Goal: Information Seeking & Learning: Learn about a topic

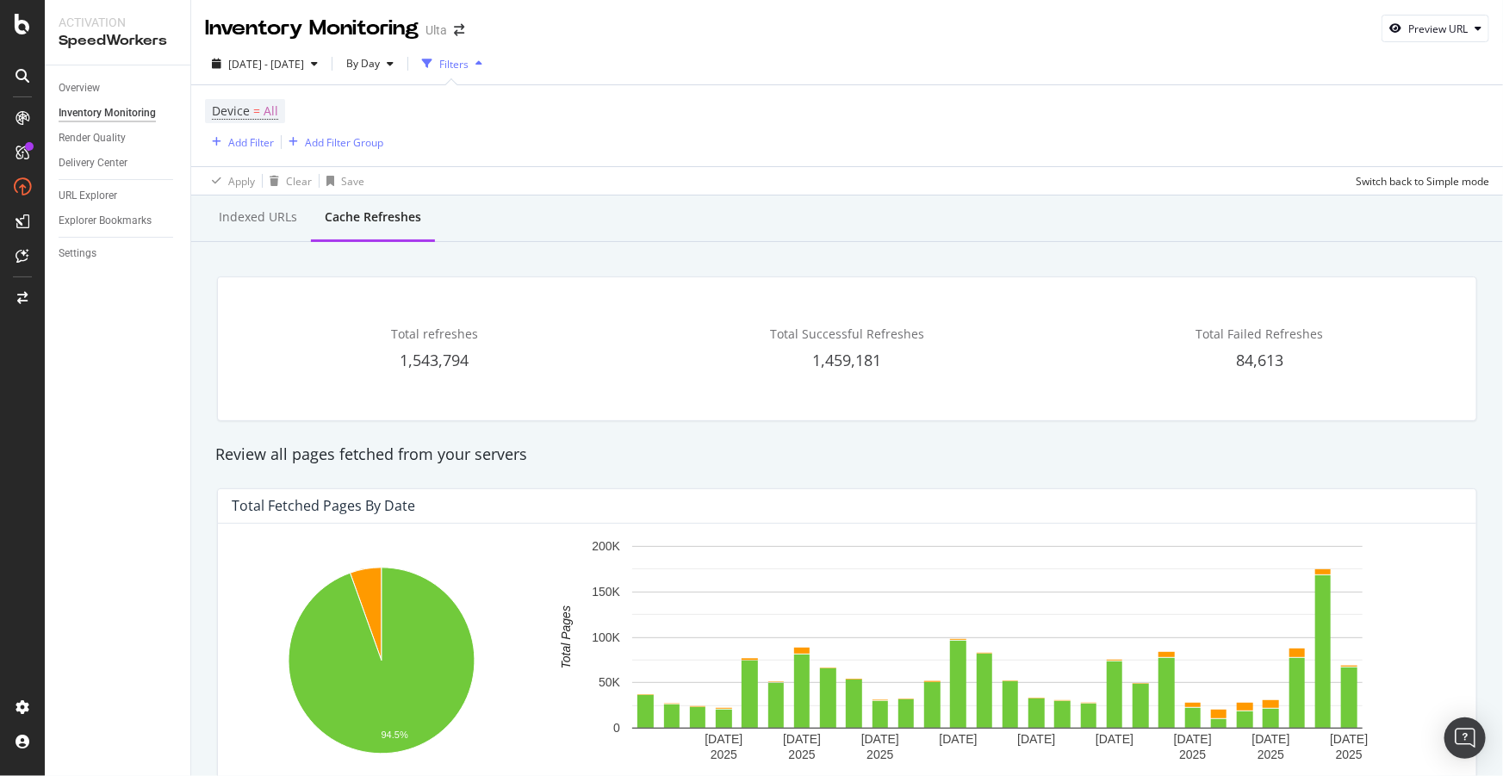
scroll to position [861, 0]
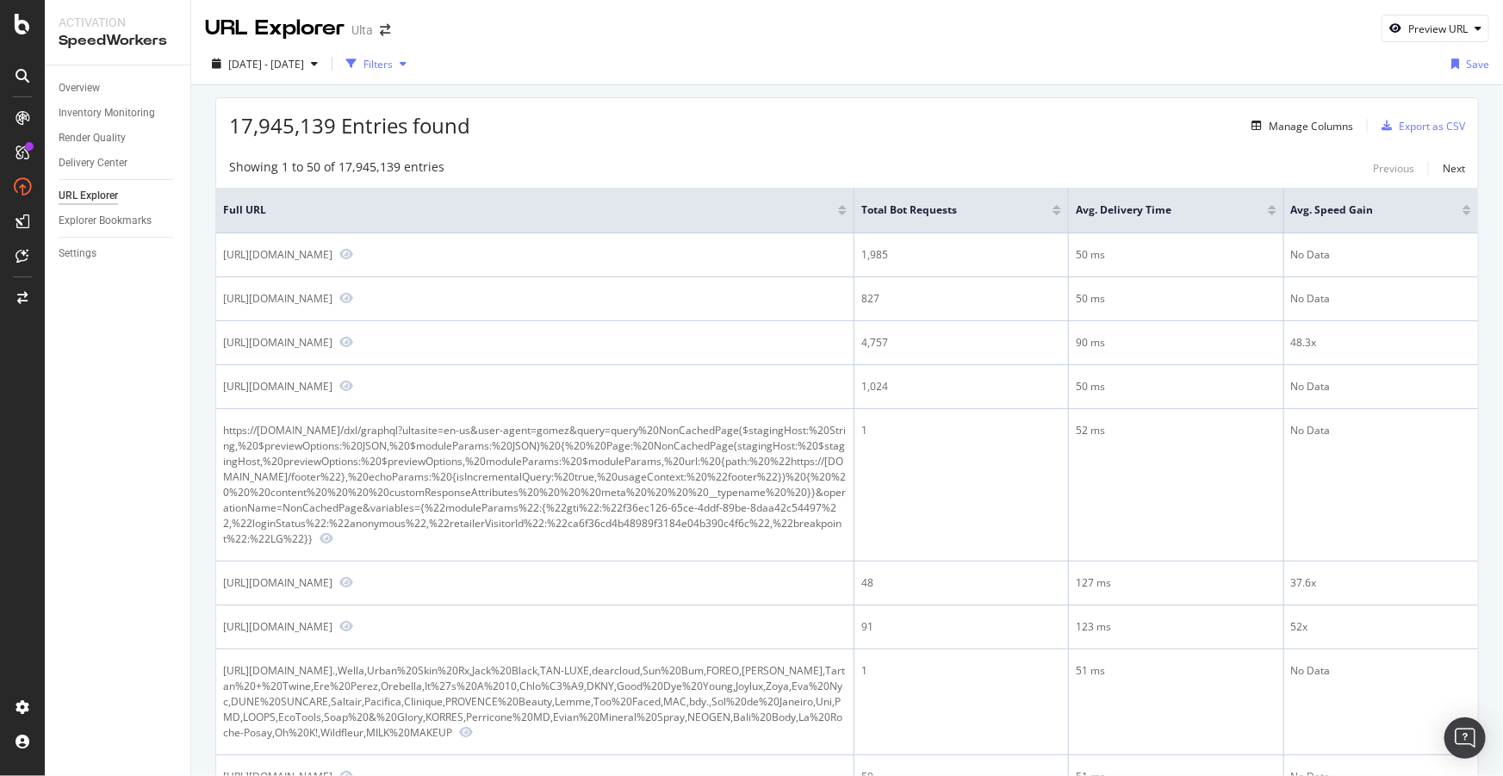
click at [393, 69] on div "Filters" at bounding box center [377, 64] width 29 height 15
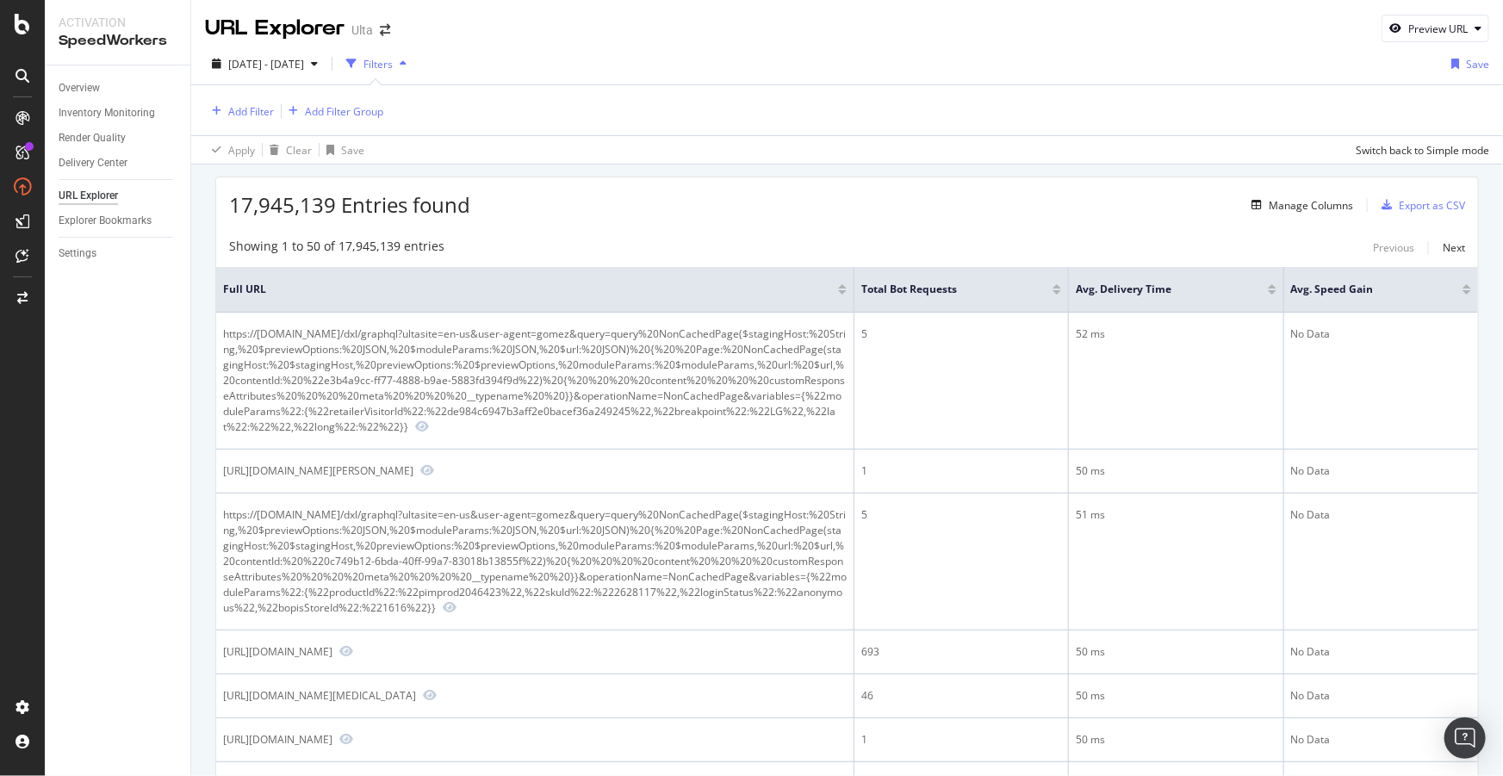
click at [393, 60] on div "Filters" at bounding box center [377, 64] width 29 height 15
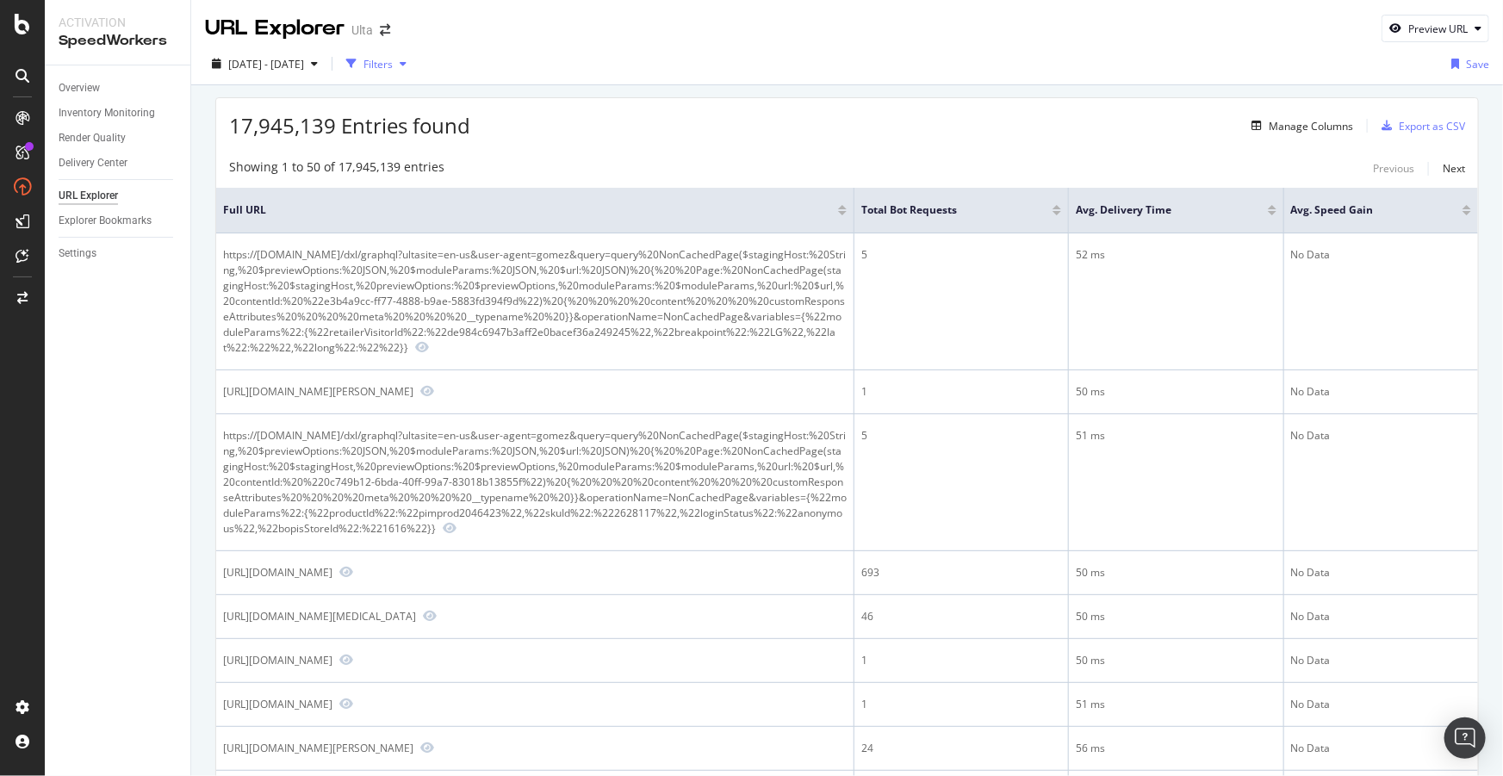
click at [393, 65] on div "Filters" at bounding box center [377, 64] width 29 height 15
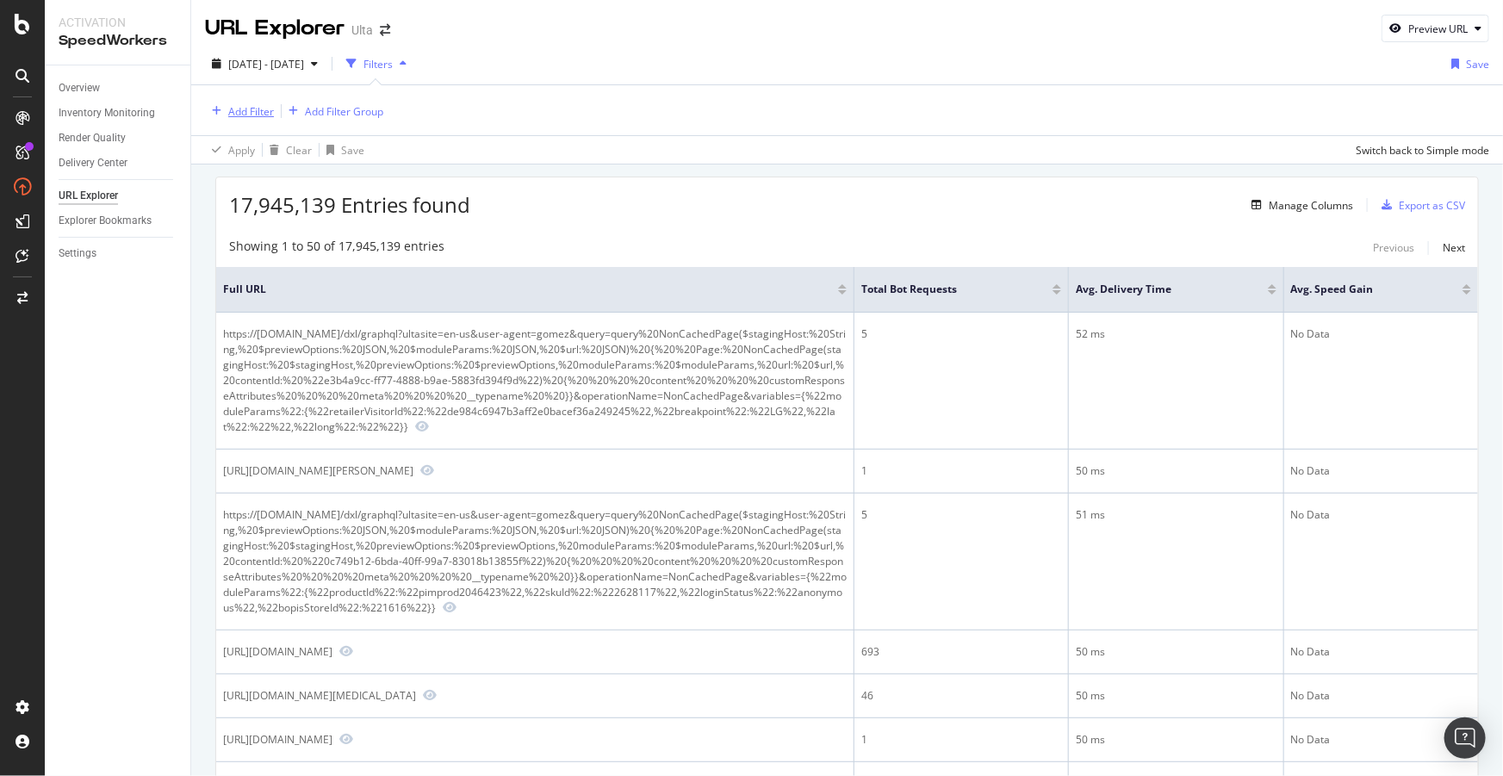
click at [265, 110] on div "Add Filter" at bounding box center [251, 111] width 46 height 15
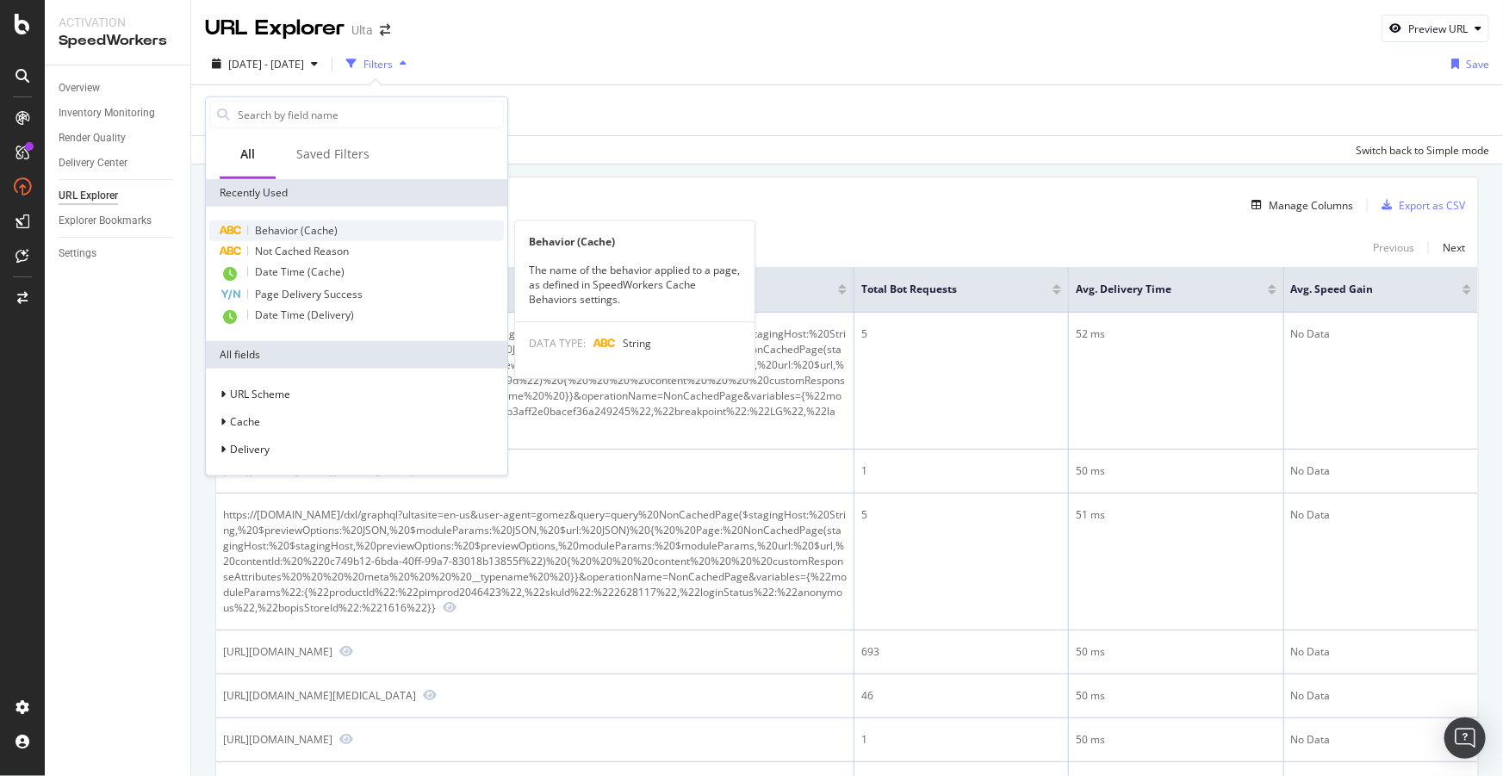
click at [296, 233] on span "Behavior (Cache)" at bounding box center [296, 230] width 83 height 15
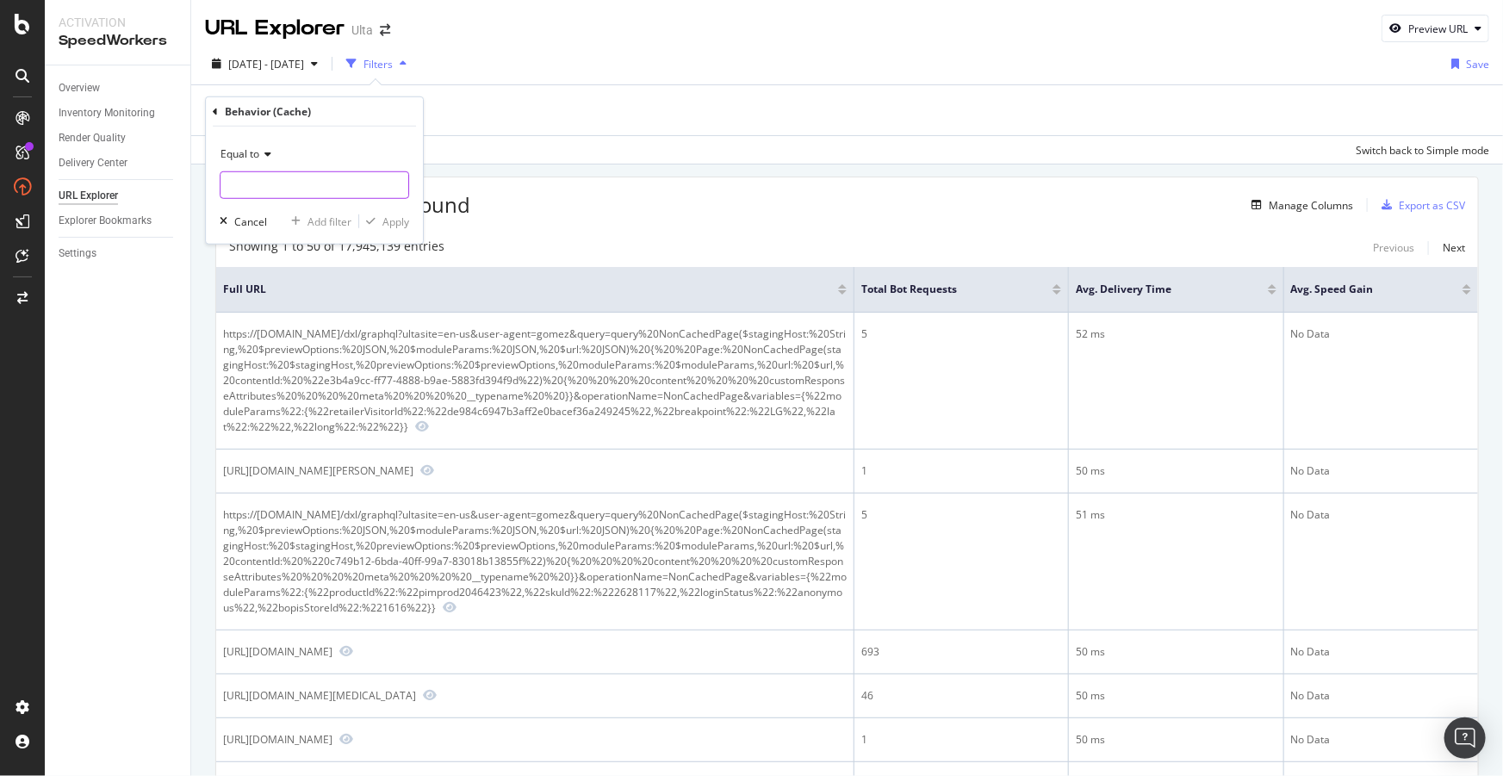
click at [291, 184] on input "text" at bounding box center [314, 185] width 188 height 28
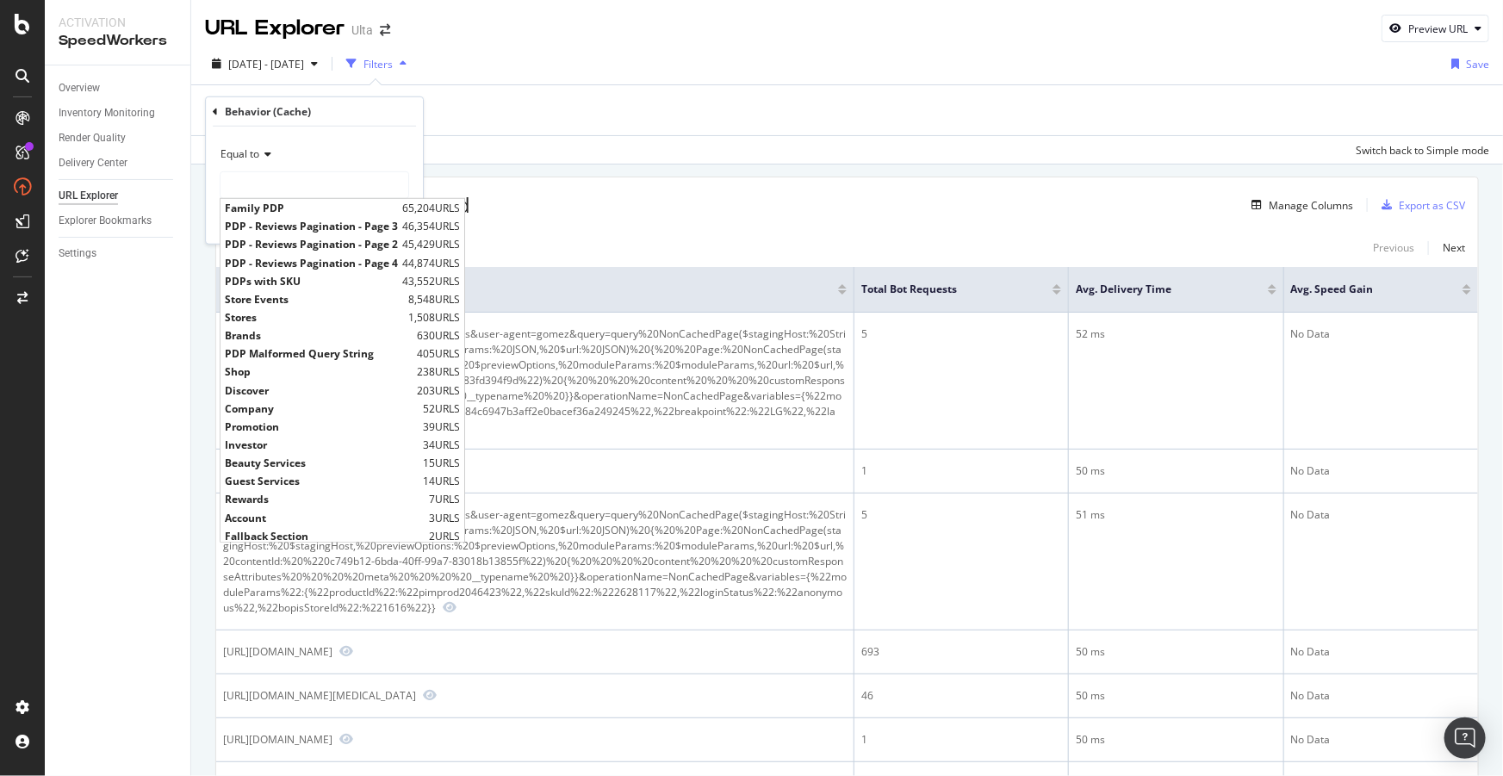
click at [213, 113] on icon at bounding box center [215, 111] width 5 height 10
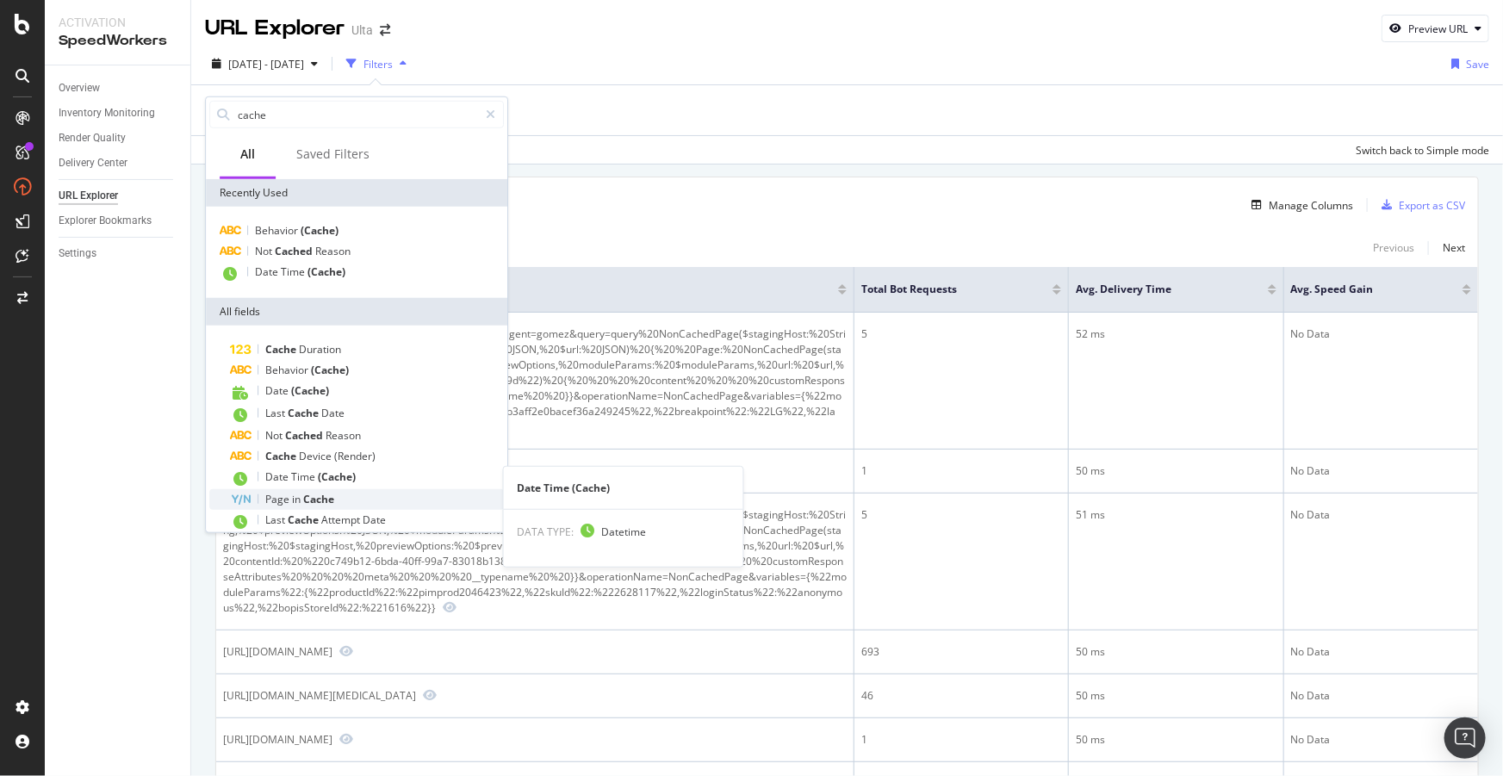
type input "cache"
click at [345, 495] on div "Page in Cache" at bounding box center [367, 499] width 274 height 21
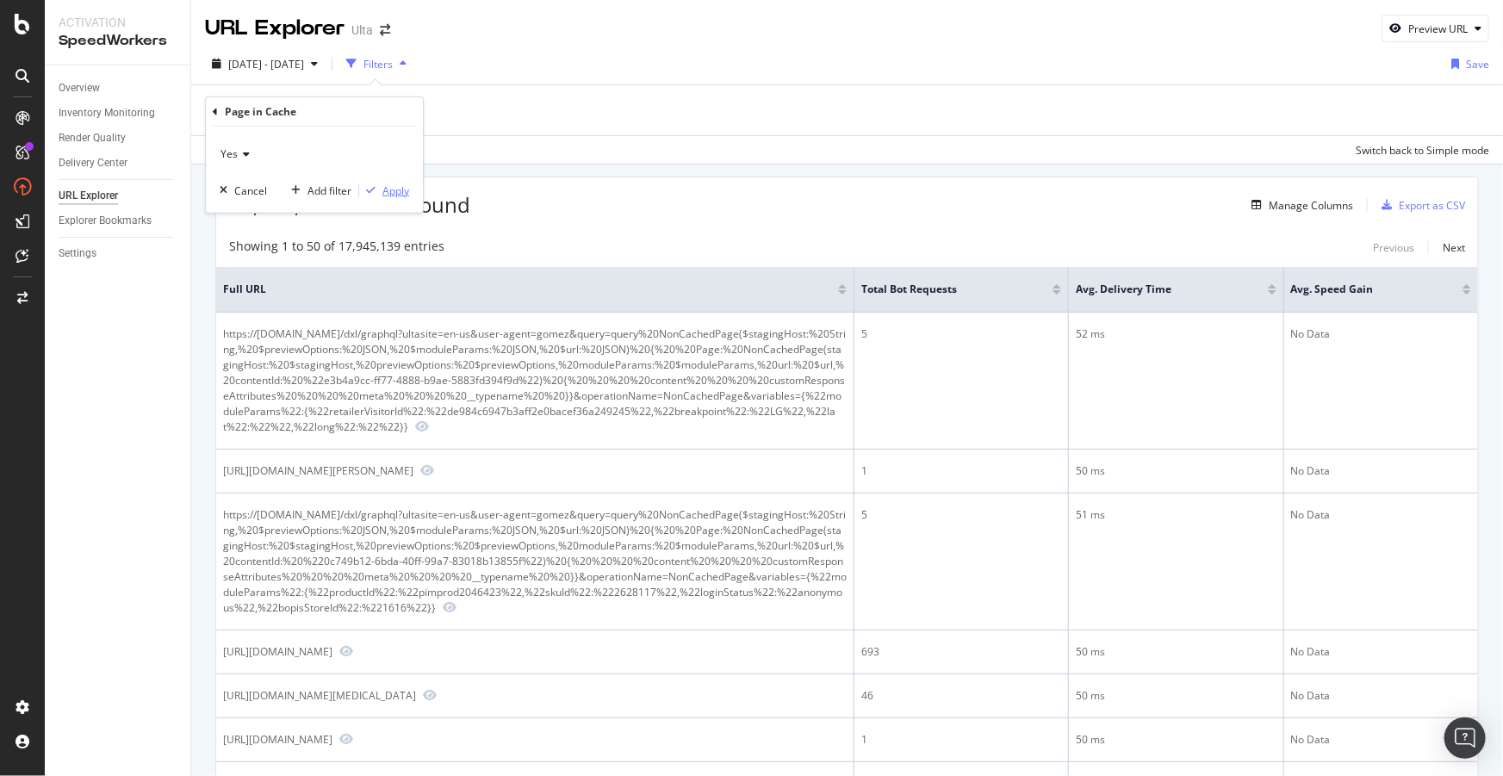
click at [391, 185] on div "Apply" at bounding box center [395, 190] width 27 height 15
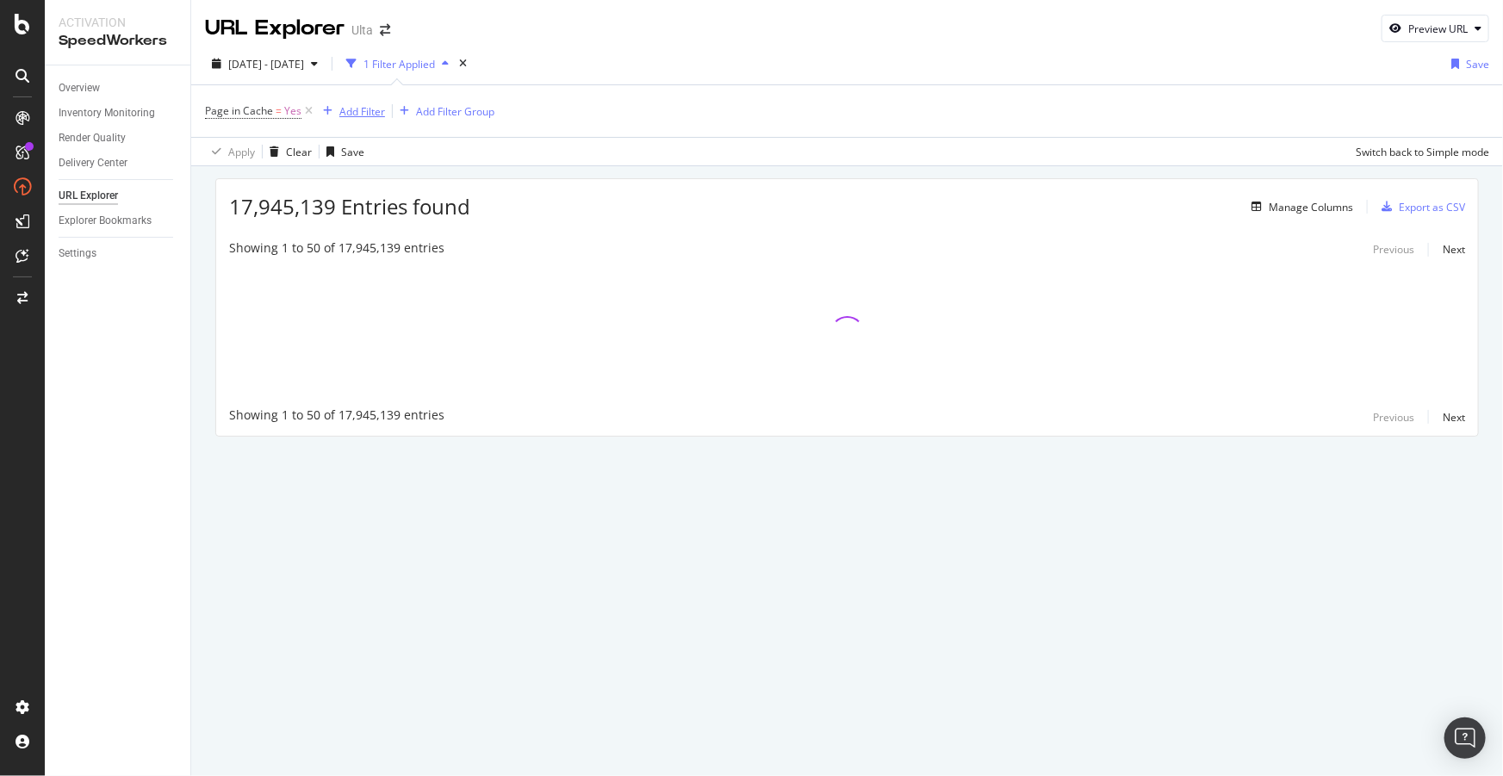
click at [370, 114] on div "Add Filter" at bounding box center [362, 111] width 46 height 15
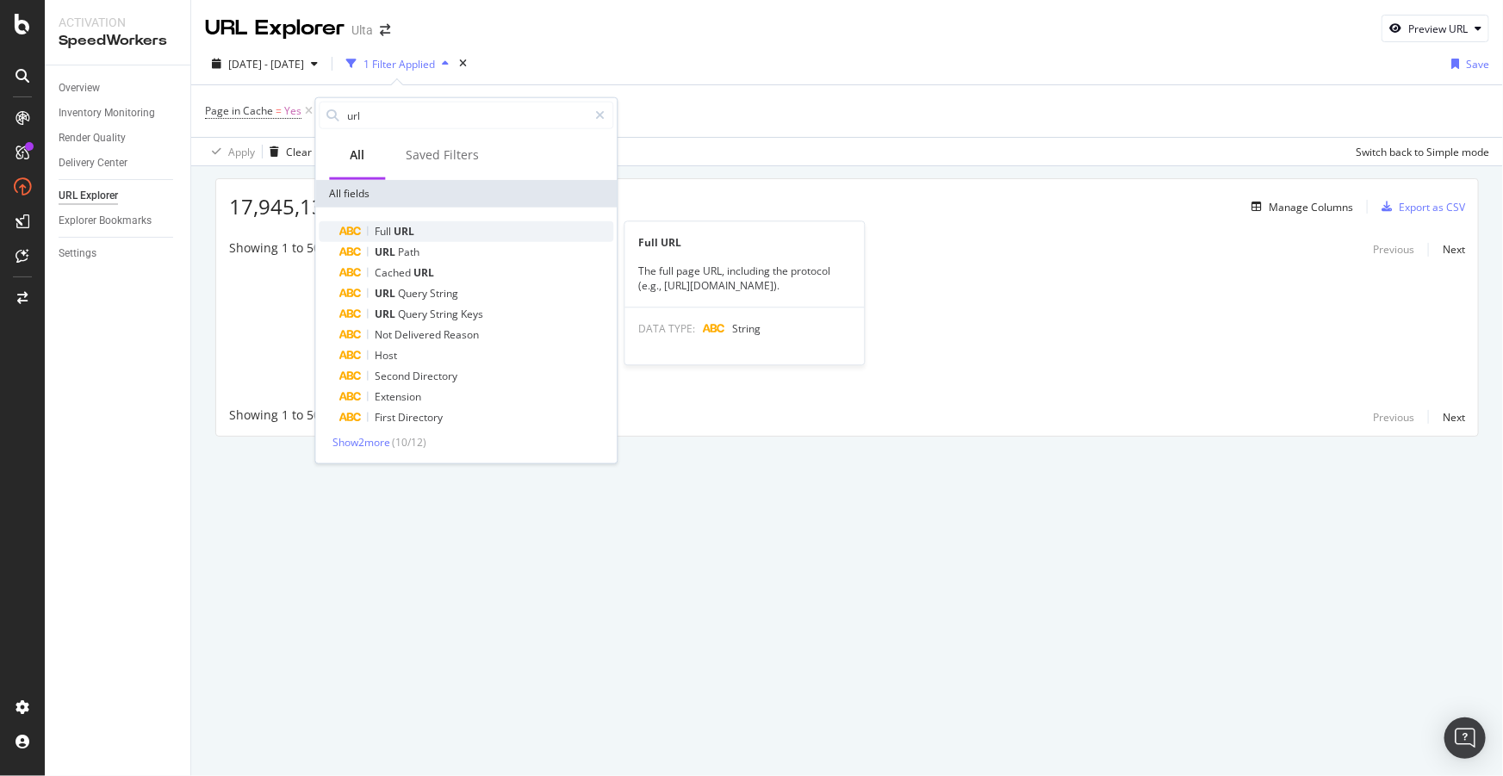
type input "url"
click at [393, 232] on span "Full" at bounding box center [384, 231] width 19 height 15
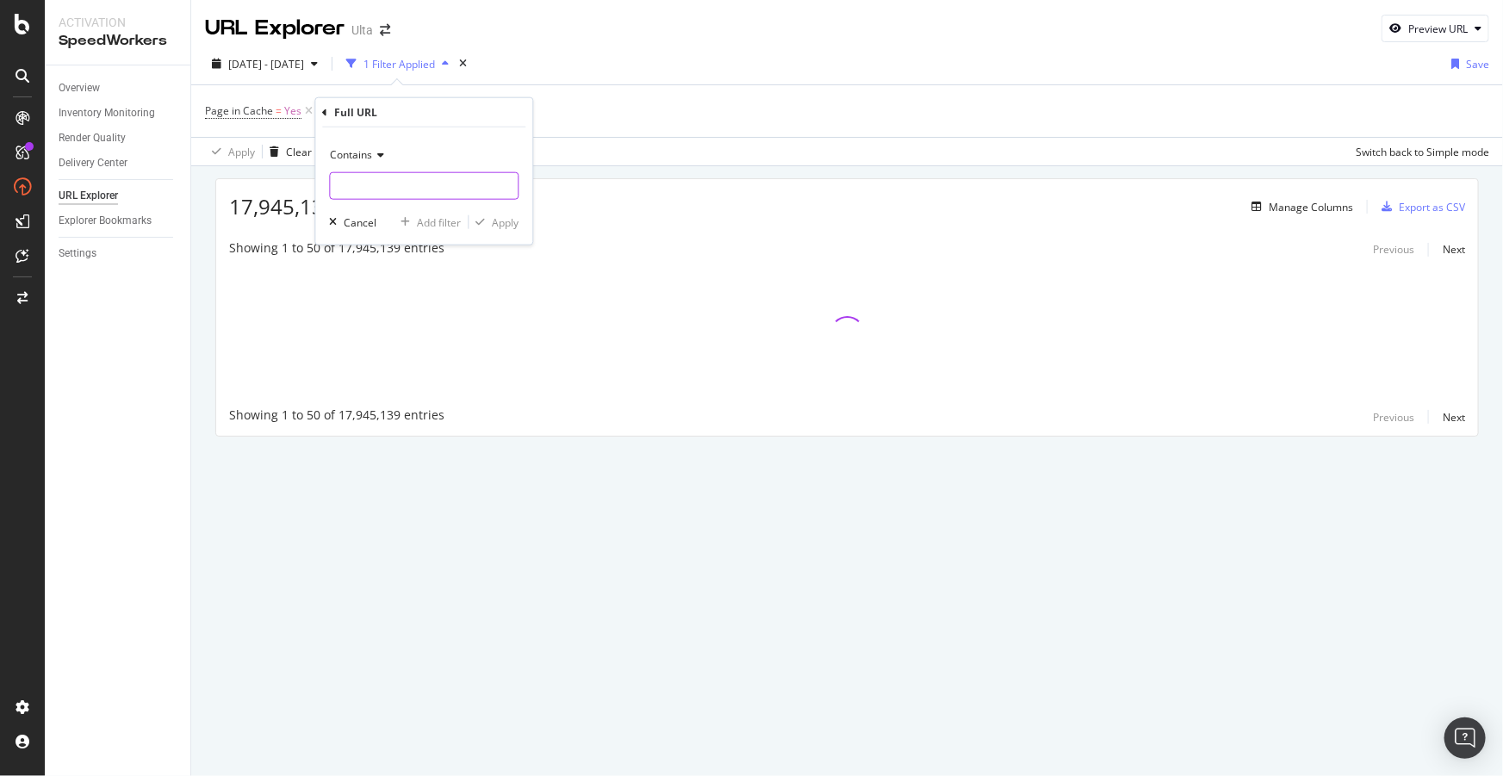
click at [370, 187] on input "text" at bounding box center [424, 186] width 188 height 28
type input "dxl"
click at [500, 227] on div "Apply" at bounding box center [505, 221] width 27 height 15
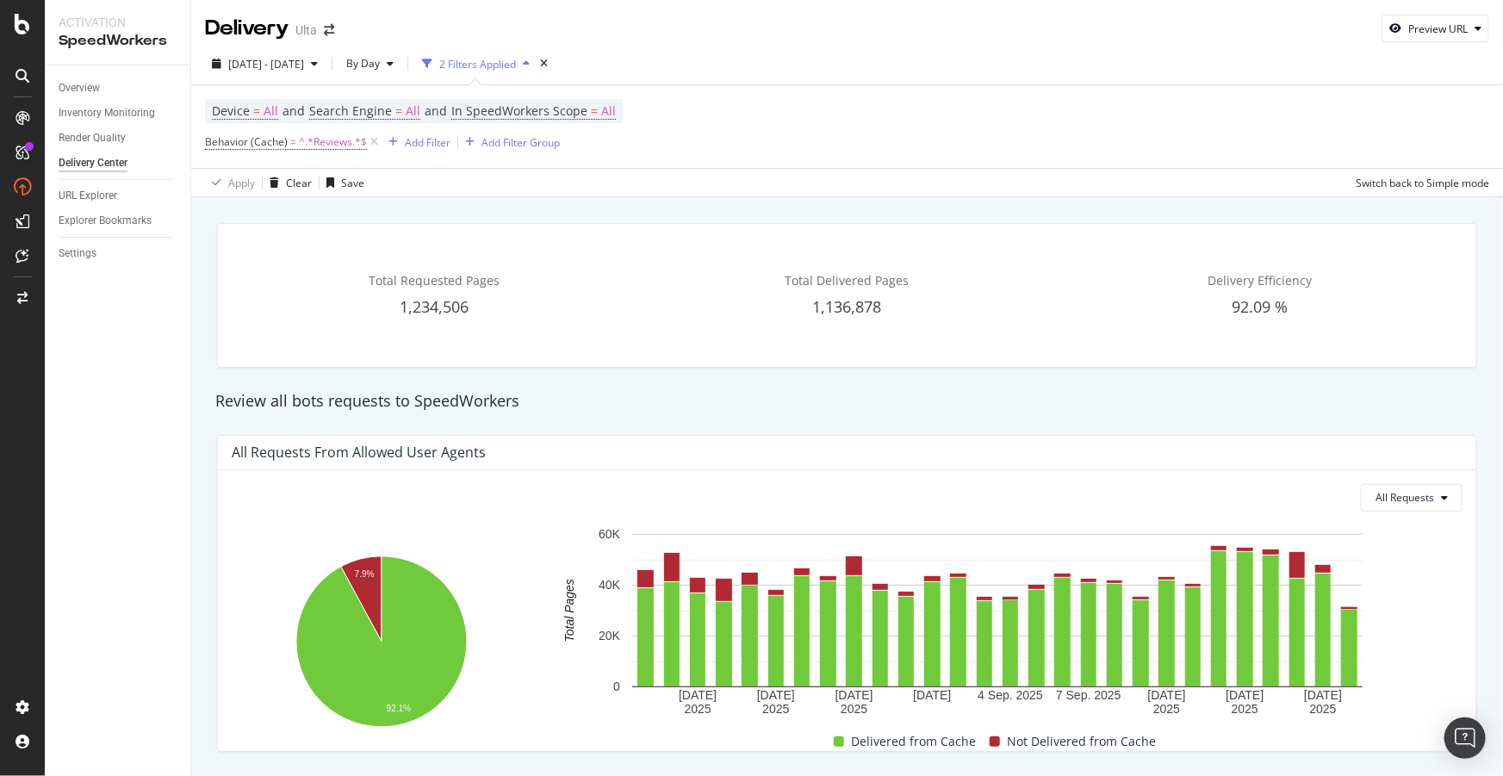
scroll to position [548, 0]
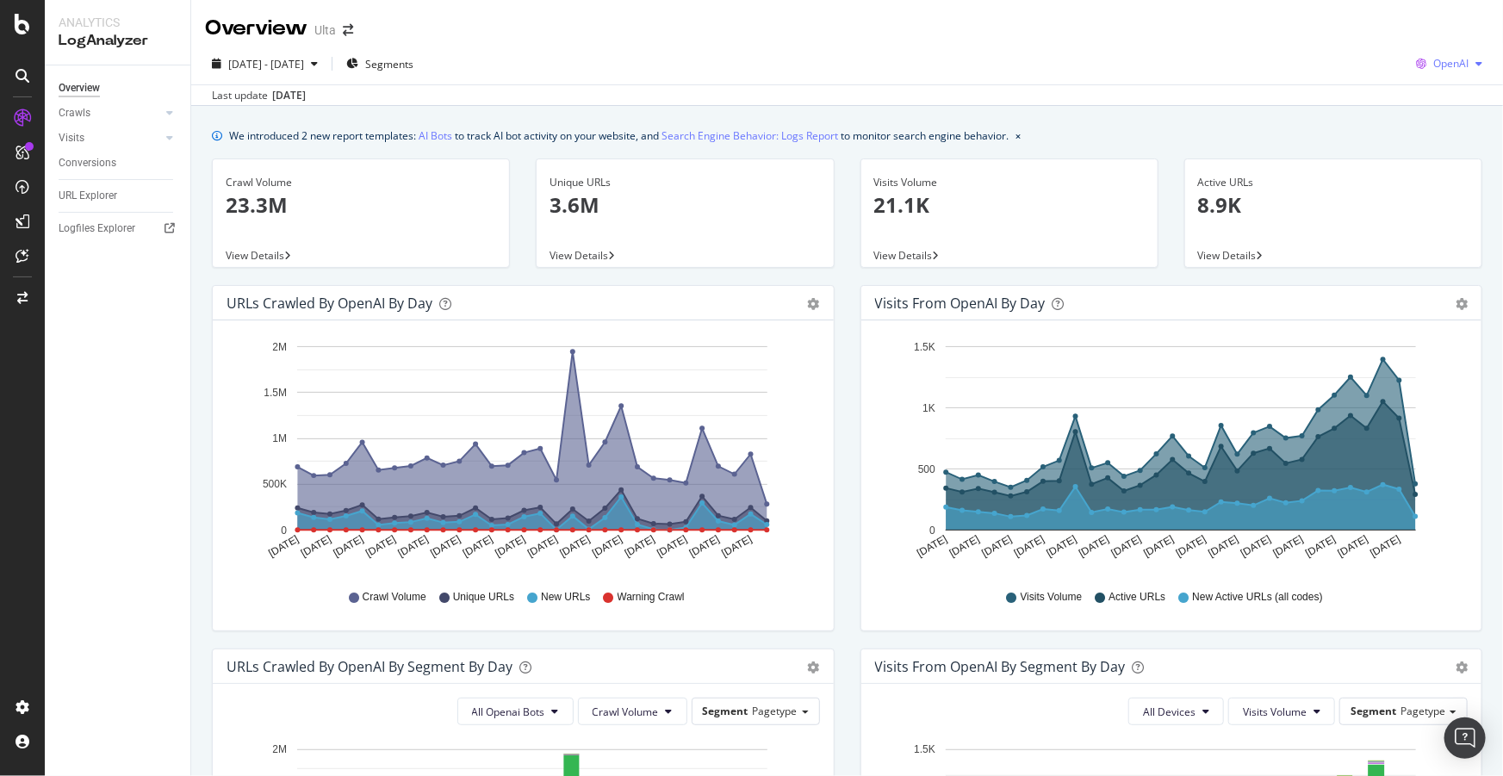
click at [1433, 61] on span "OpenAI" at bounding box center [1450, 63] width 35 height 15
click at [1428, 106] on div "Google" at bounding box center [1437, 97] width 119 height 25
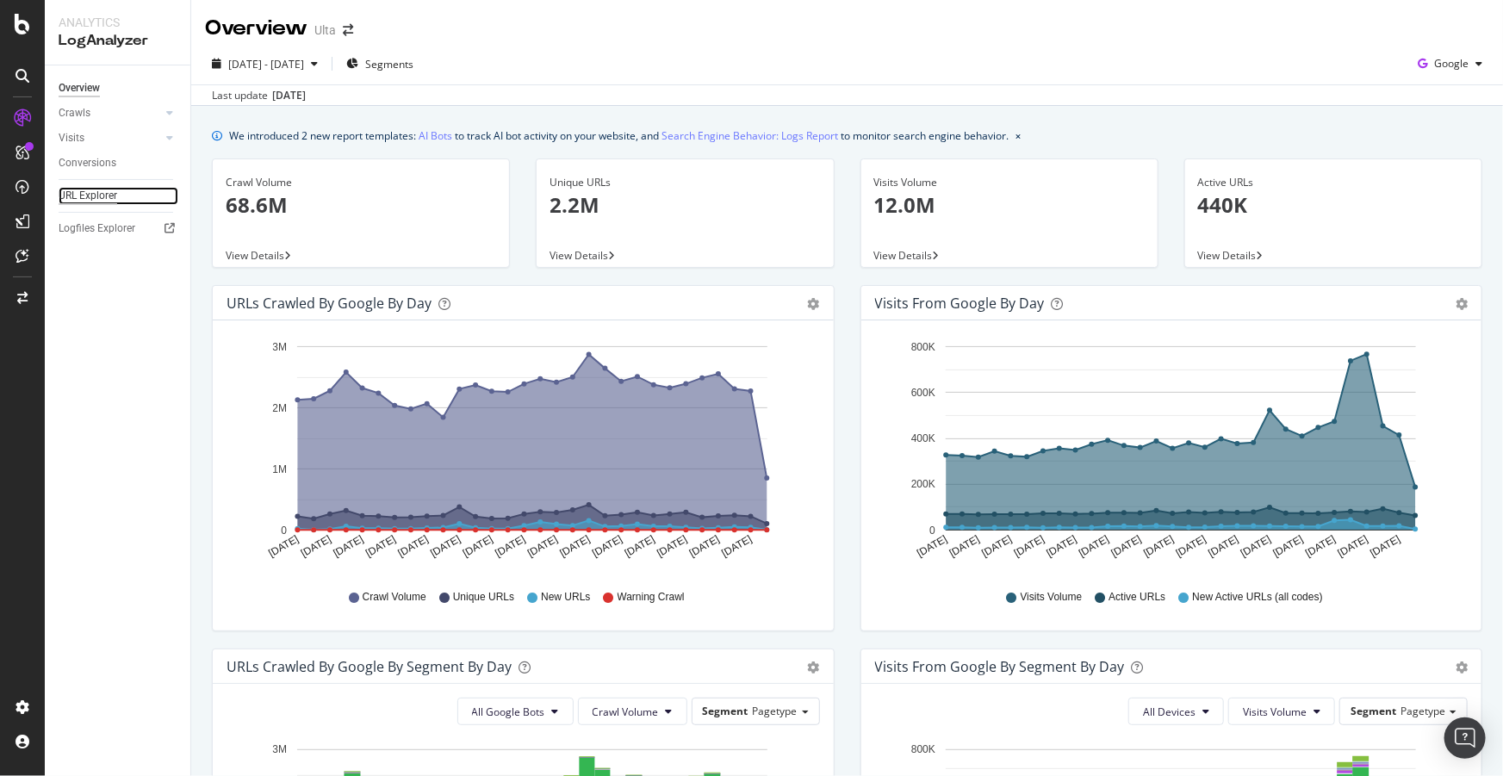
click at [97, 196] on div "URL Explorer" at bounding box center [88, 196] width 59 height 18
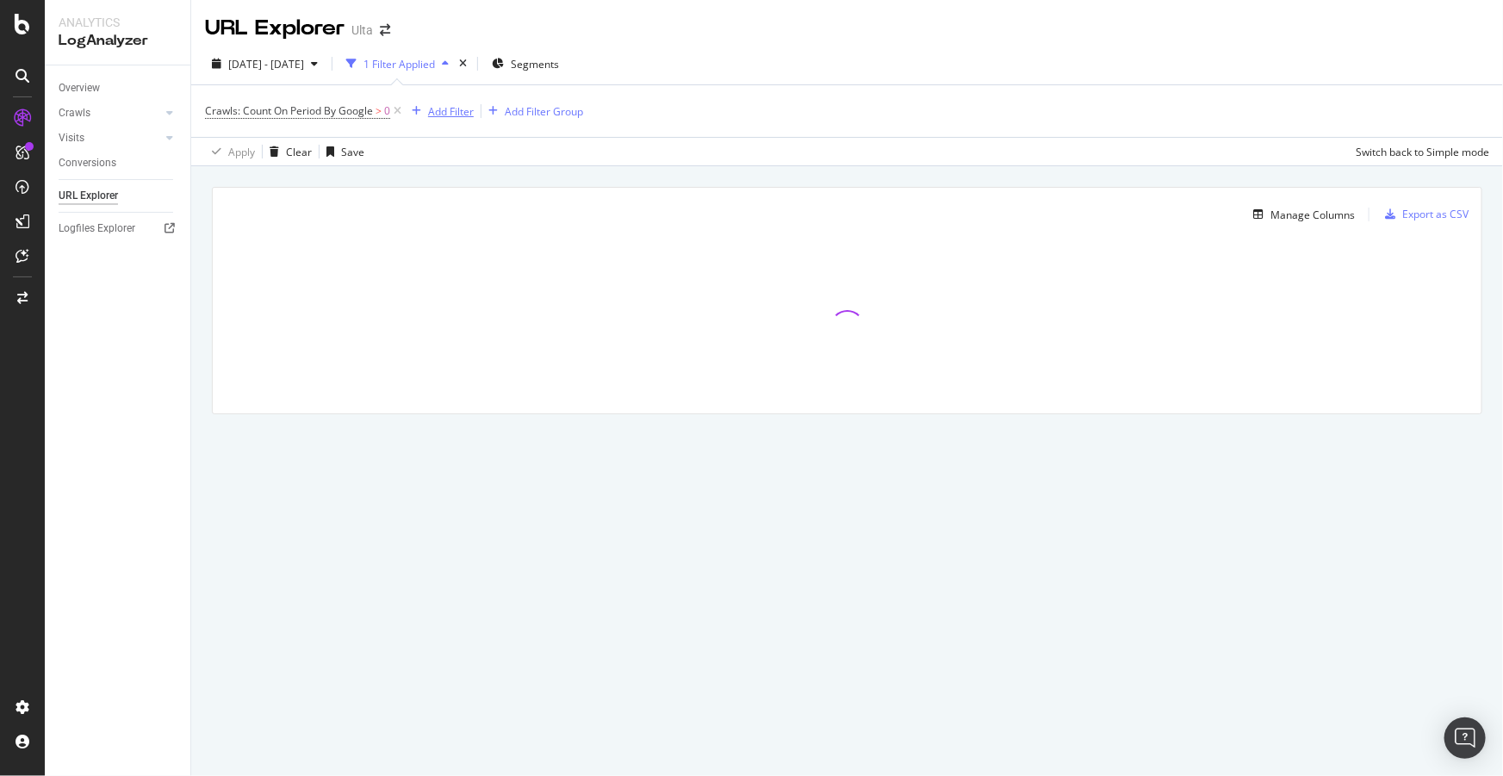
click at [469, 109] on div "Add Filter" at bounding box center [451, 111] width 46 height 15
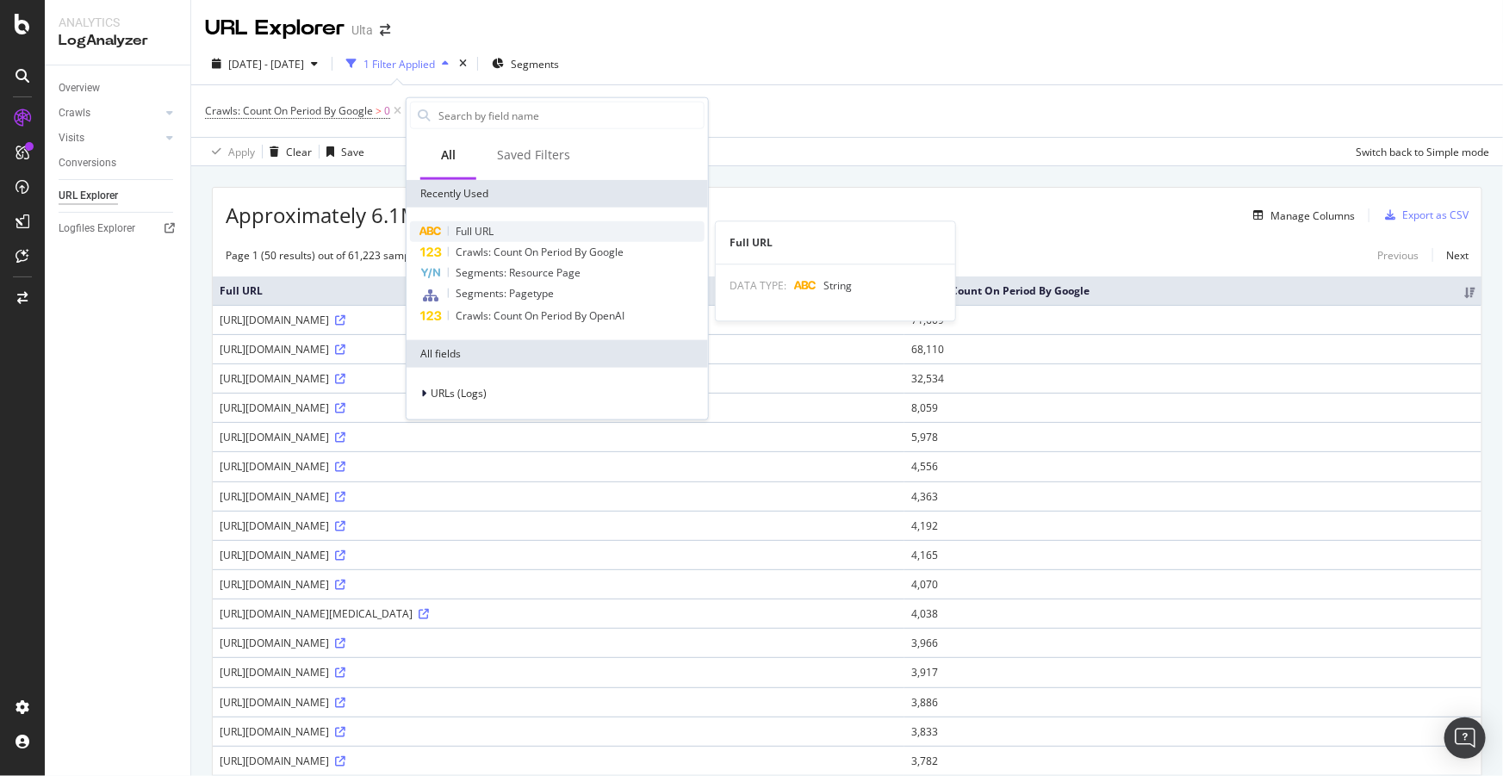
click at [473, 224] on span "Full URL" at bounding box center [475, 231] width 38 height 15
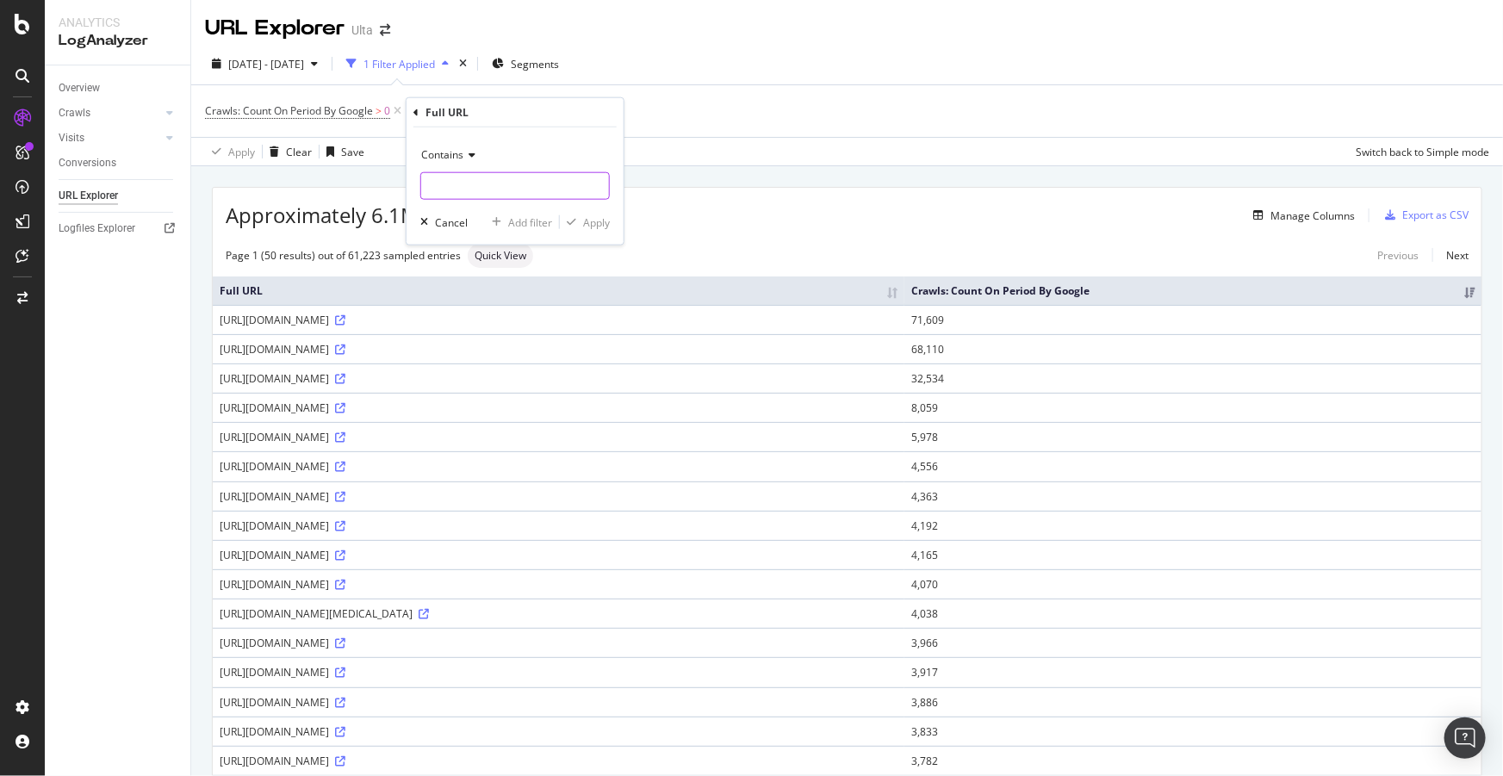
click at [465, 183] on input "text" at bounding box center [515, 186] width 188 height 28
type input "dxl"
click at [593, 220] on div "Apply" at bounding box center [596, 221] width 27 height 15
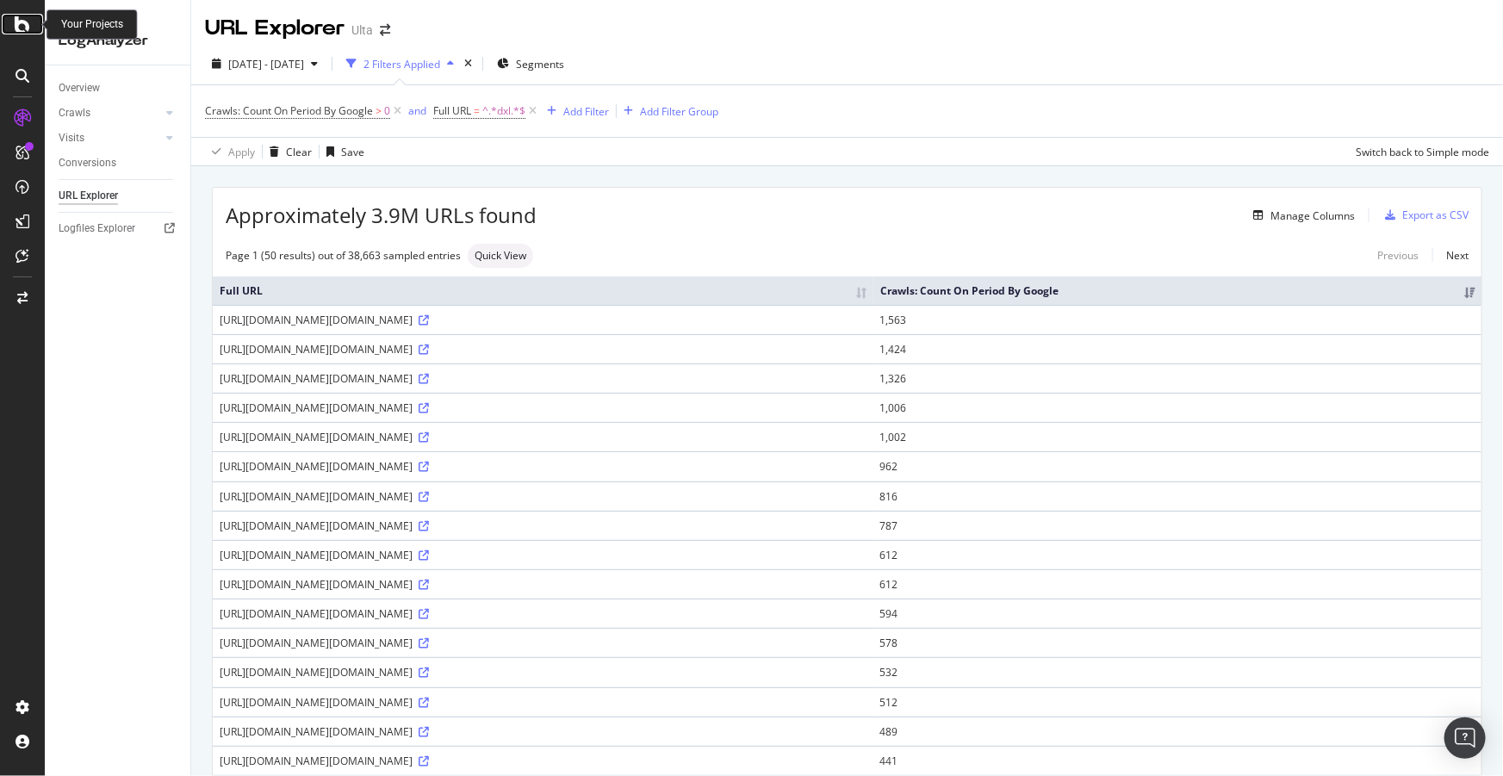
click at [16, 21] on icon at bounding box center [23, 24] width 16 height 21
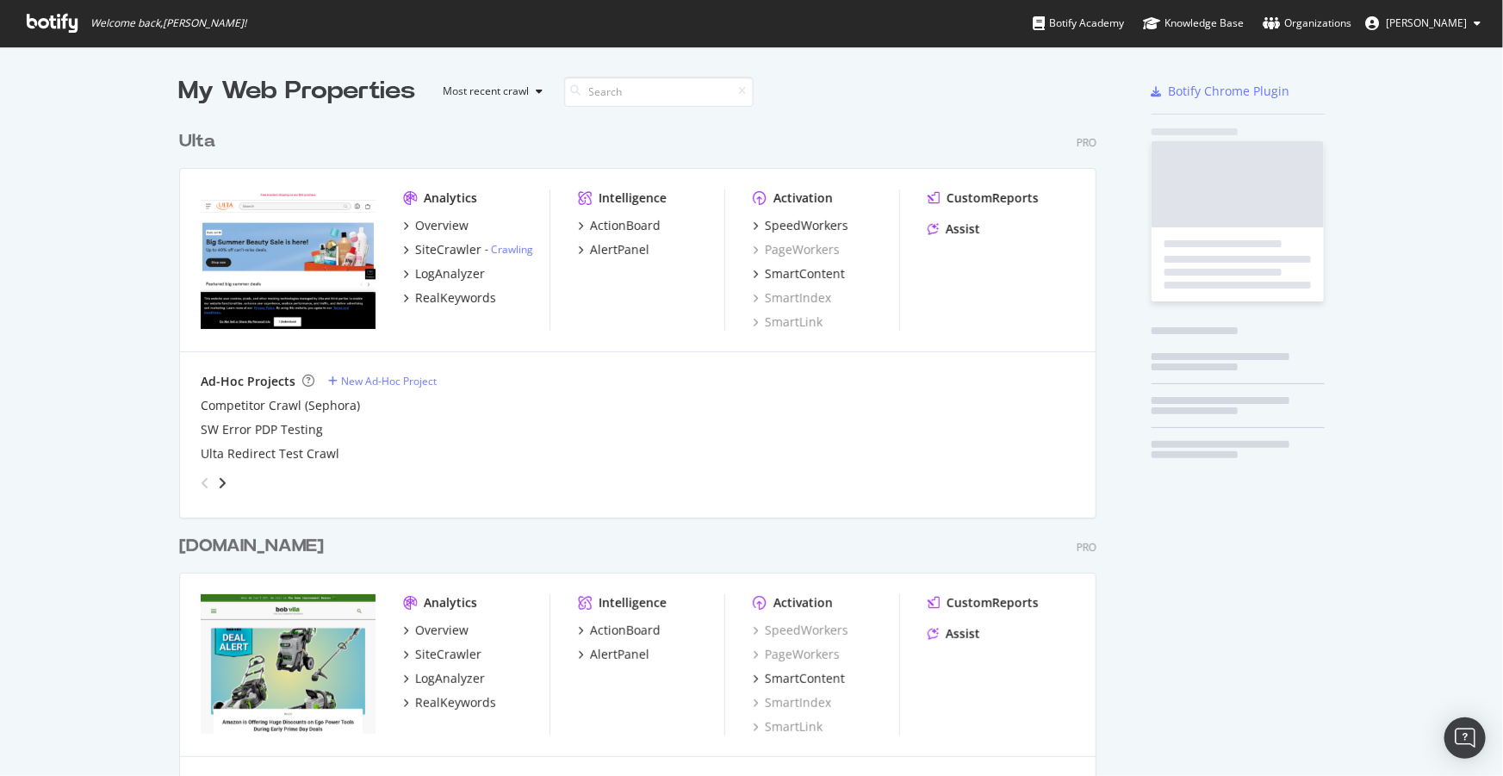
scroll to position [764, 1480]
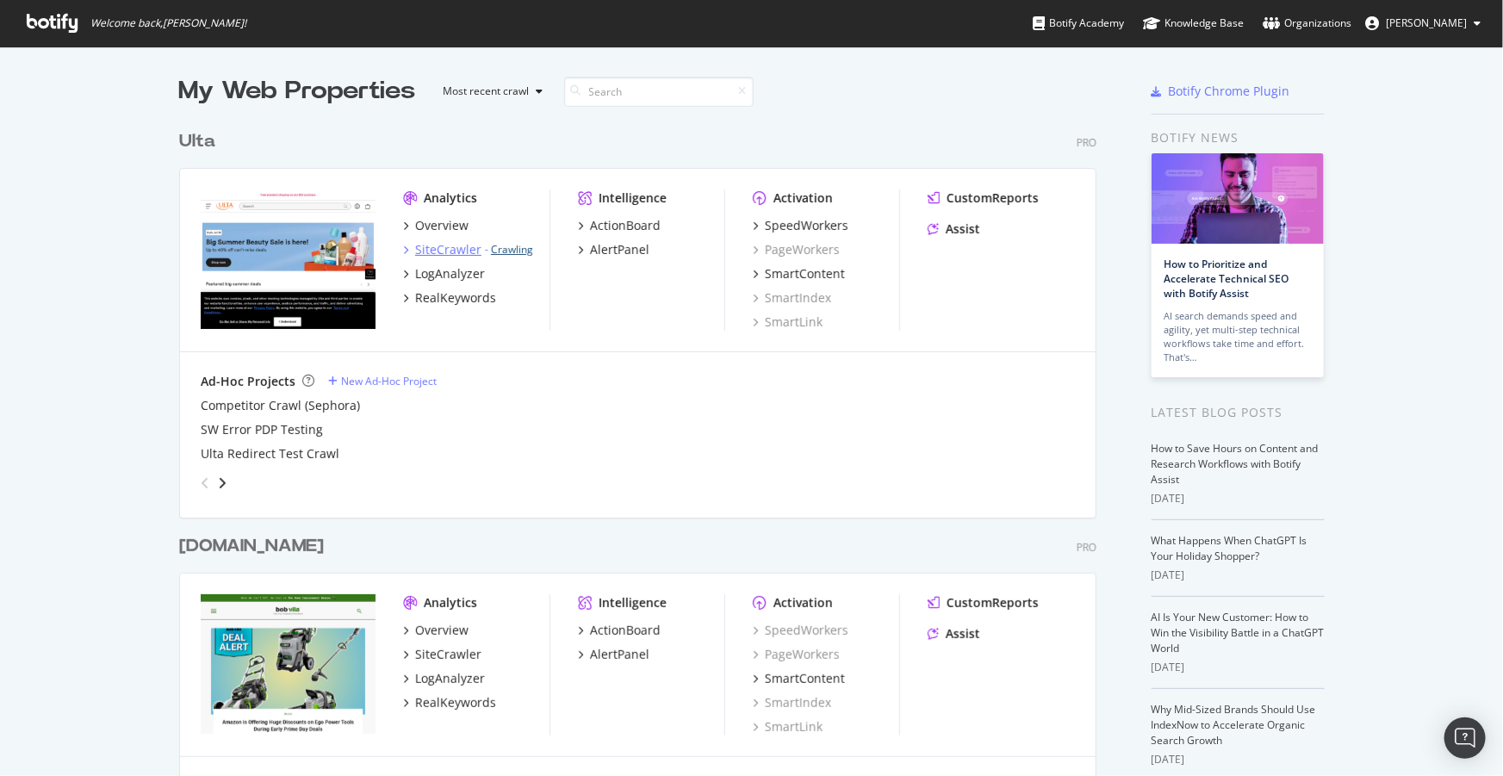
click at [500, 248] on link "Crawling" at bounding box center [512, 249] width 42 height 15
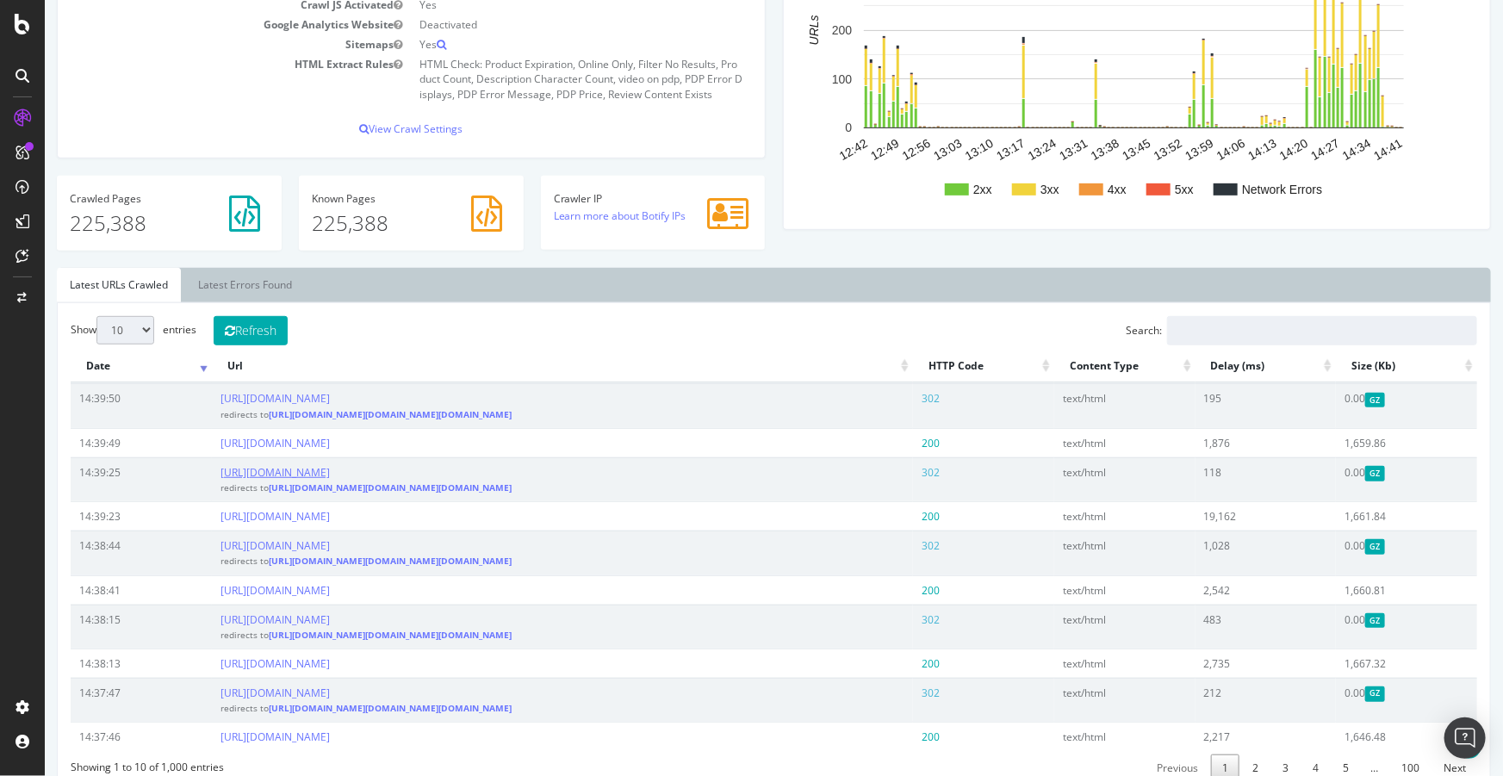
scroll to position [548, 0]
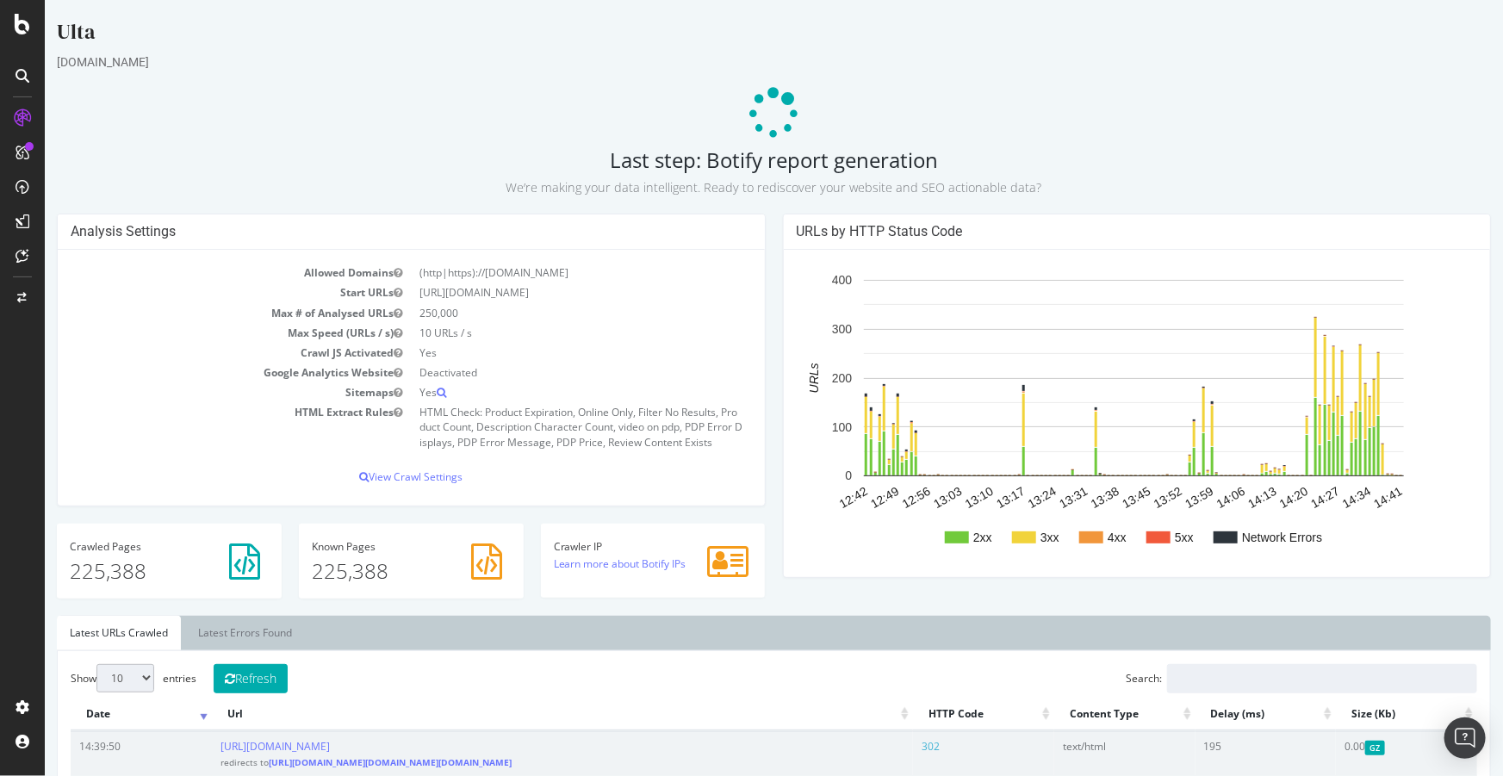
scroll to position [78, 0]
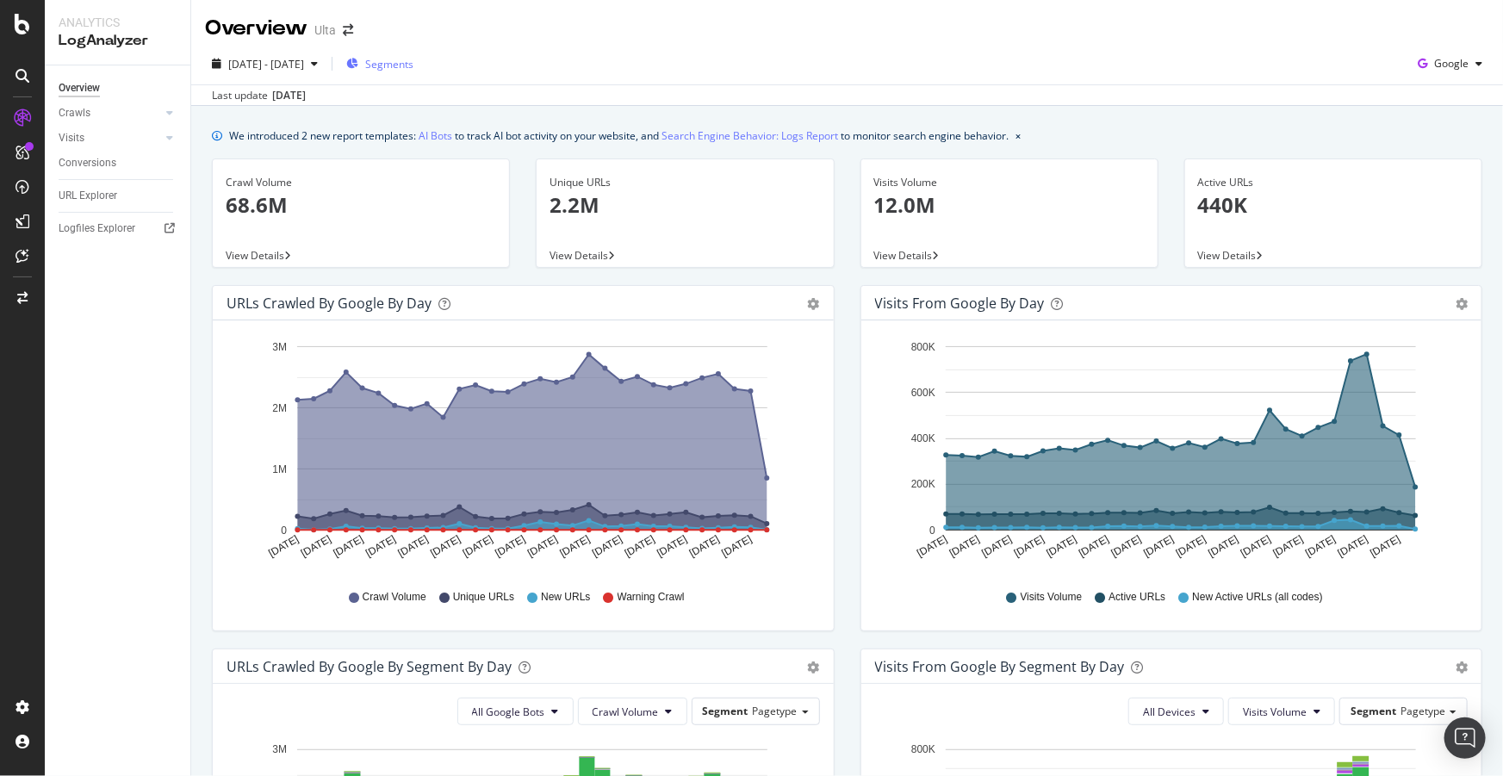
click at [413, 62] on span "Segments" at bounding box center [389, 64] width 48 height 15
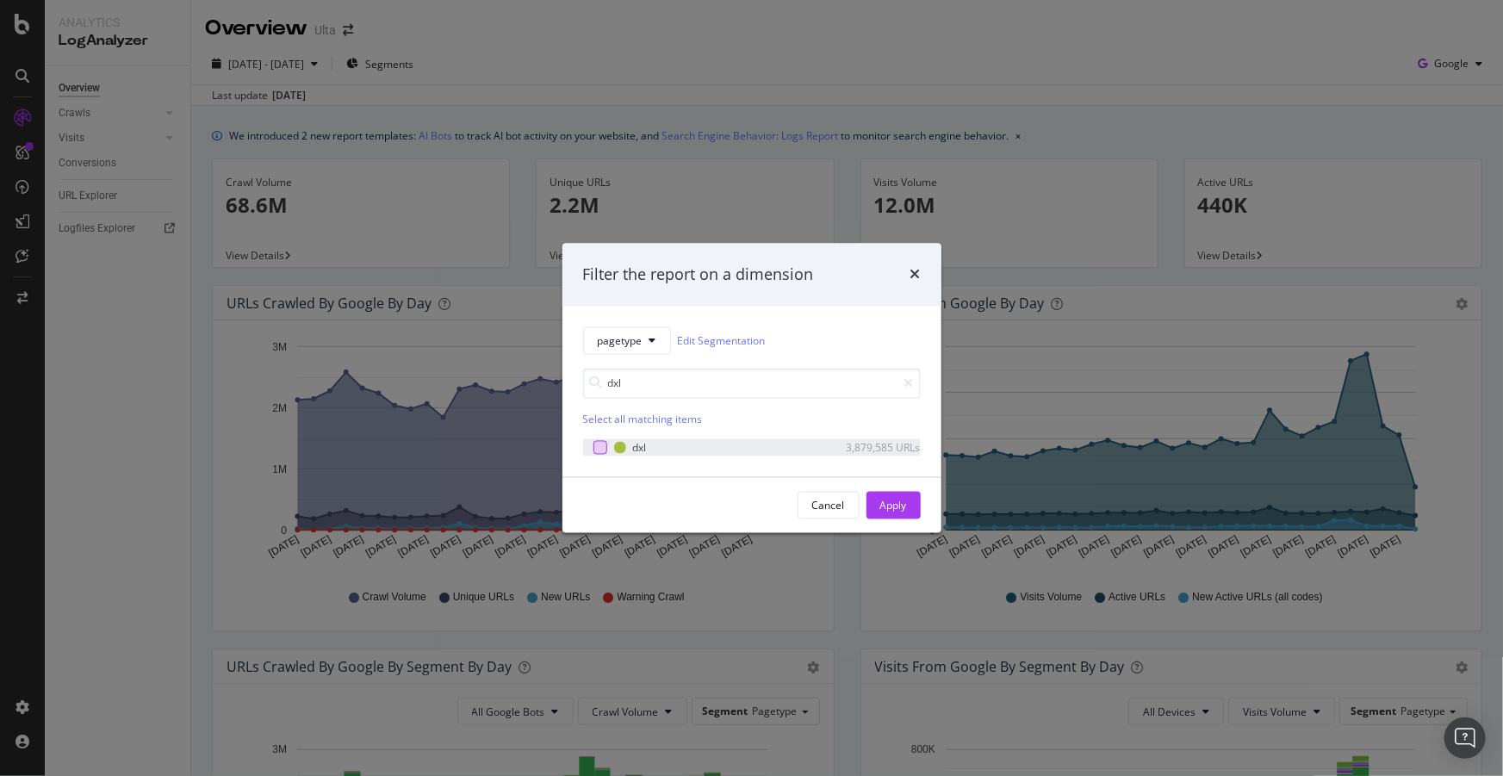
type input "dxl"
click at [598, 448] on div "modal" at bounding box center [600, 448] width 14 height 14
click at [909, 502] on button "Apply" at bounding box center [893, 506] width 54 height 28
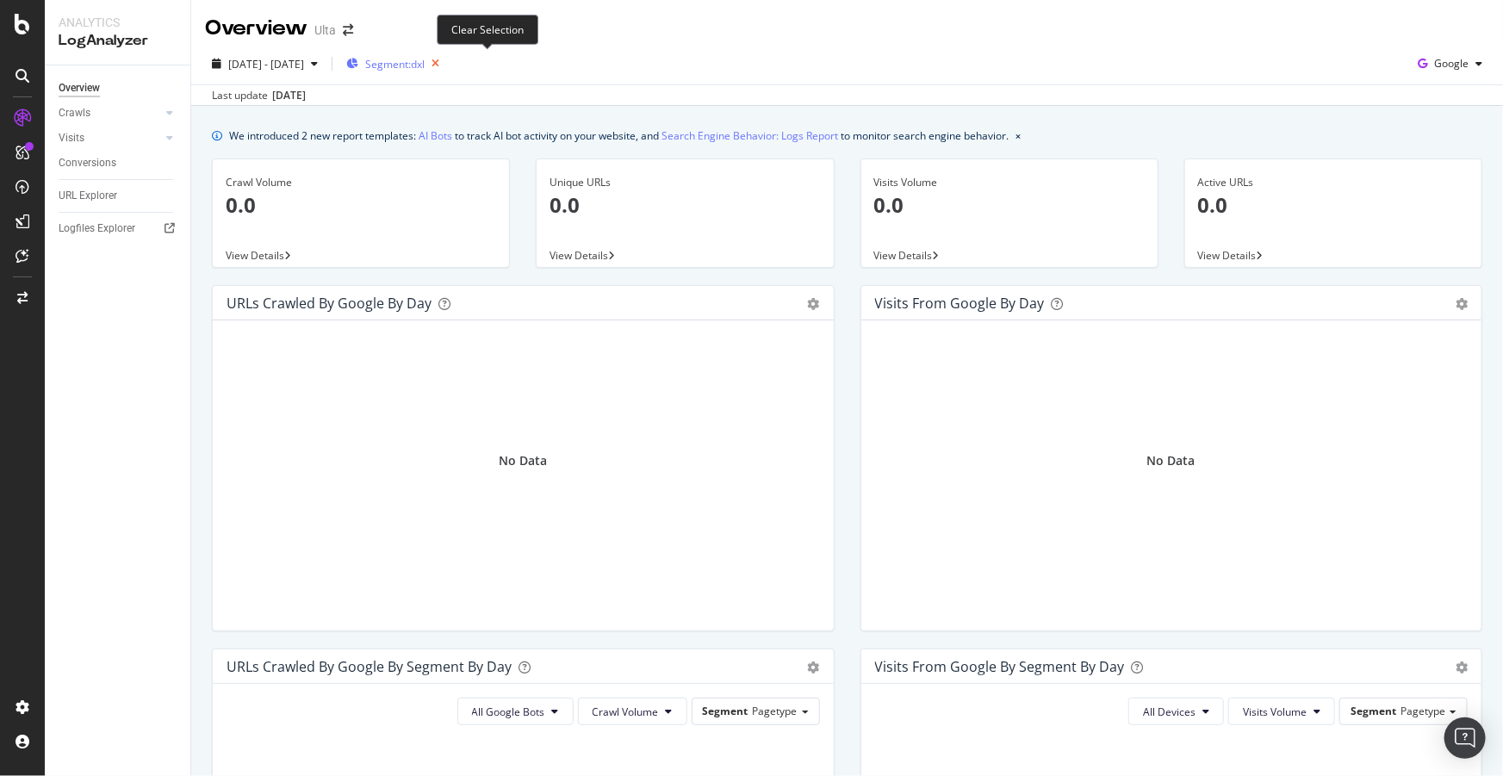
click at [446, 62] on icon "button" at bounding box center [436, 64] width 22 height 24
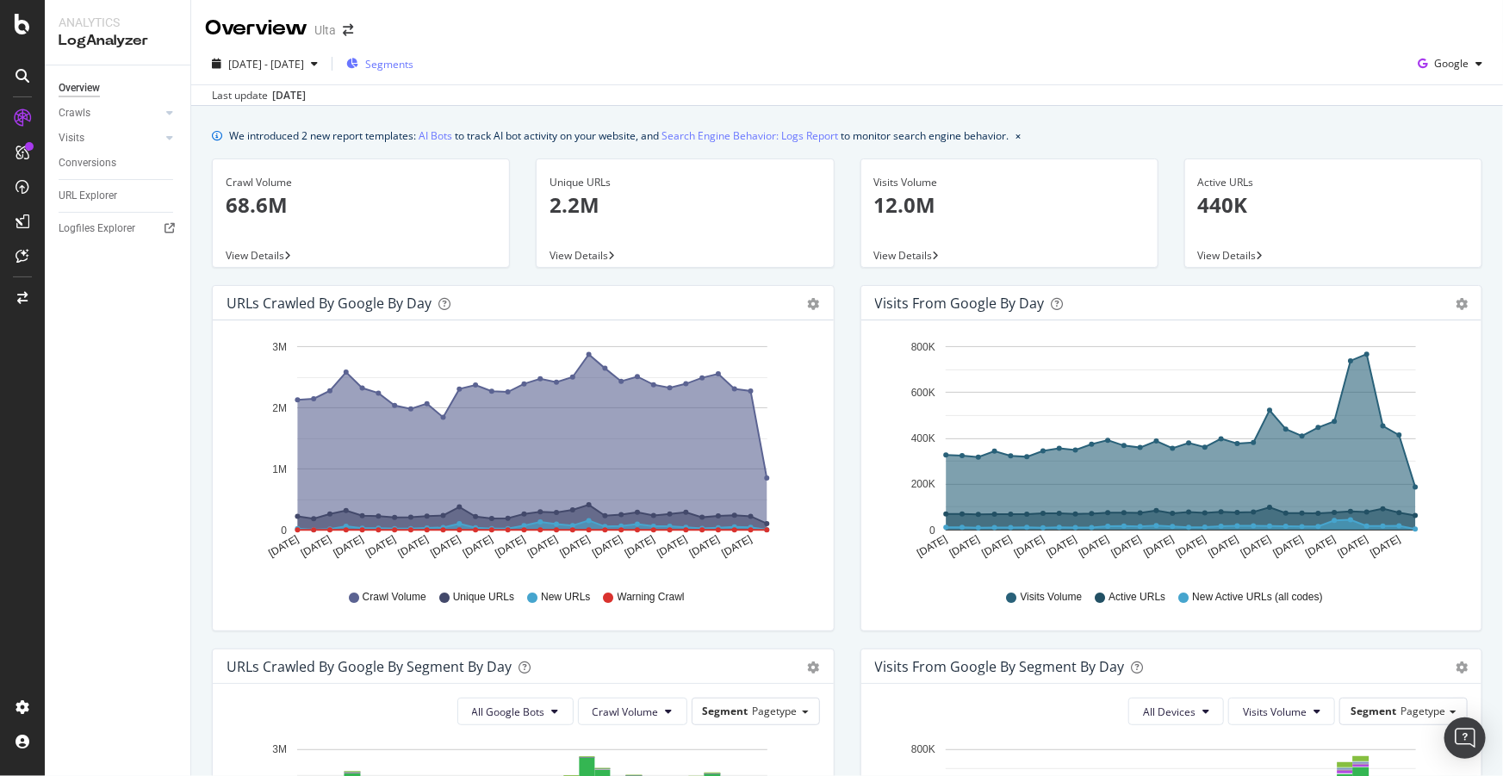
click at [413, 69] on span "Segments" at bounding box center [389, 64] width 48 height 15
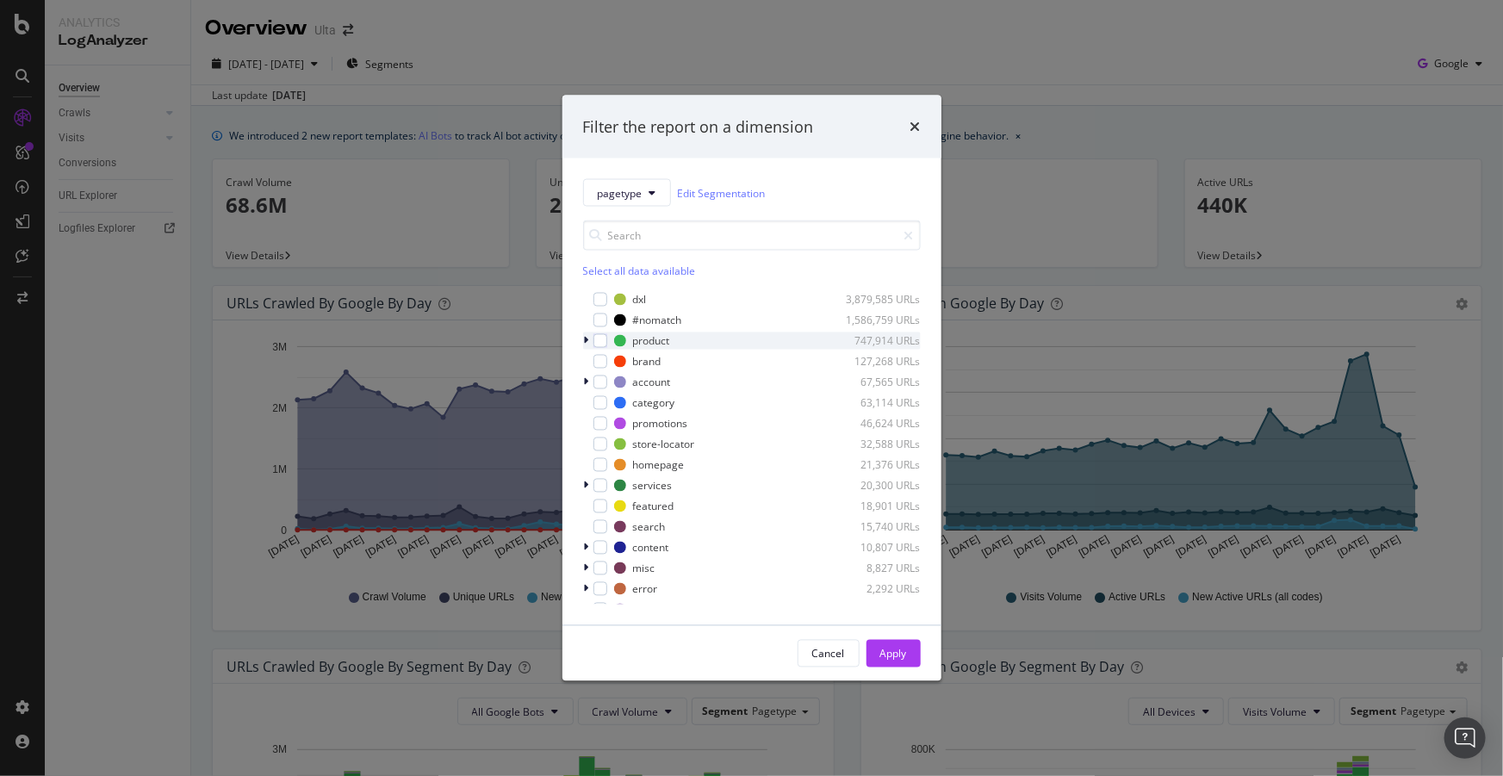
click at [588, 342] on icon "modal" at bounding box center [586, 341] width 5 height 10
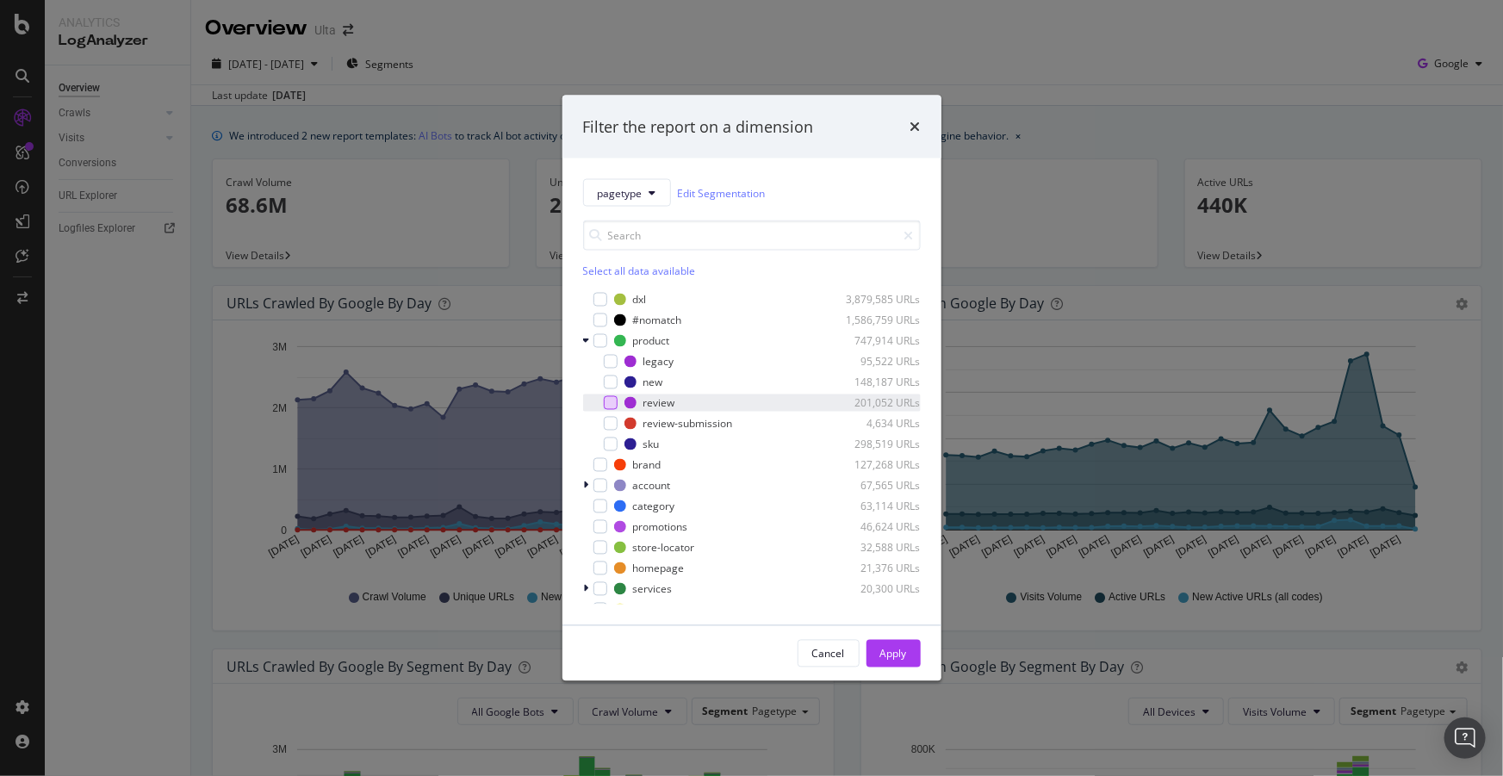
click at [614, 405] on div "modal" at bounding box center [611, 403] width 14 height 14
click at [889, 637] on div "Cancel Apply" at bounding box center [751, 653] width 379 height 55
click at [898, 651] on div "Apply" at bounding box center [893, 653] width 27 height 15
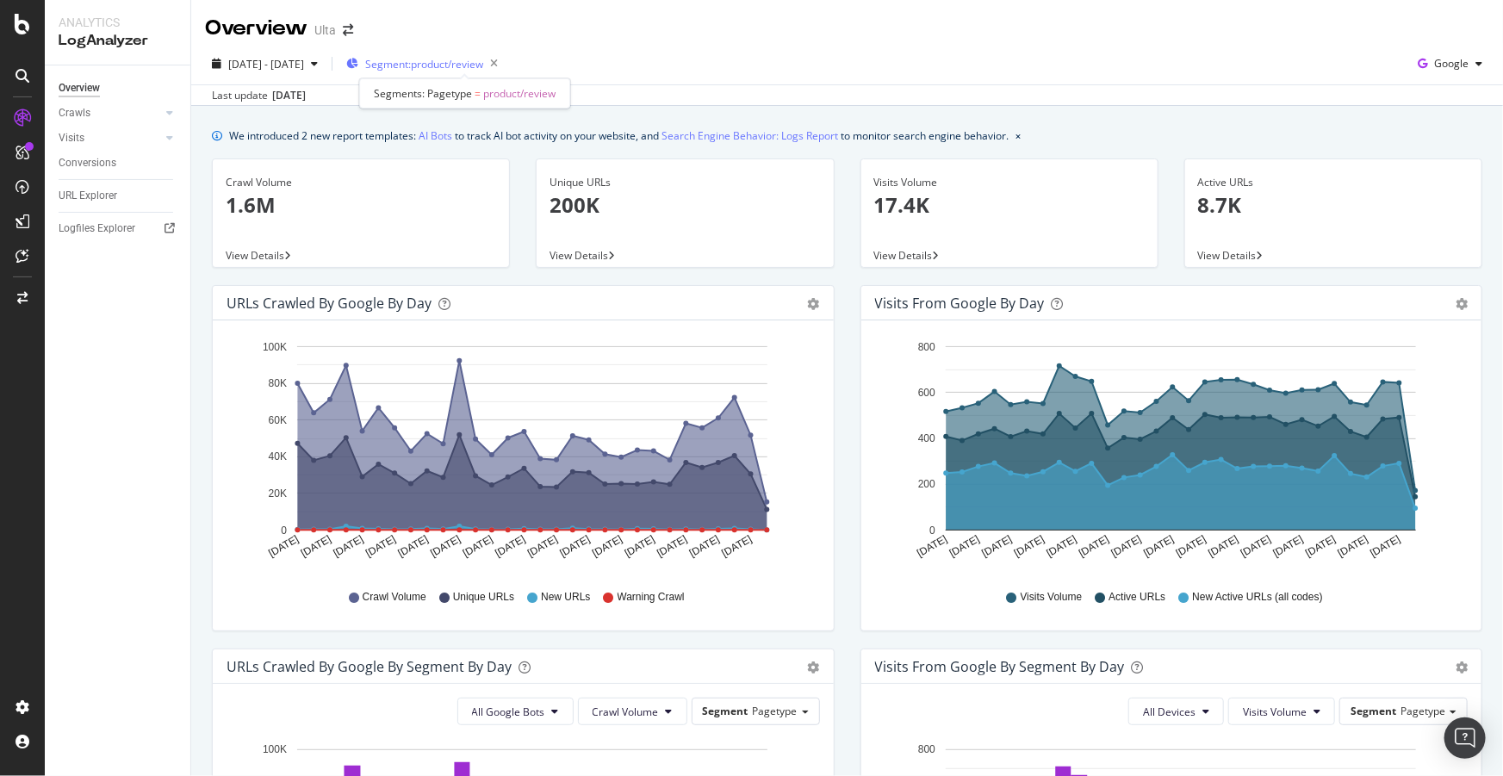
click at [483, 58] on span "Segment: product/review" at bounding box center [424, 64] width 118 height 15
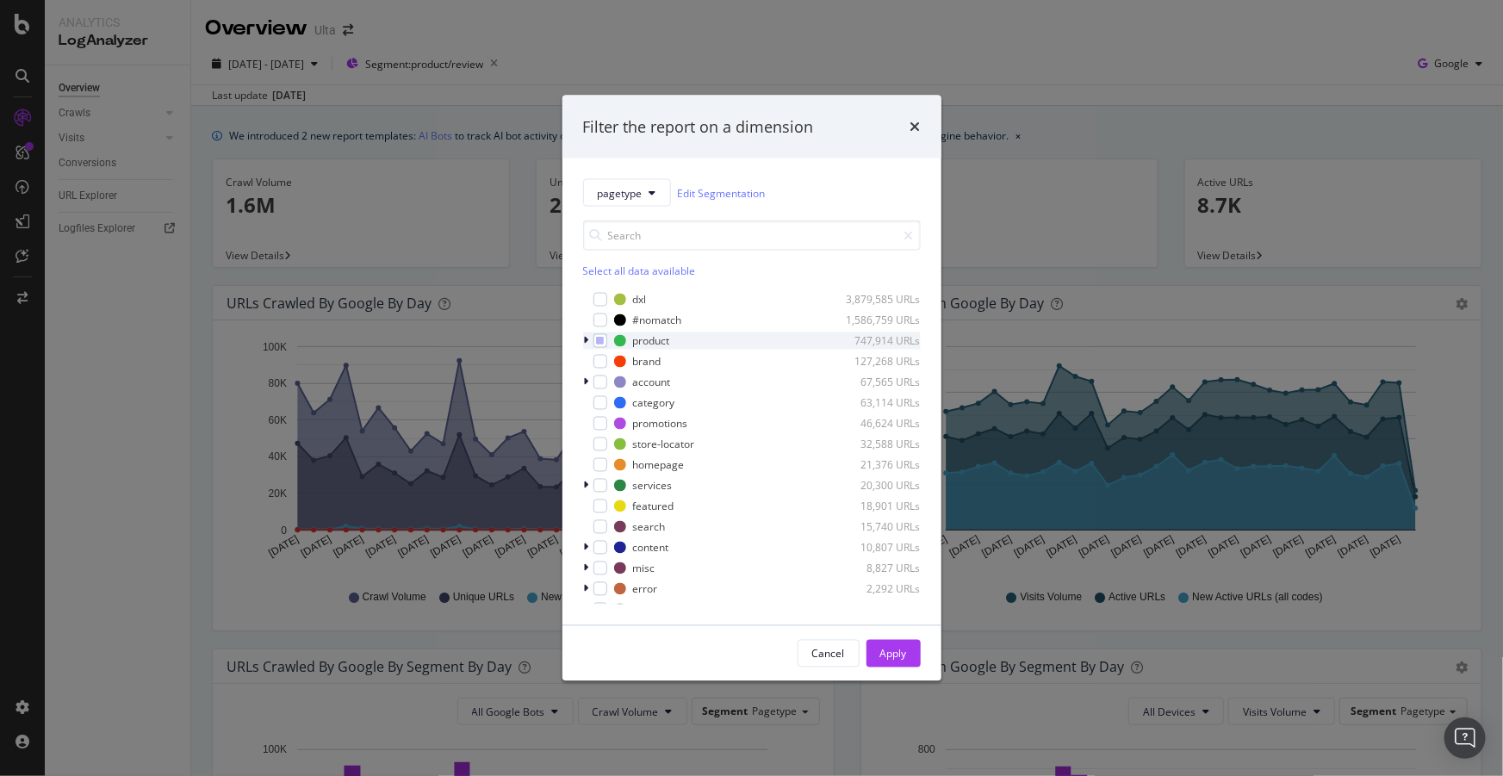
click at [583, 344] on div "modal" at bounding box center [588, 340] width 10 height 17
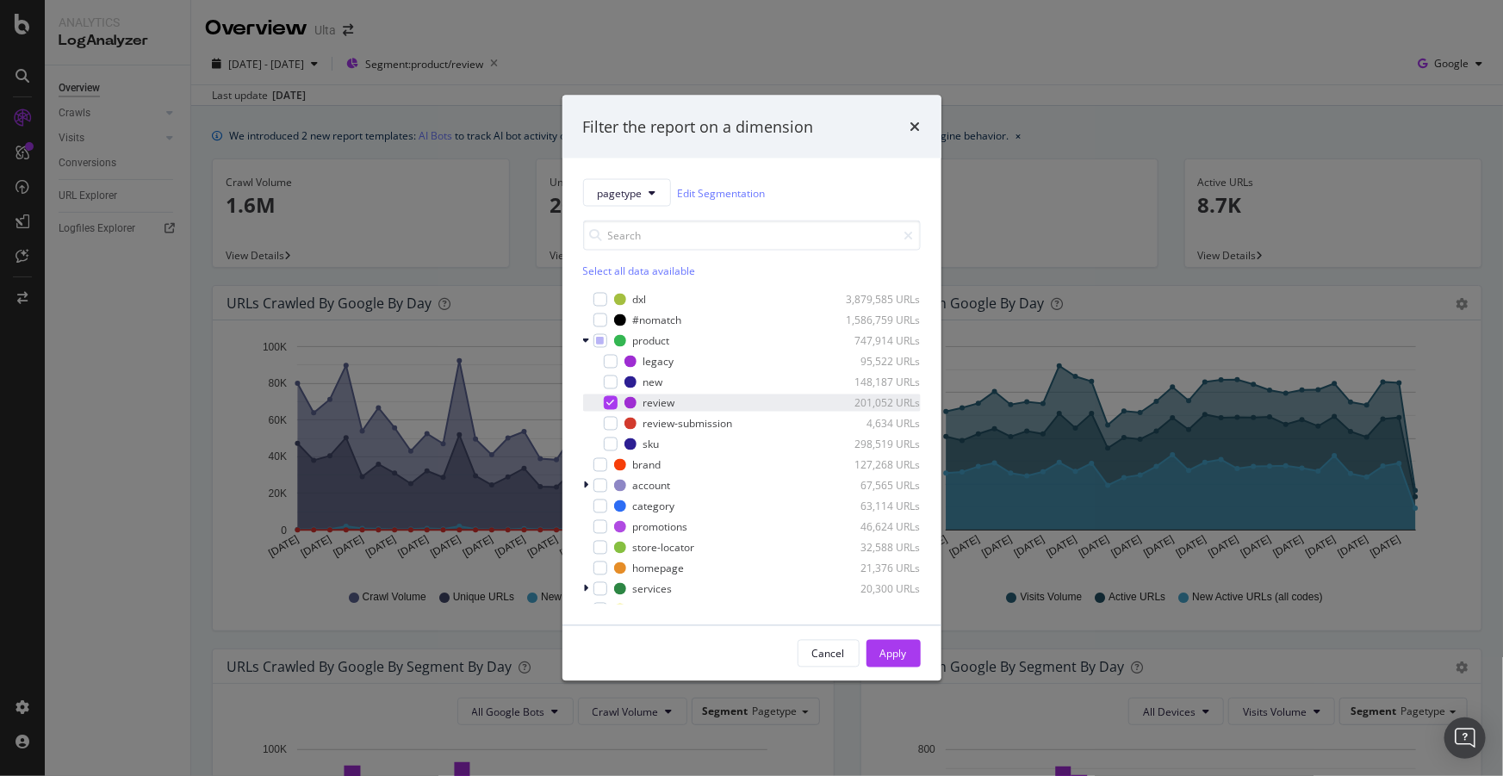
click at [606, 402] on icon "modal" at bounding box center [610, 403] width 8 height 9
click at [604, 447] on div "modal" at bounding box center [611, 445] width 14 height 14
click at [893, 652] on div "Apply" at bounding box center [893, 653] width 27 height 15
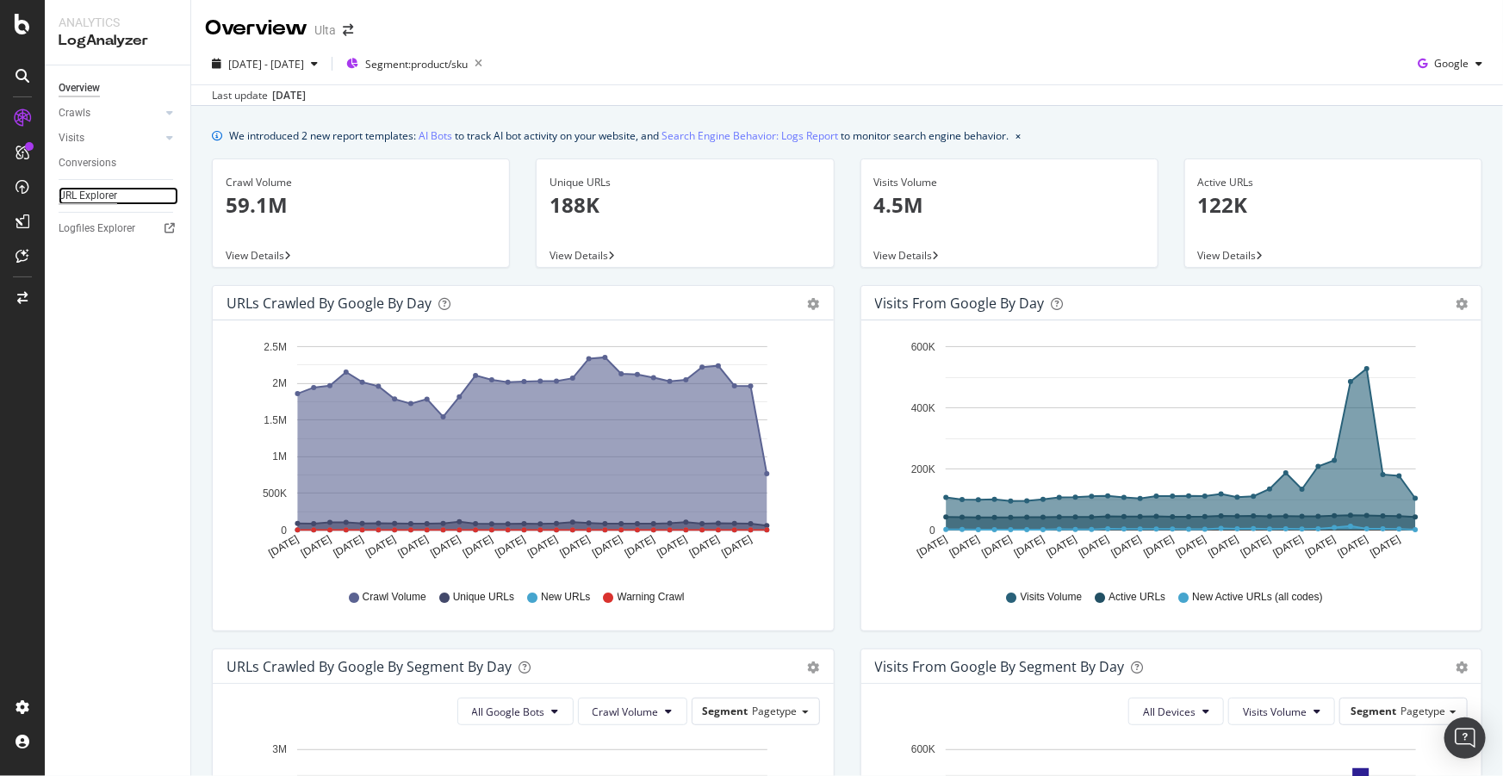
click at [90, 195] on div "URL Explorer" at bounding box center [88, 196] width 59 height 18
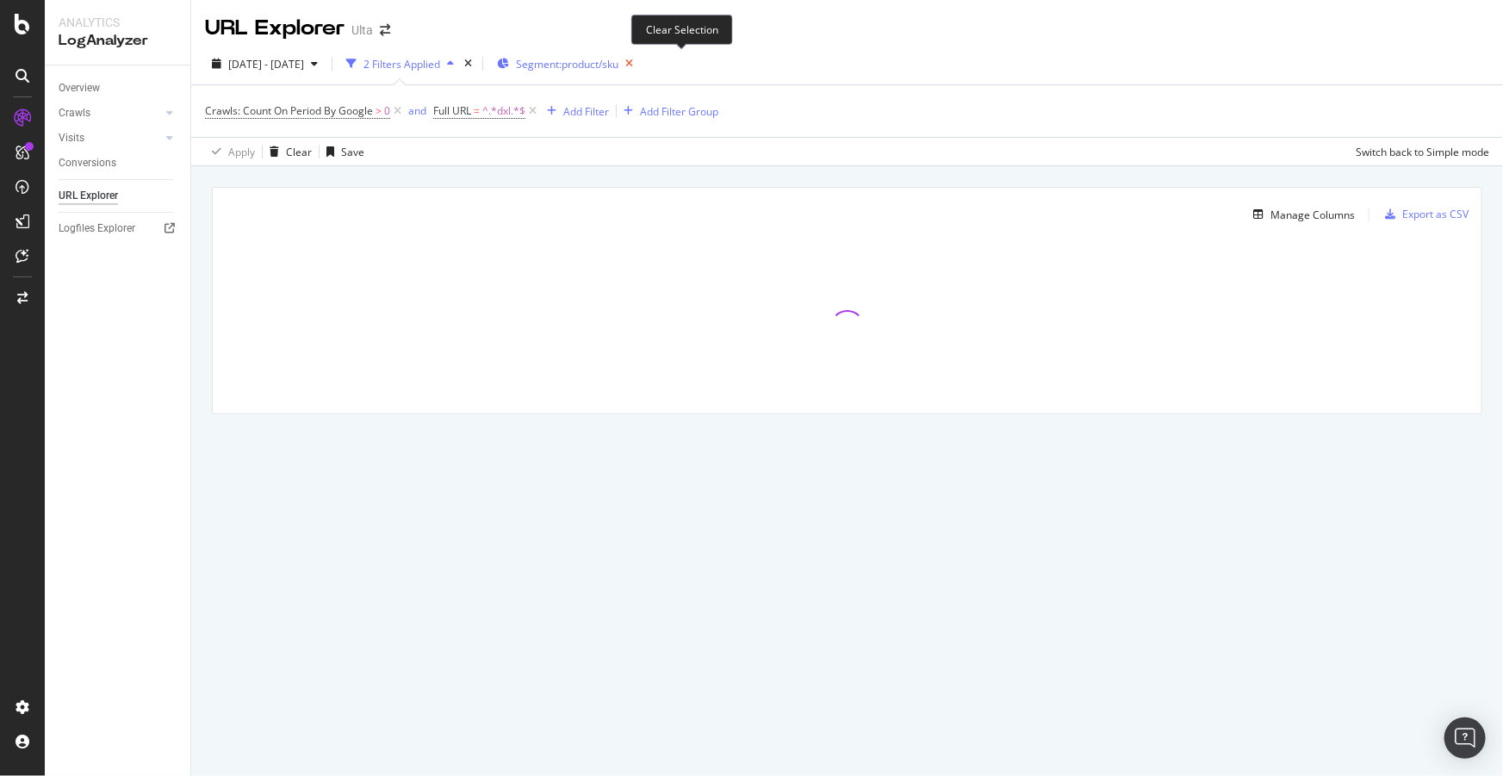
click at [640, 62] on icon "button" at bounding box center [629, 64] width 22 height 24
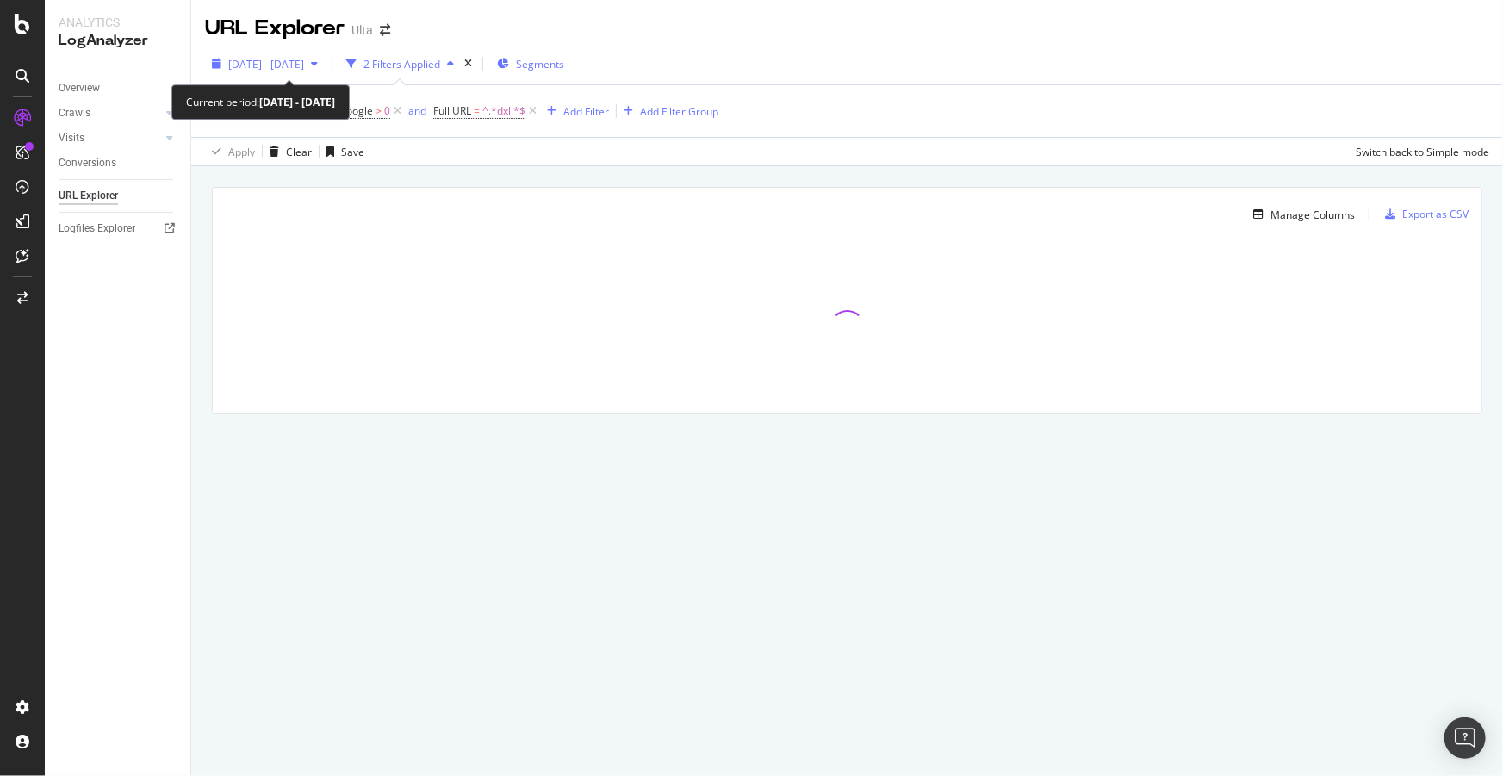
click at [304, 62] on span "2025 Aug. 19th - Sep. 17th" at bounding box center [266, 64] width 76 height 15
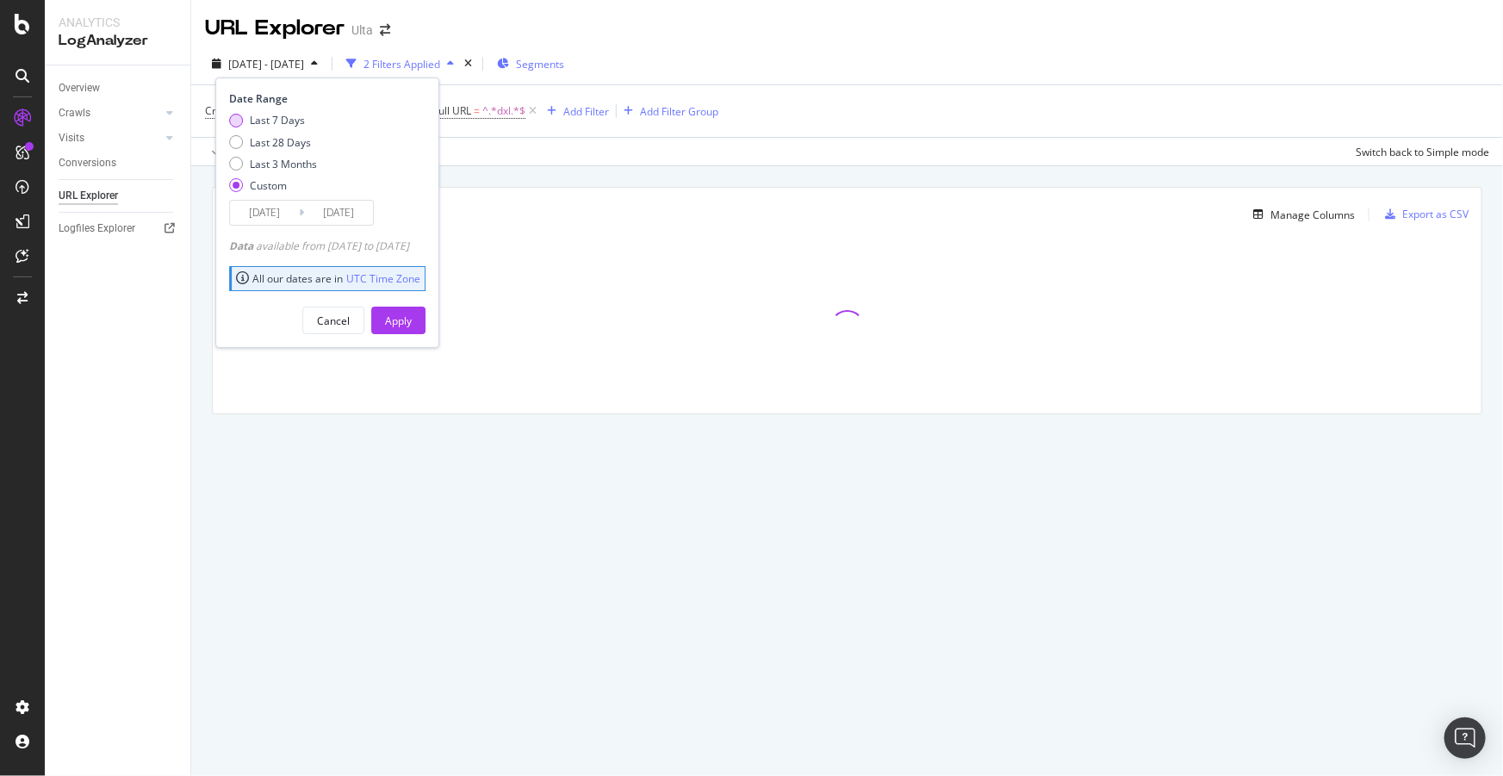
click at [270, 123] on div "Last 7 Days" at bounding box center [277, 120] width 55 height 15
type input "[DATE]"
click at [412, 316] on div "Apply" at bounding box center [398, 321] width 27 height 15
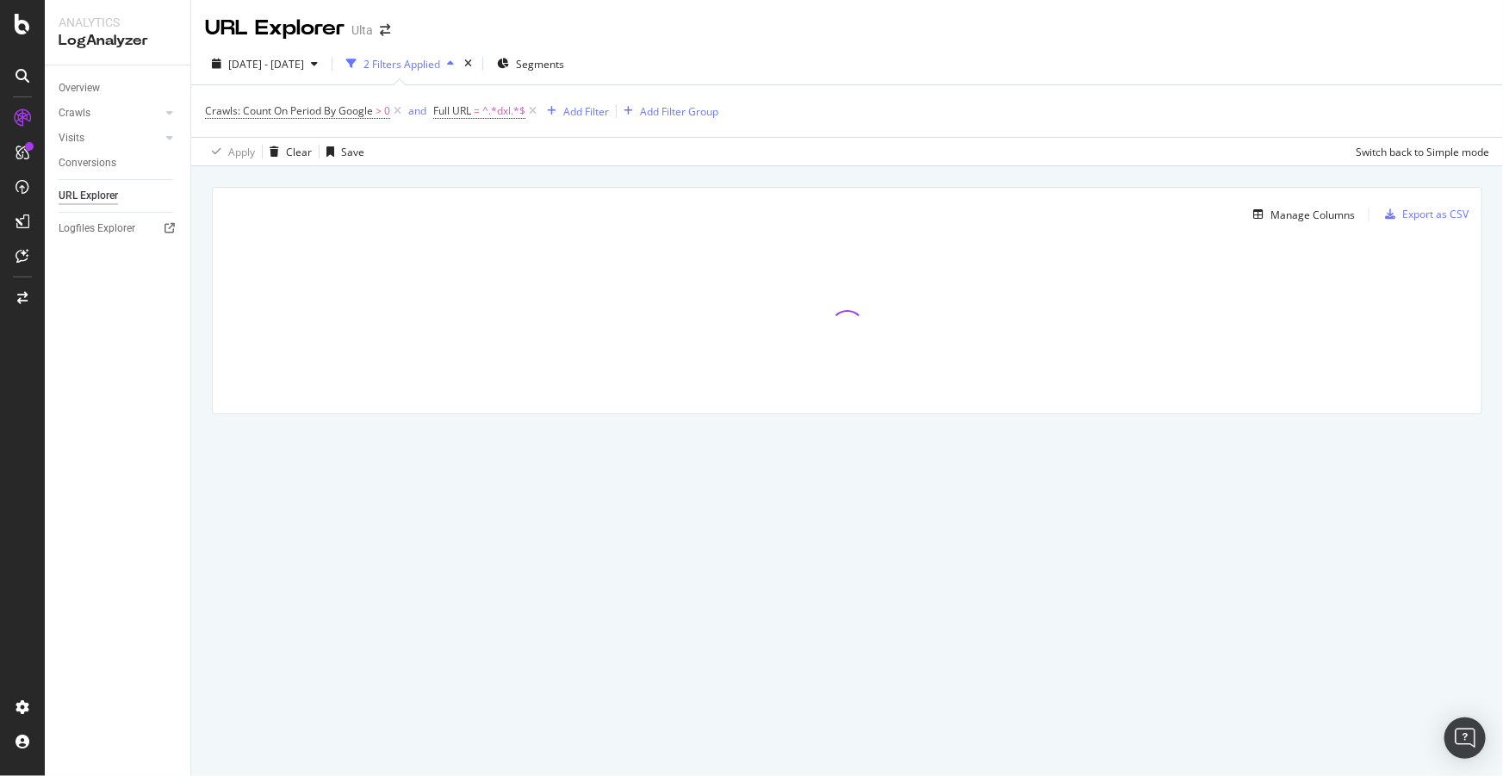
click at [256, 402] on div at bounding box center [847, 327] width 1269 height 172
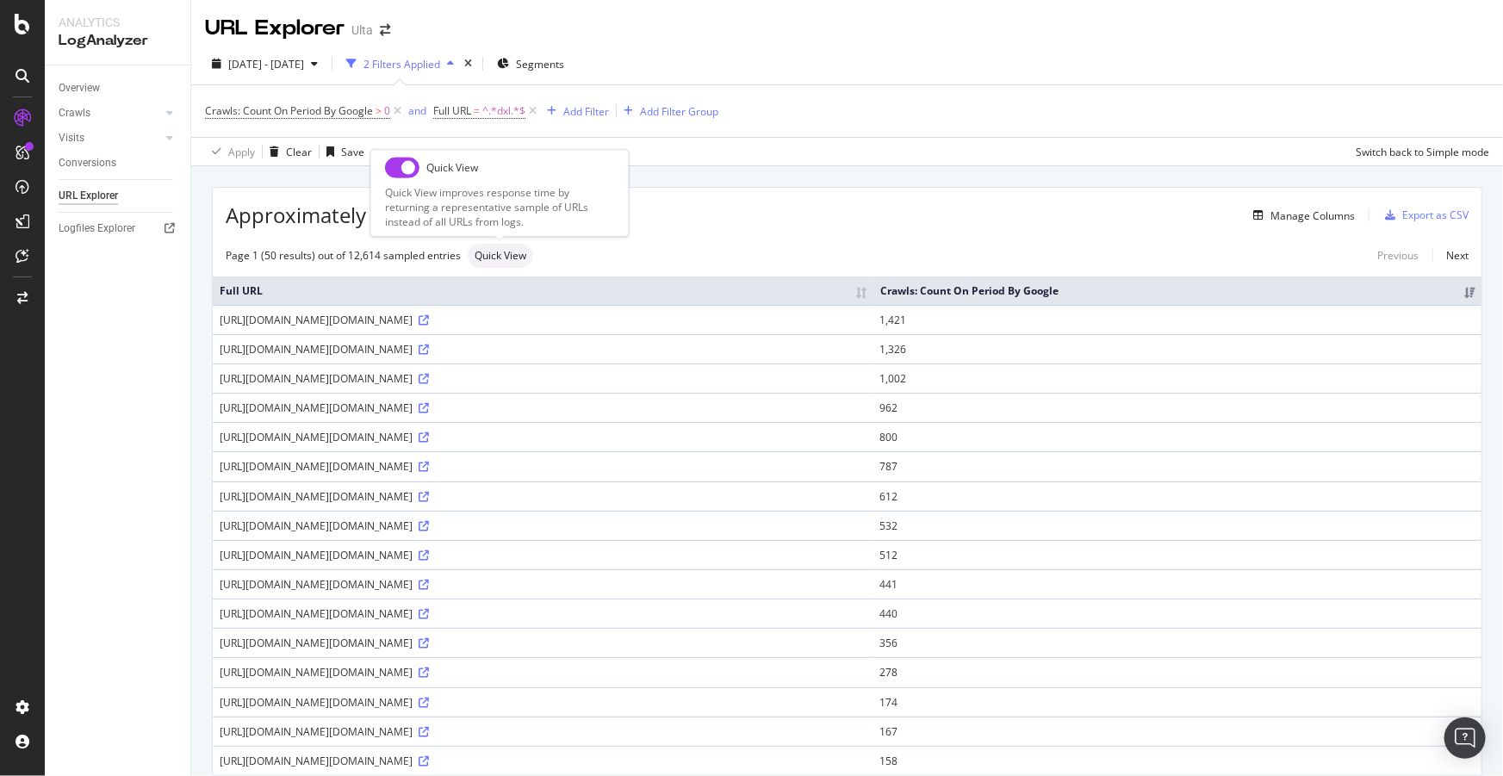
click at [396, 166] on input "checkbox" at bounding box center [402, 167] width 34 height 21
checkbox input "true"
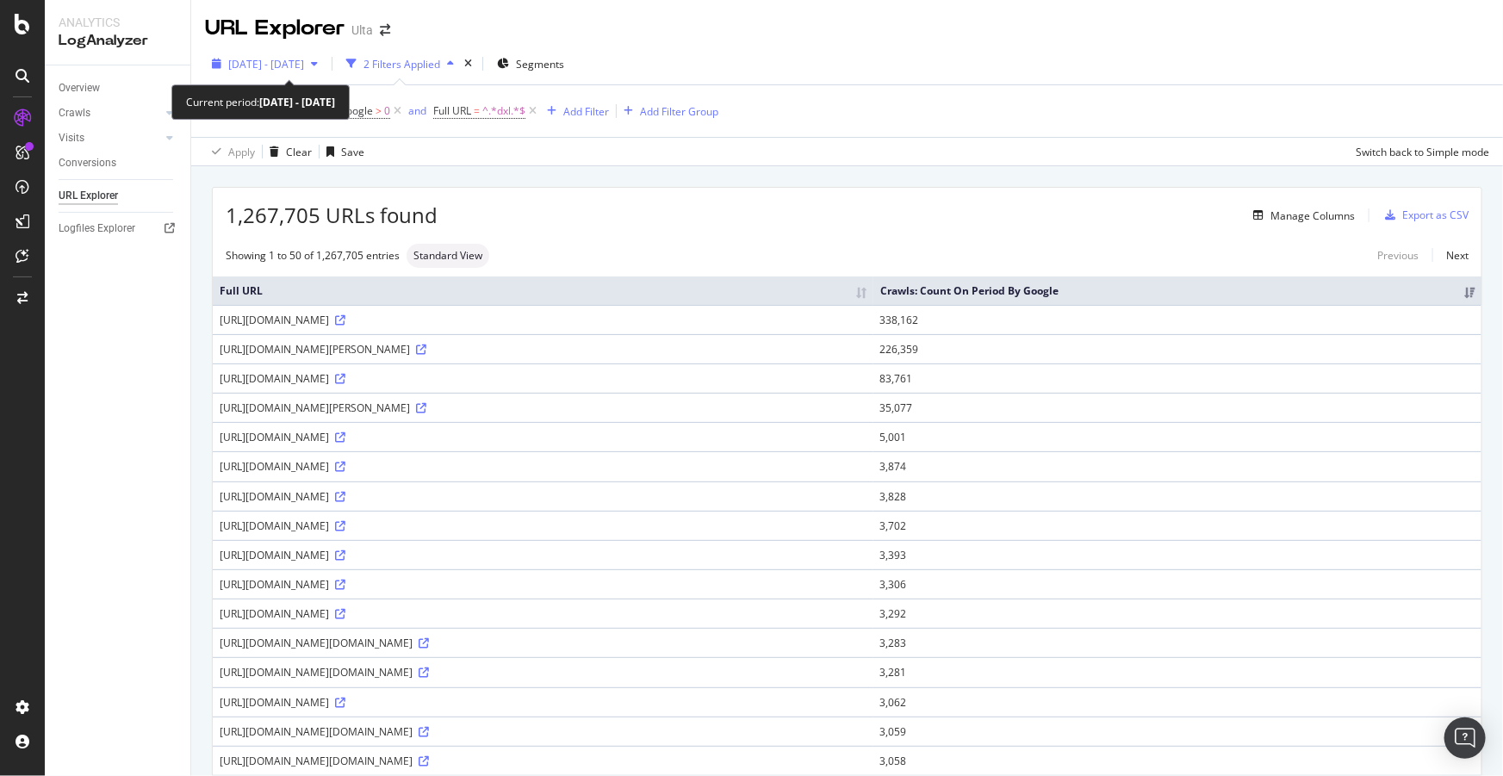
click at [304, 62] on span "[DATE] - [DATE]" at bounding box center [266, 64] width 76 height 15
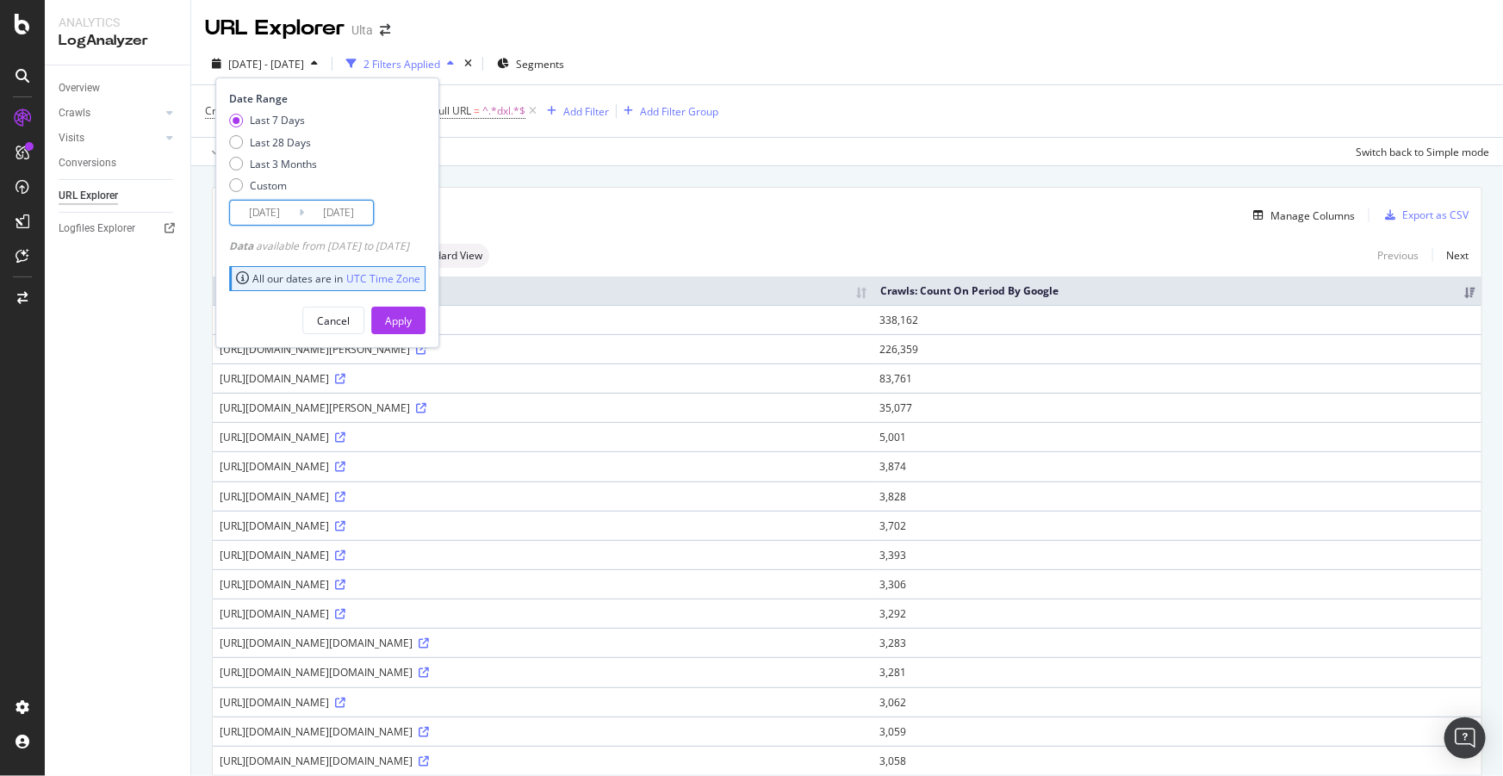
click at [277, 211] on input "[DATE]" at bounding box center [264, 213] width 69 height 24
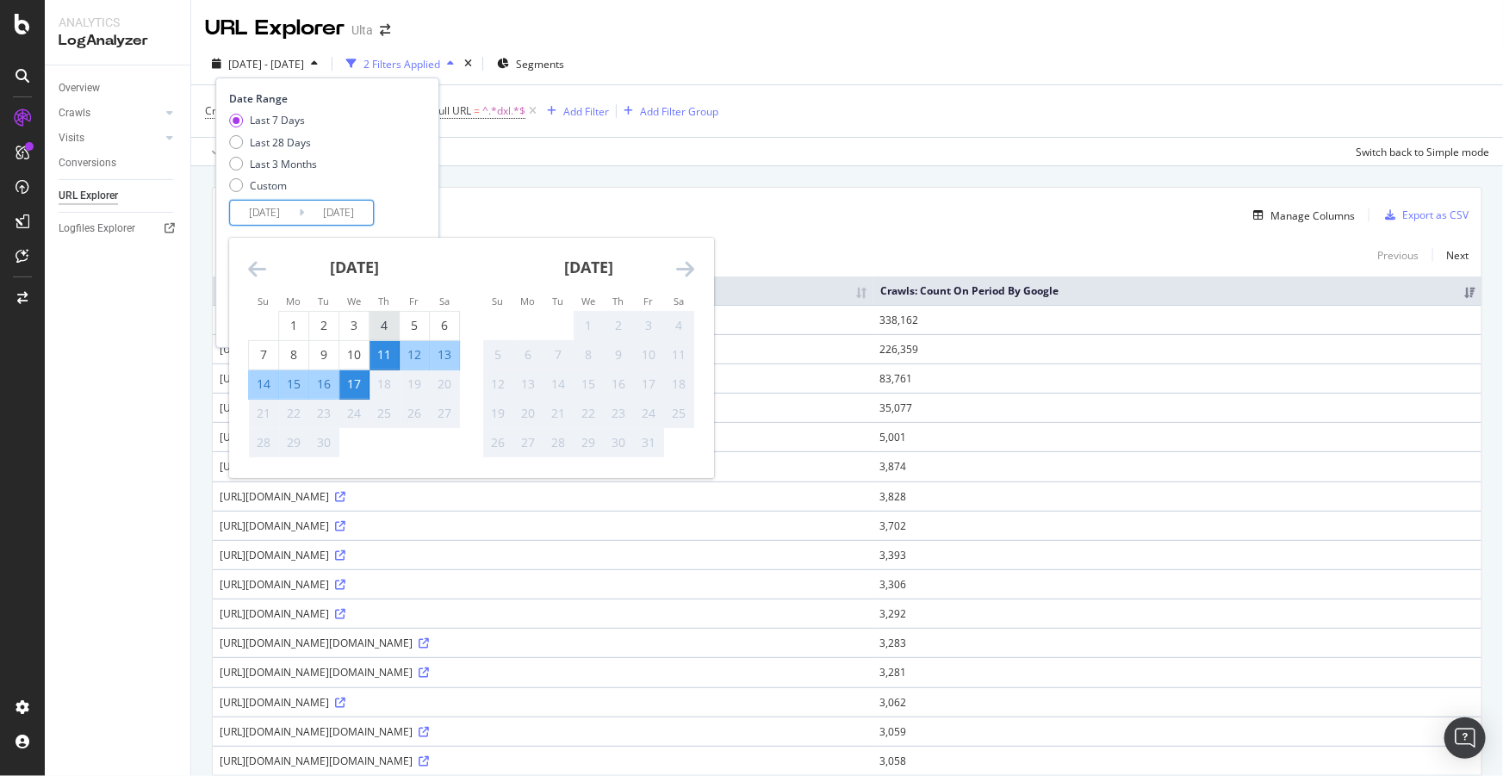
click at [378, 320] on div "4" at bounding box center [384, 325] width 29 height 17
type input "2025/09/04"
click at [354, 353] on div "10" at bounding box center [353, 354] width 29 height 17
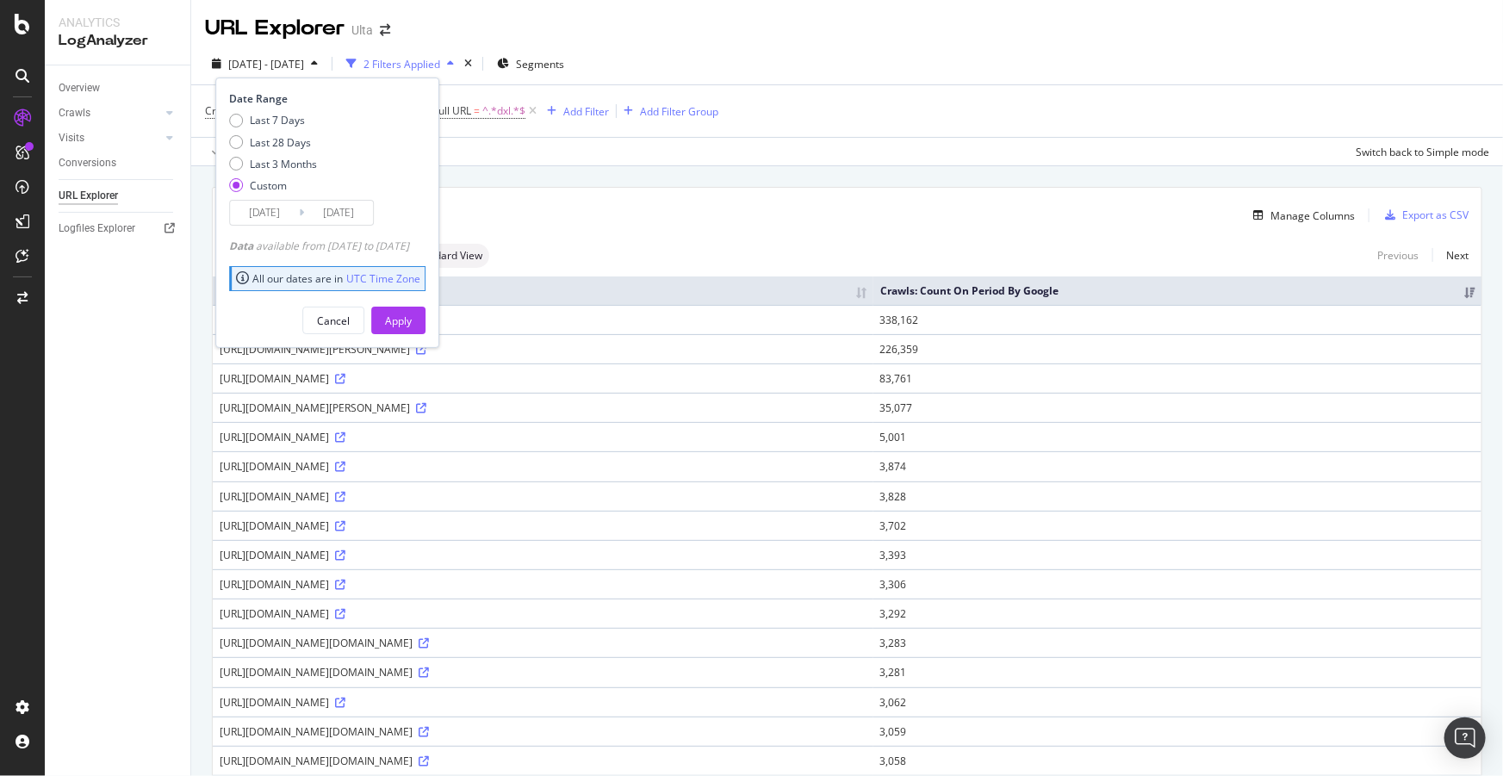
type input "2025/09/10"
click at [412, 325] on div "Apply" at bounding box center [398, 321] width 27 height 15
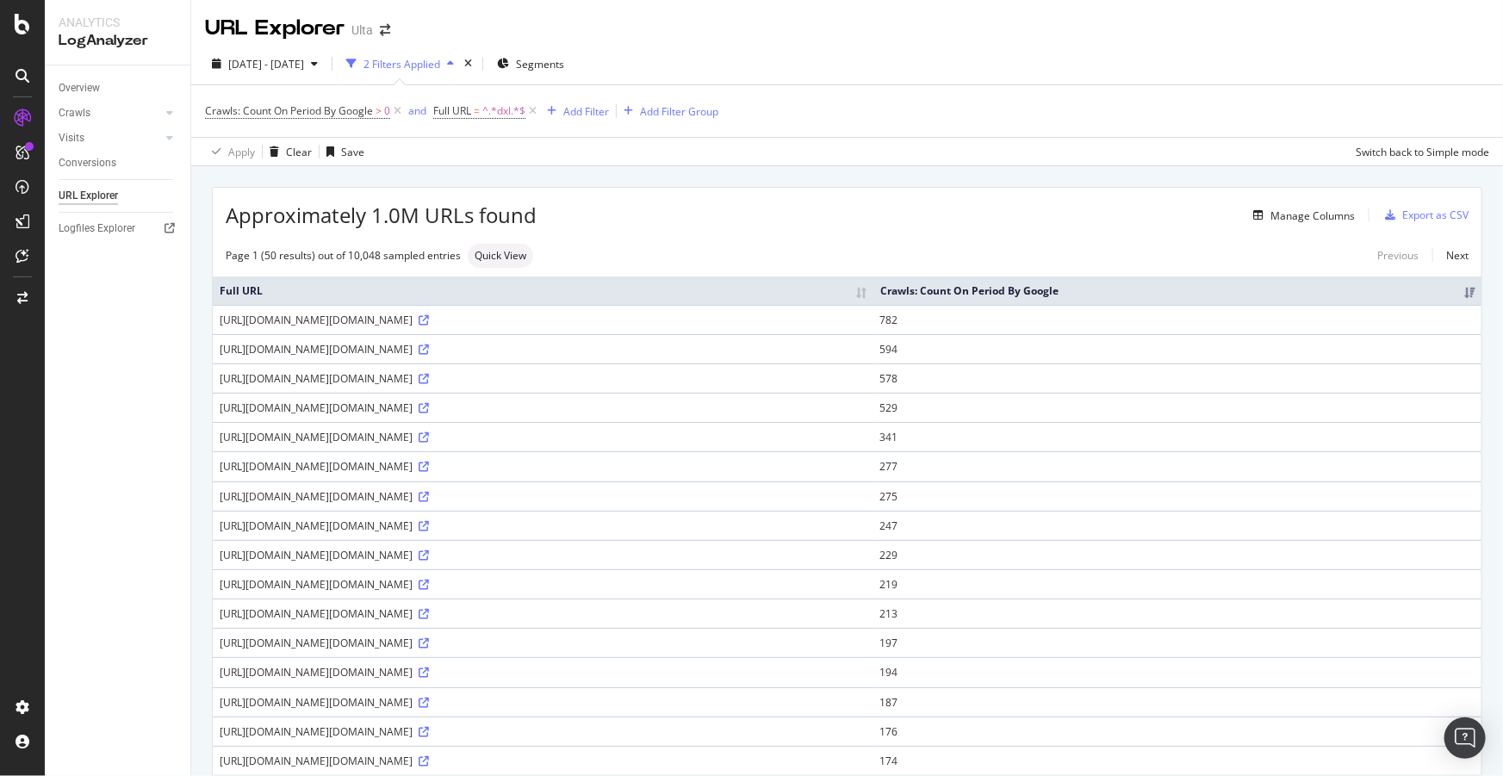
click at [702, 225] on div "Manage Columns" at bounding box center [946, 215] width 818 height 21
click at [393, 170] on input "checkbox" at bounding box center [402, 167] width 34 height 21
checkbox input "true"
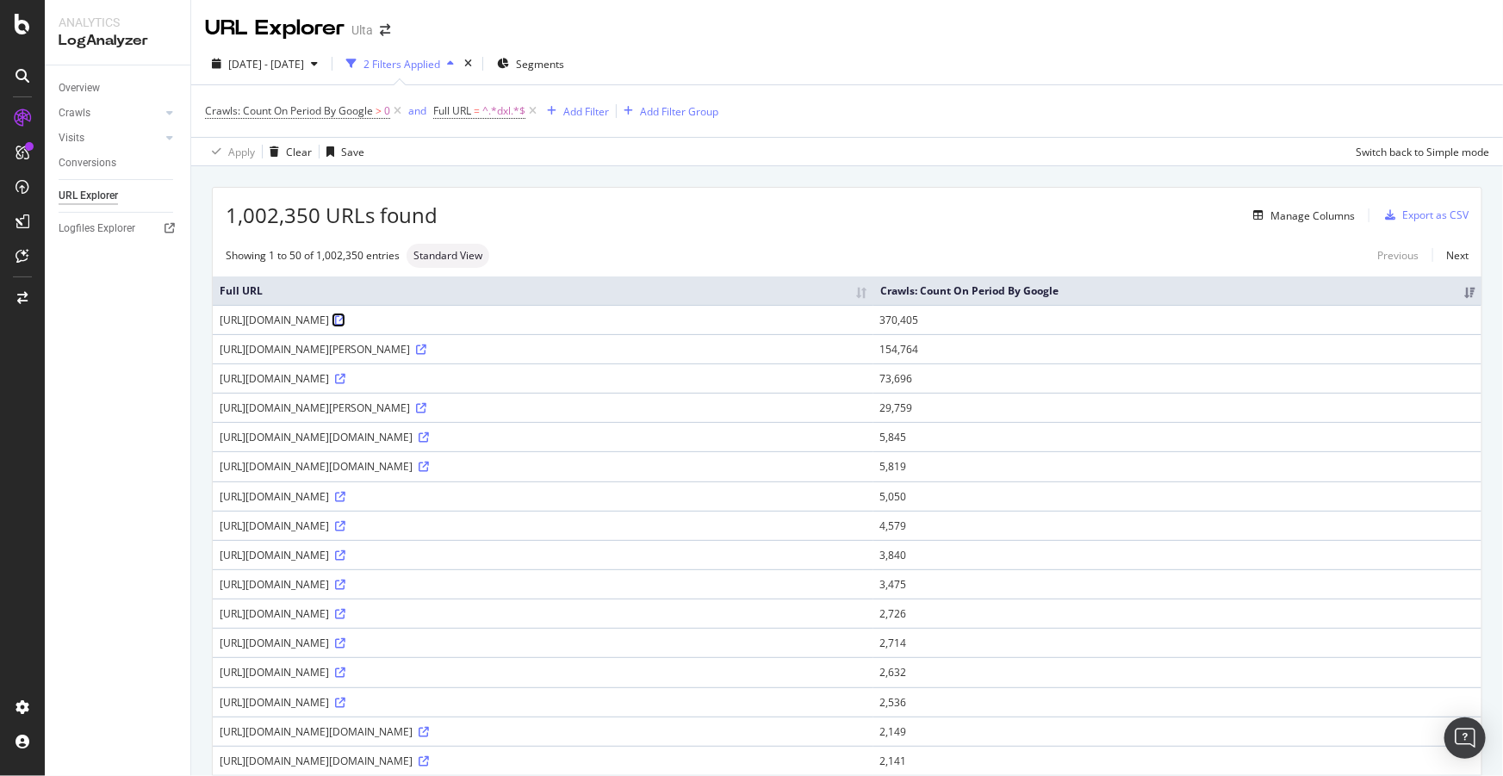
click at [345, 326] on icon at bounding box center [340, 320] width 10 height 10
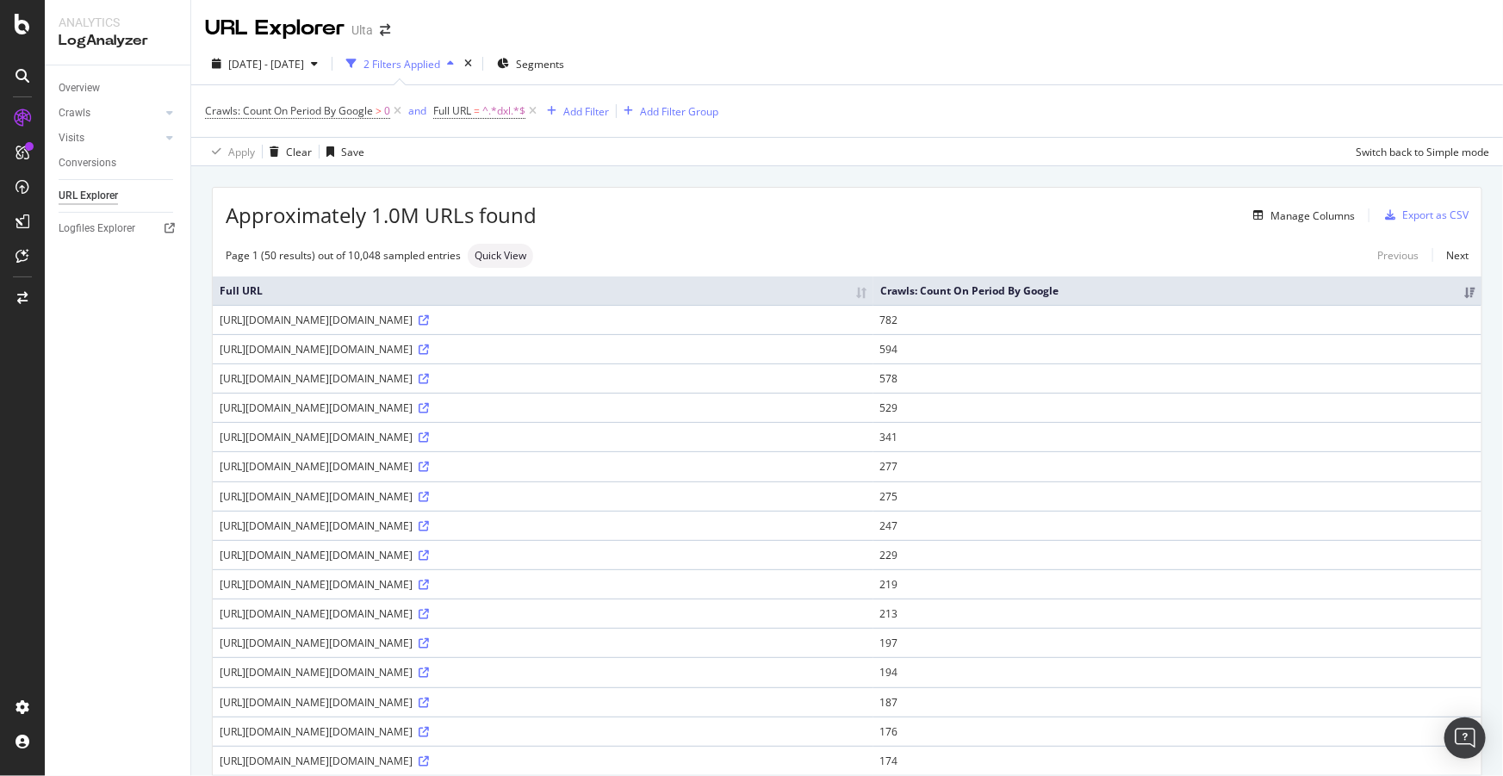
click at [458, 29] on div "URL Explorer Ulta" at bounding box center [847, 21] width 1312 height 43
click at [304, 67] on span "[DATE] - [DATE]" at bounding box center [266, 64] width 76 height 15
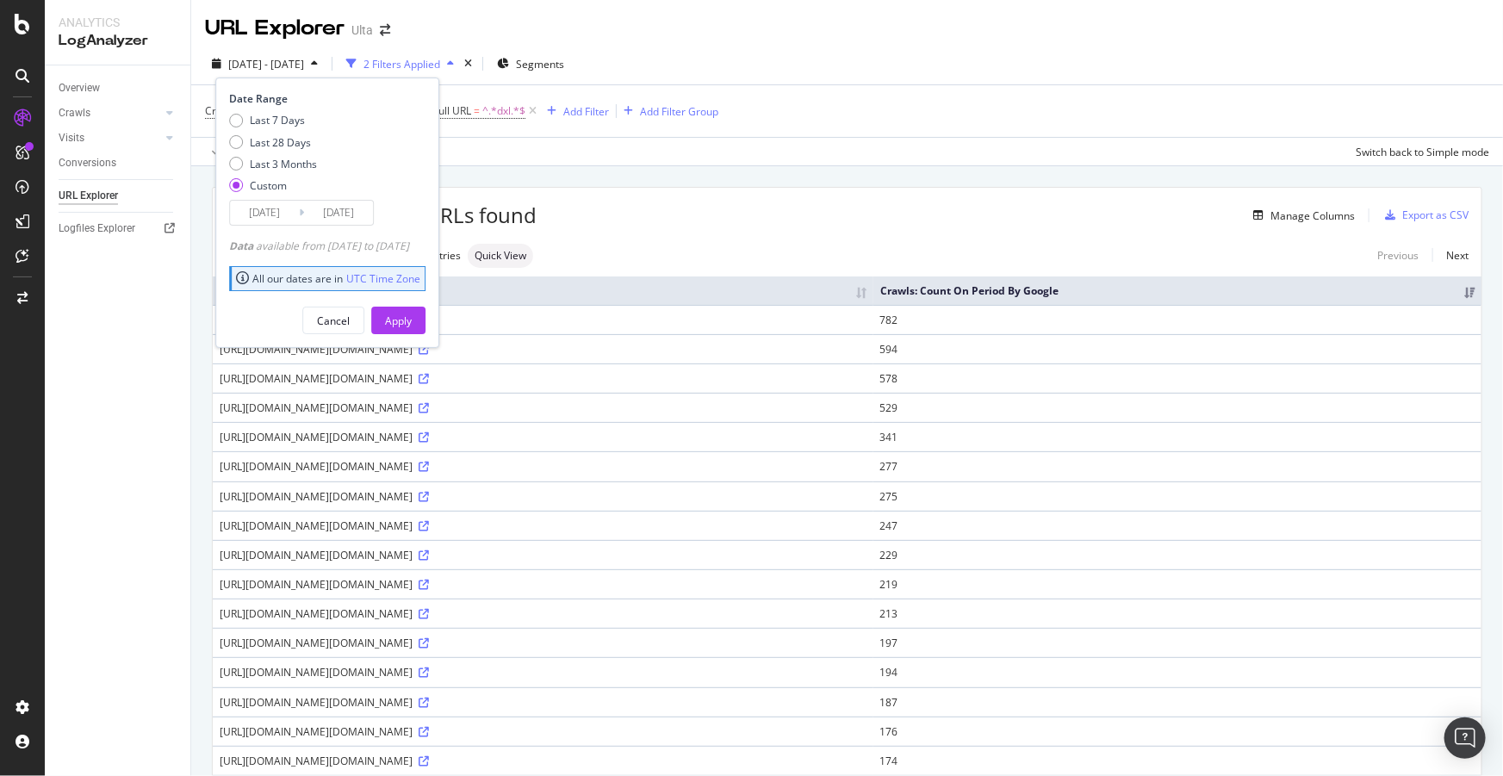
click at [289, 213] on input "[DATE]" at bounding box center [264, 213] width 69 height 24
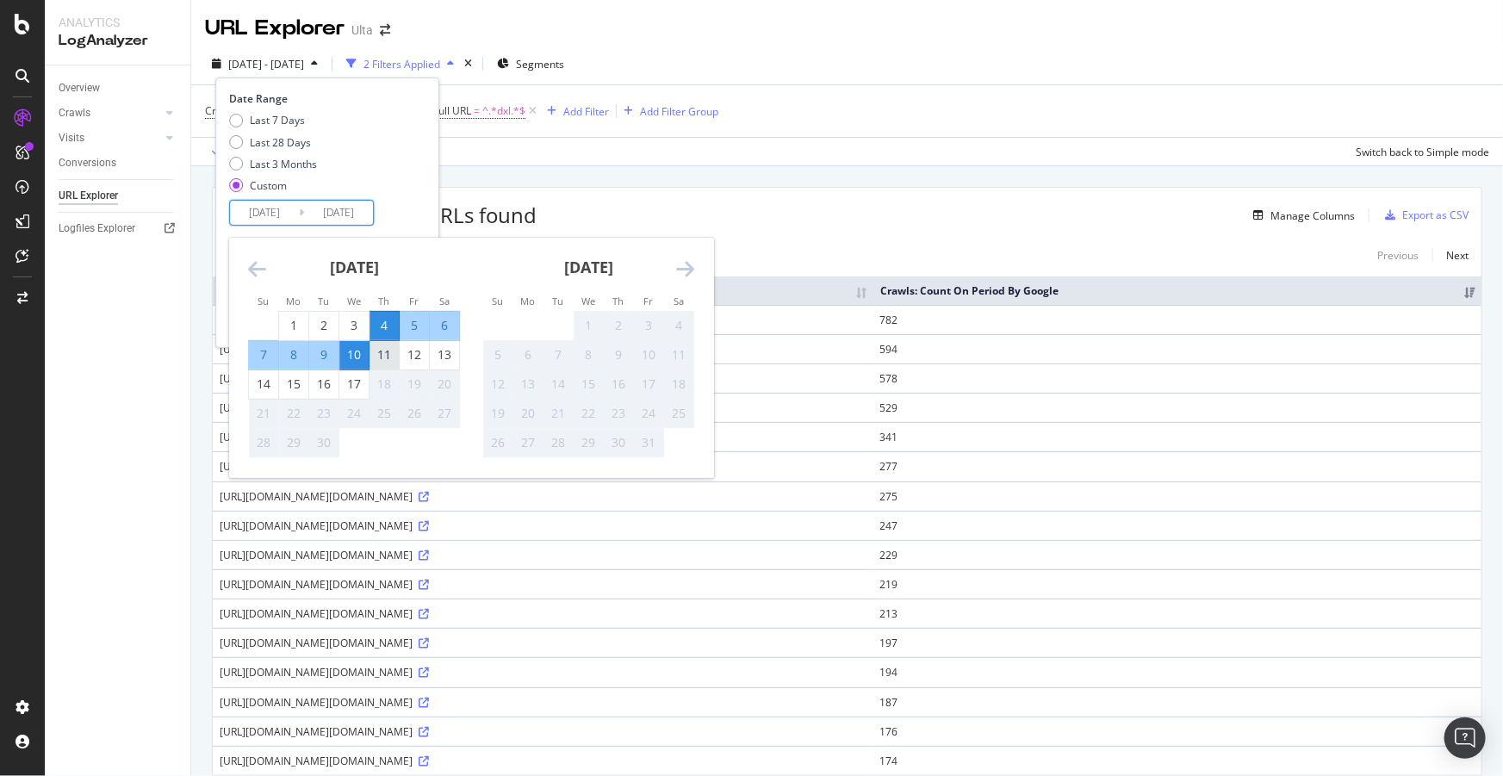
click at [387, 361] on div "11" at bounding box center [384, 354] width 29 height 17
type input "[DATE]"
click at [388, 350] on div "11" at bounding box center [384, 354] width 29 height 17
type input "[DATE]"
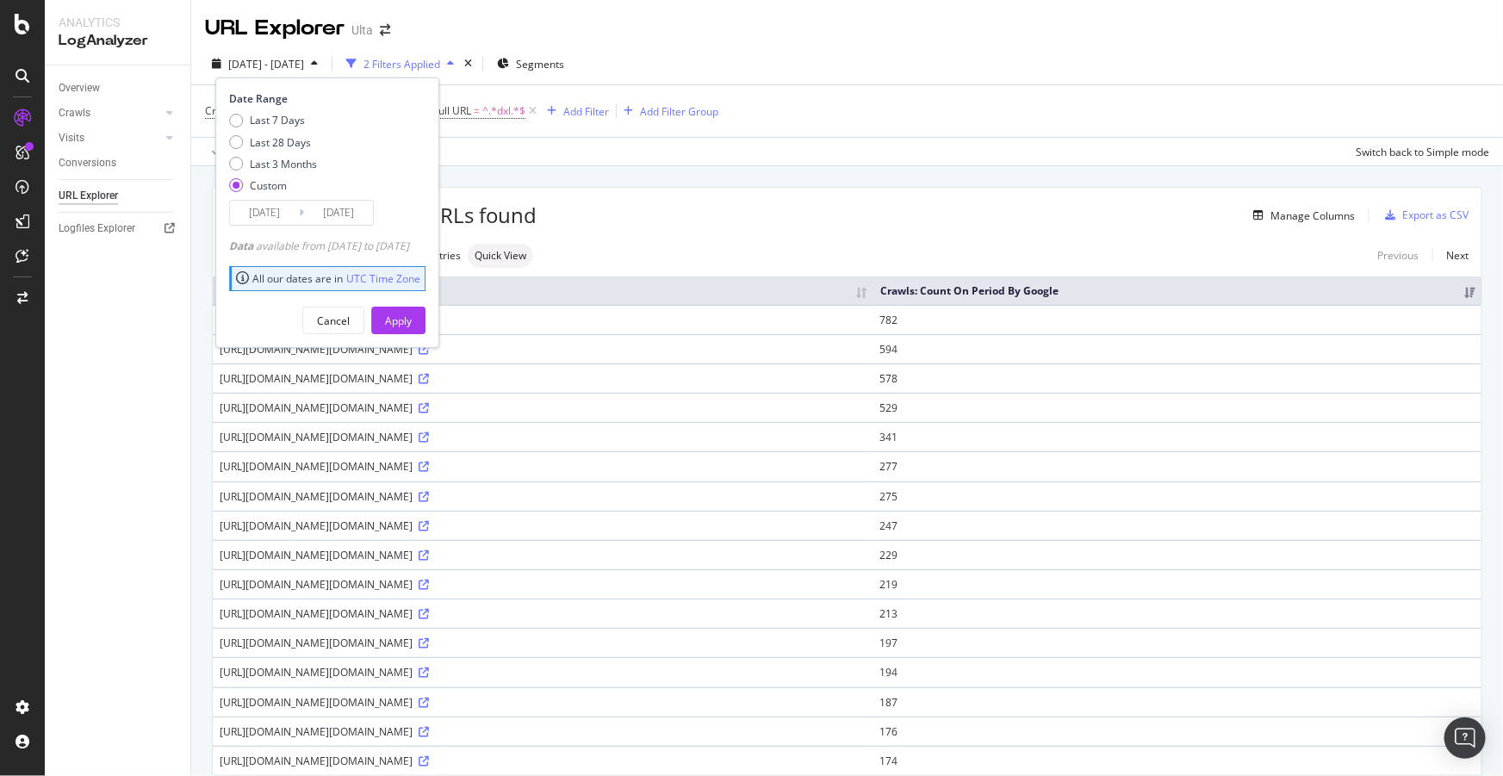
click at [277, 208] on input "[DATE]" at bounding box center [264, 213] width 69 height 24
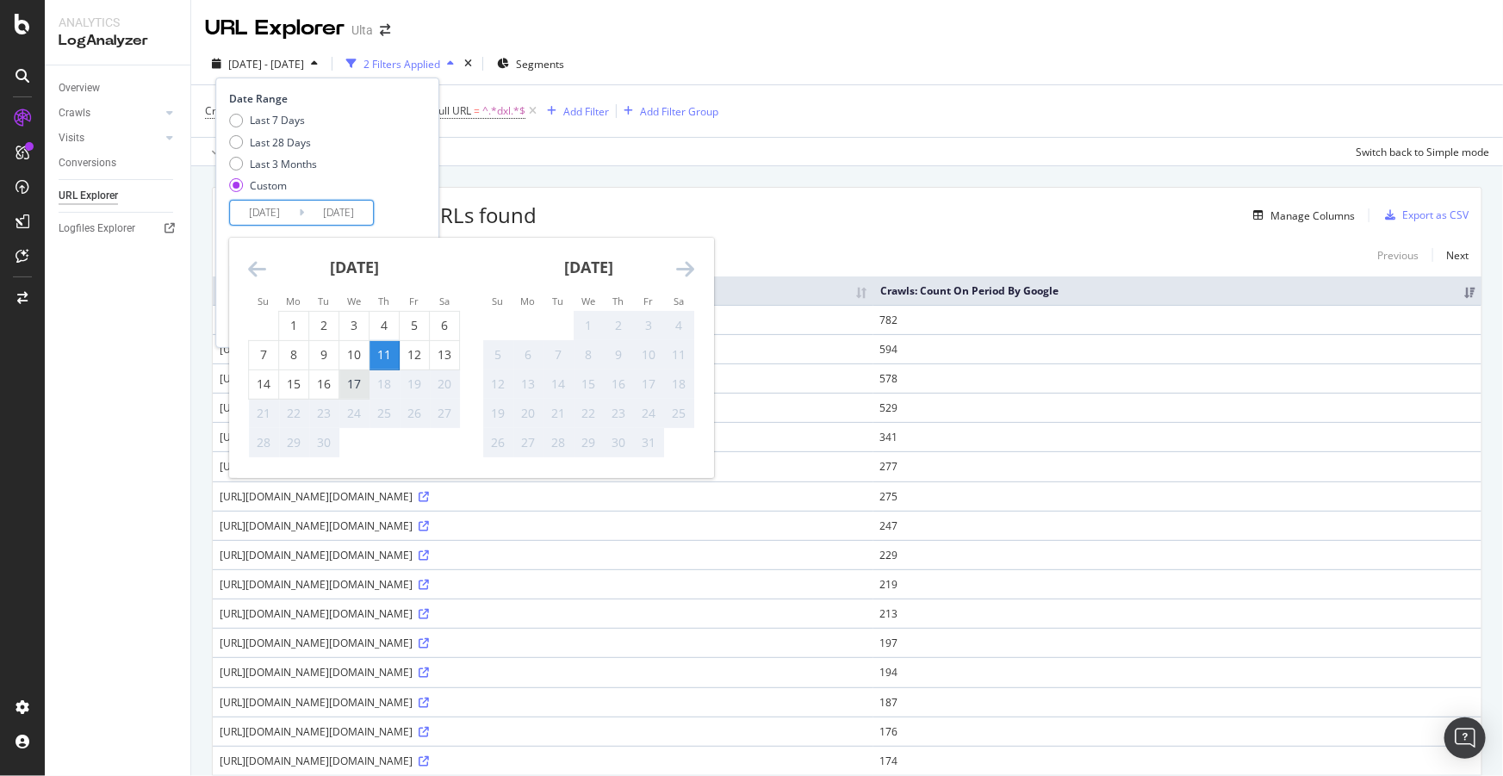
click at [348, 388] on div "17" at bounding box center [353, 384] width 29 height 17
click at [327, 382] on div "16" at bounding box center [323, 384] width 29 height 17
click at [359, 351] on div "10" at bounding box center [353, 354] width 29 height 17
type input "[DATE]"
click at [404, 204] on div "Date Range Last 7 Days Last 28 Days Last 3 Months Custom 2025/09/10 Navigate fo…" at bounding box center [325, 158] width 192 height 134
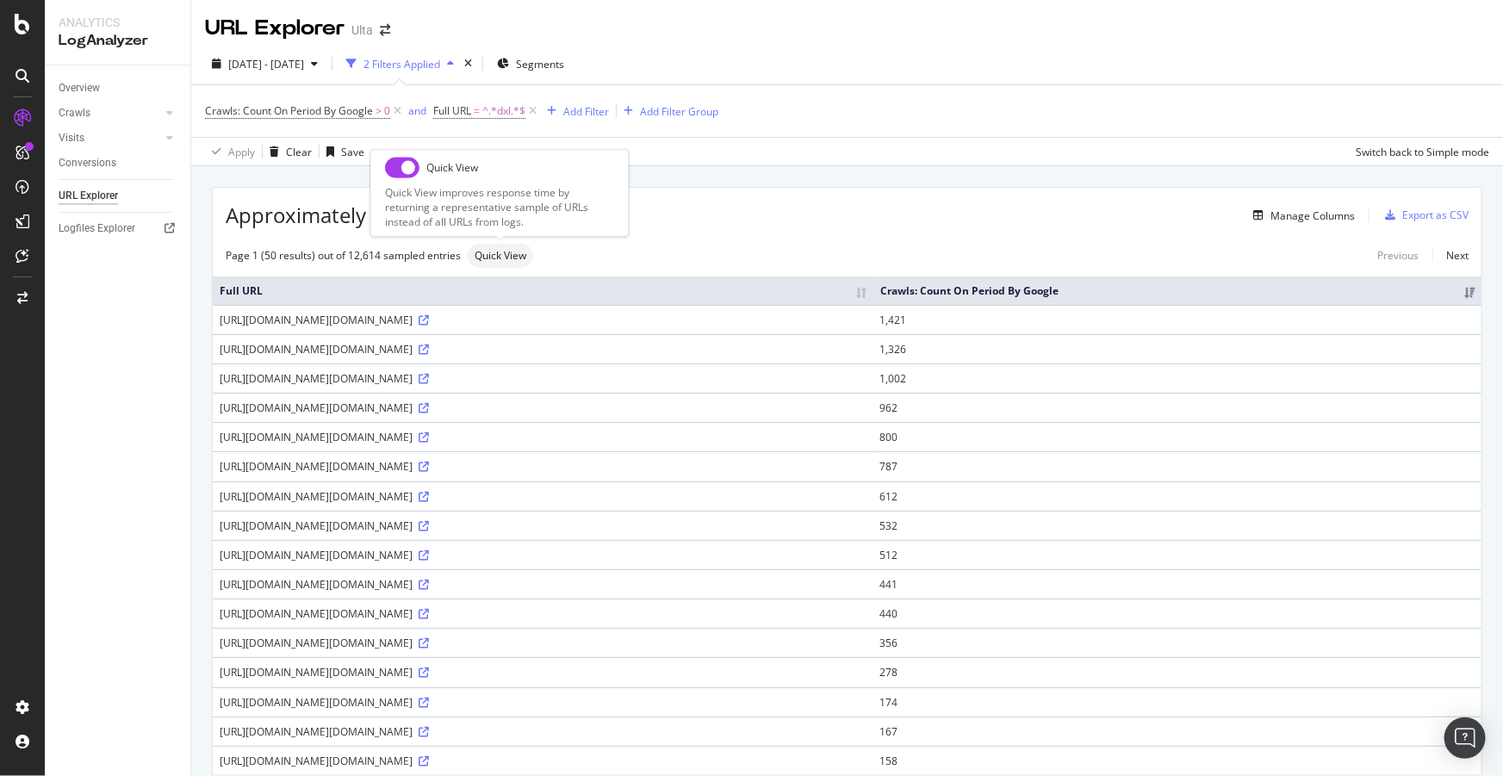
click at [394, 171] on input "checkbox" at bounding box center [402, 167] width 34 height 21
checkbox input "true"
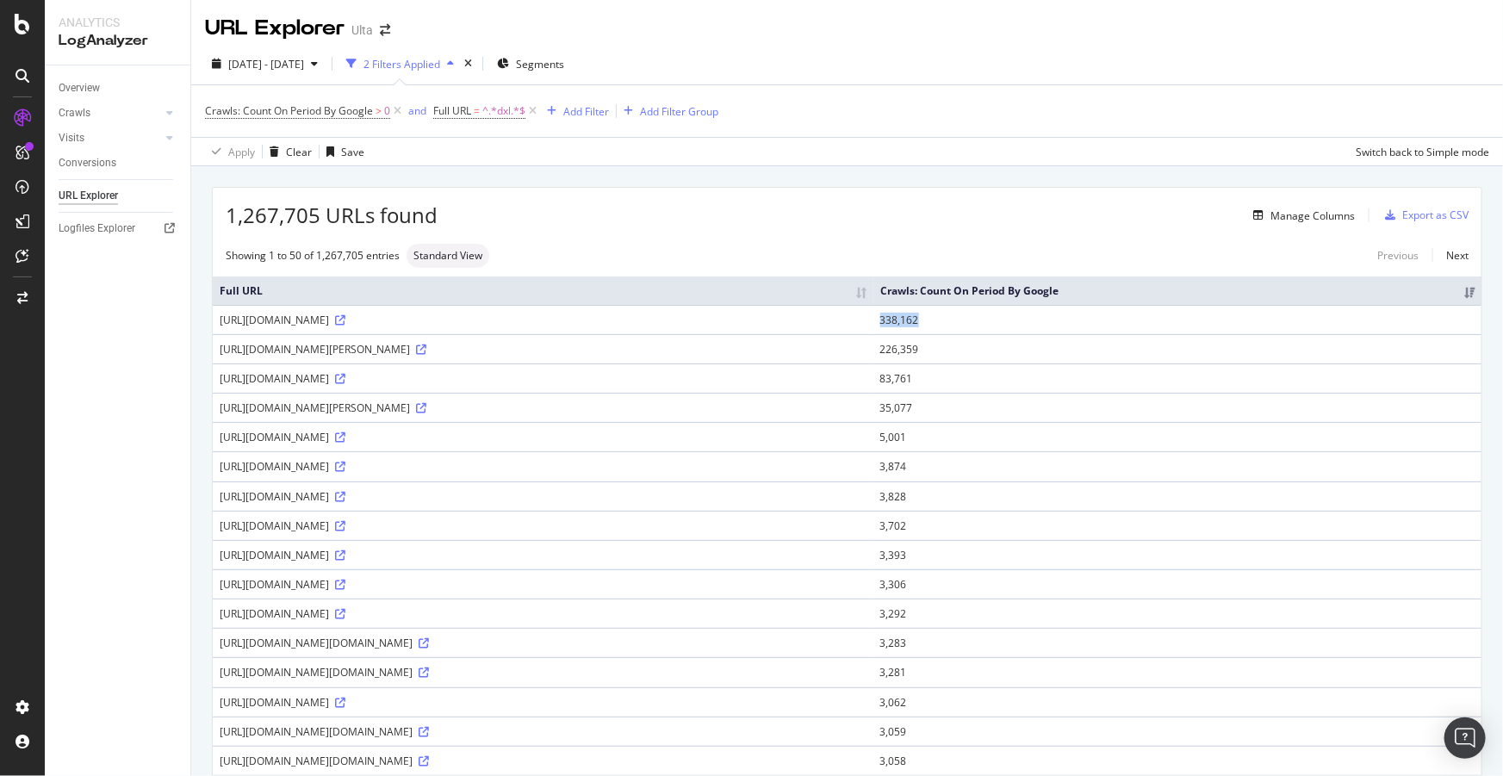
drag, startPoint x: 1421, startPoint y: 366, endPoint x: 1380, endPoint y: 370, distance: 41.6
click at [1381, 334] on td "338,162" at bounding box center [1177, 319] width 608 height 29
copy td "338,162"
click at [78, 90] on div "Overview" at bounding box center [79, 88] width 41 height 18
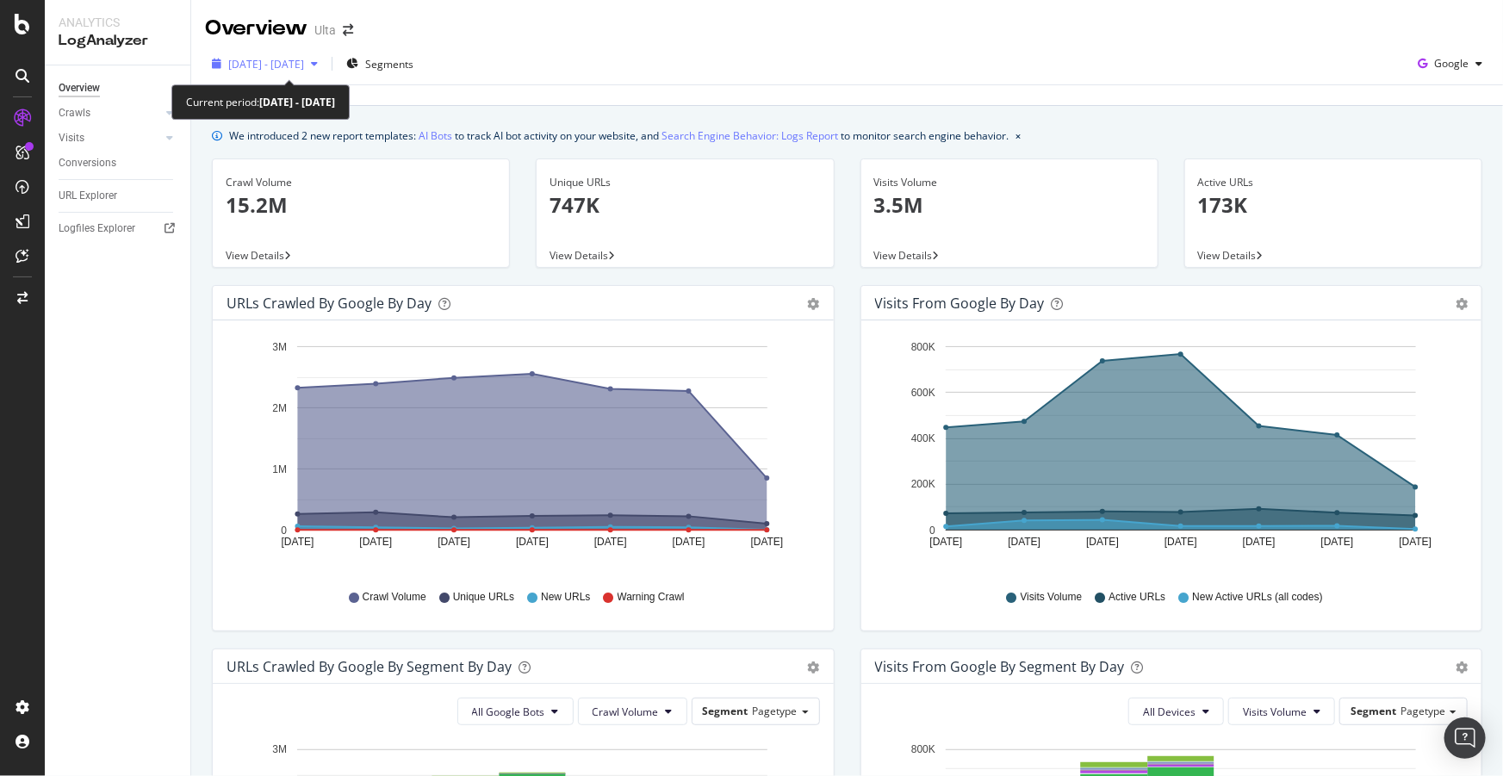
click at [304, 61] on span "2025 Sep. 11th - Sep. 17th" at bounding box center [266, 64] width 76 height 15
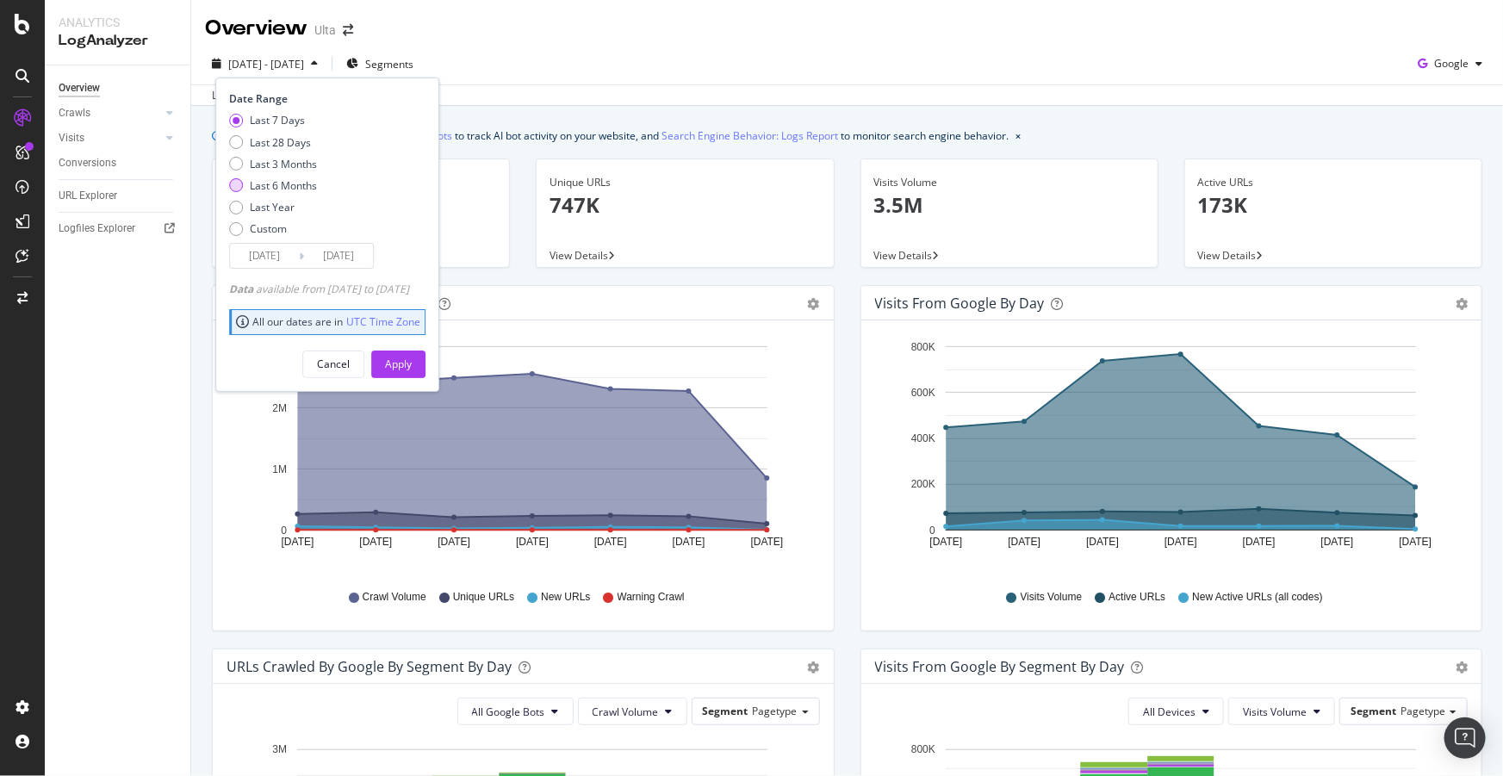
click at [276, 188] on div "Last 6 Months" at bounding box center [283, 185] width 67 height 15
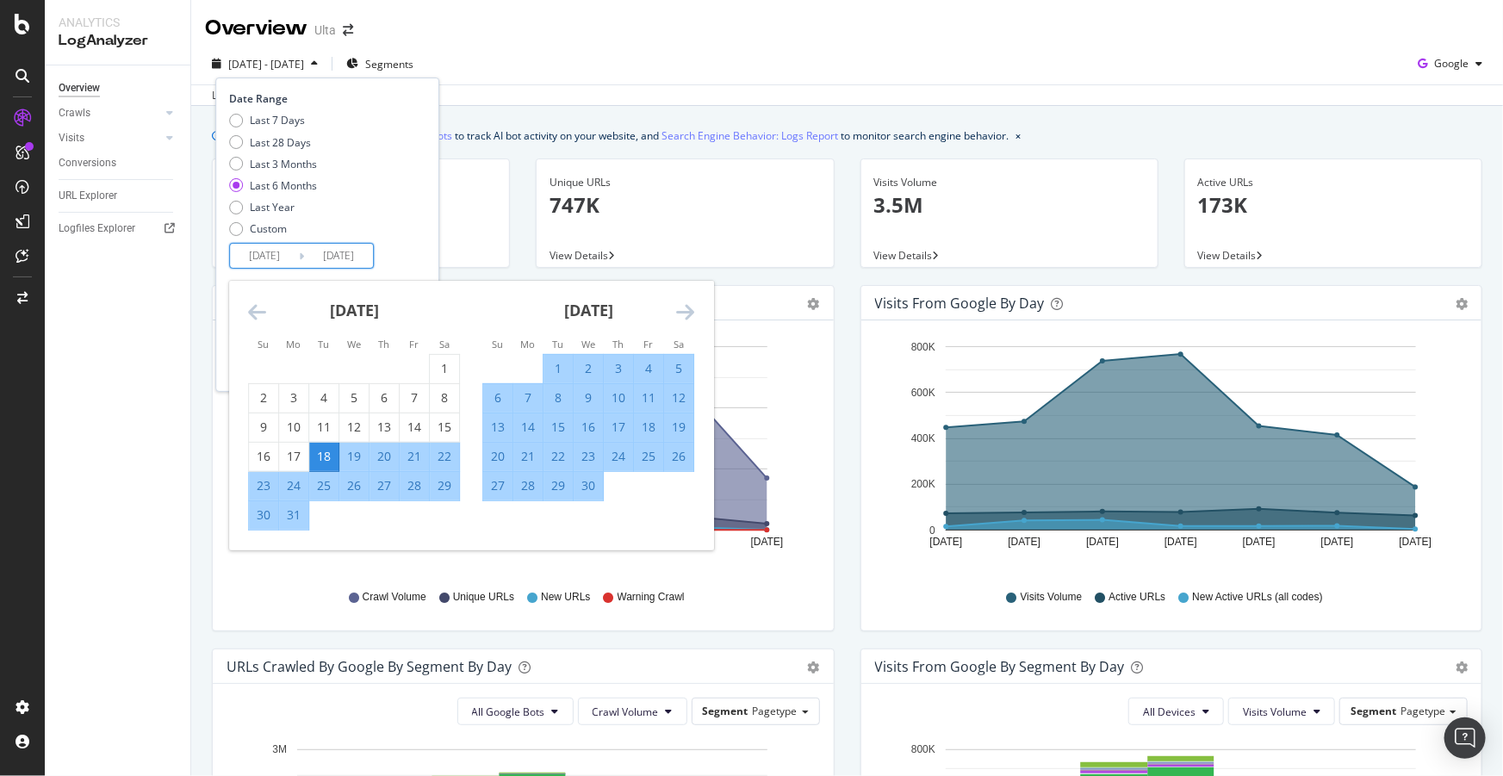
click at [284, 258] on input "2025/03/18" at bounding box center [264, 256] width 69 height 24
click at [438, 366] on div "1" at bounding box center [444, 368] width 29 height 17
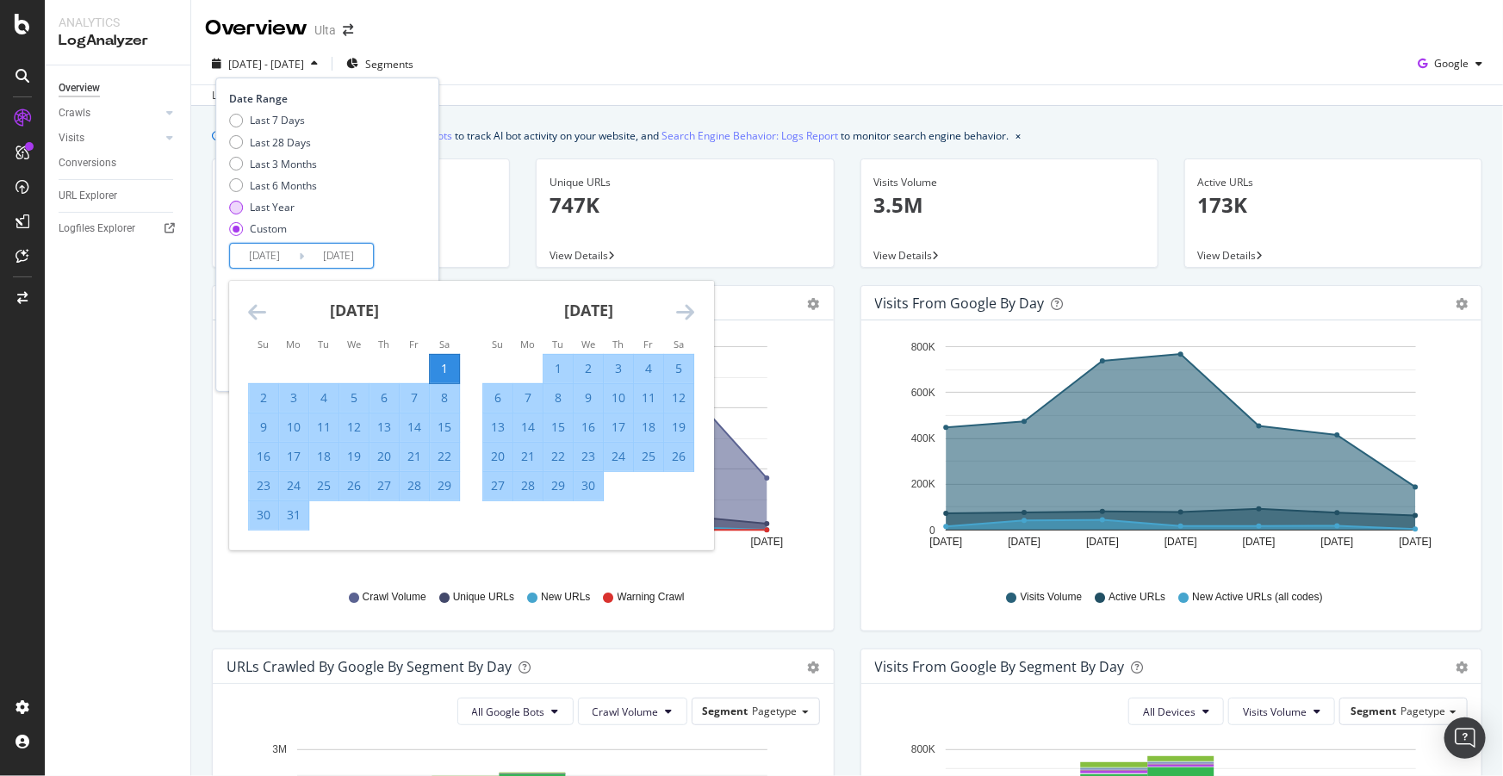
click at [259, 206] on div "Last Year" at bounding box center [272, 207] width 45 height 15
type input "2024/09/18"
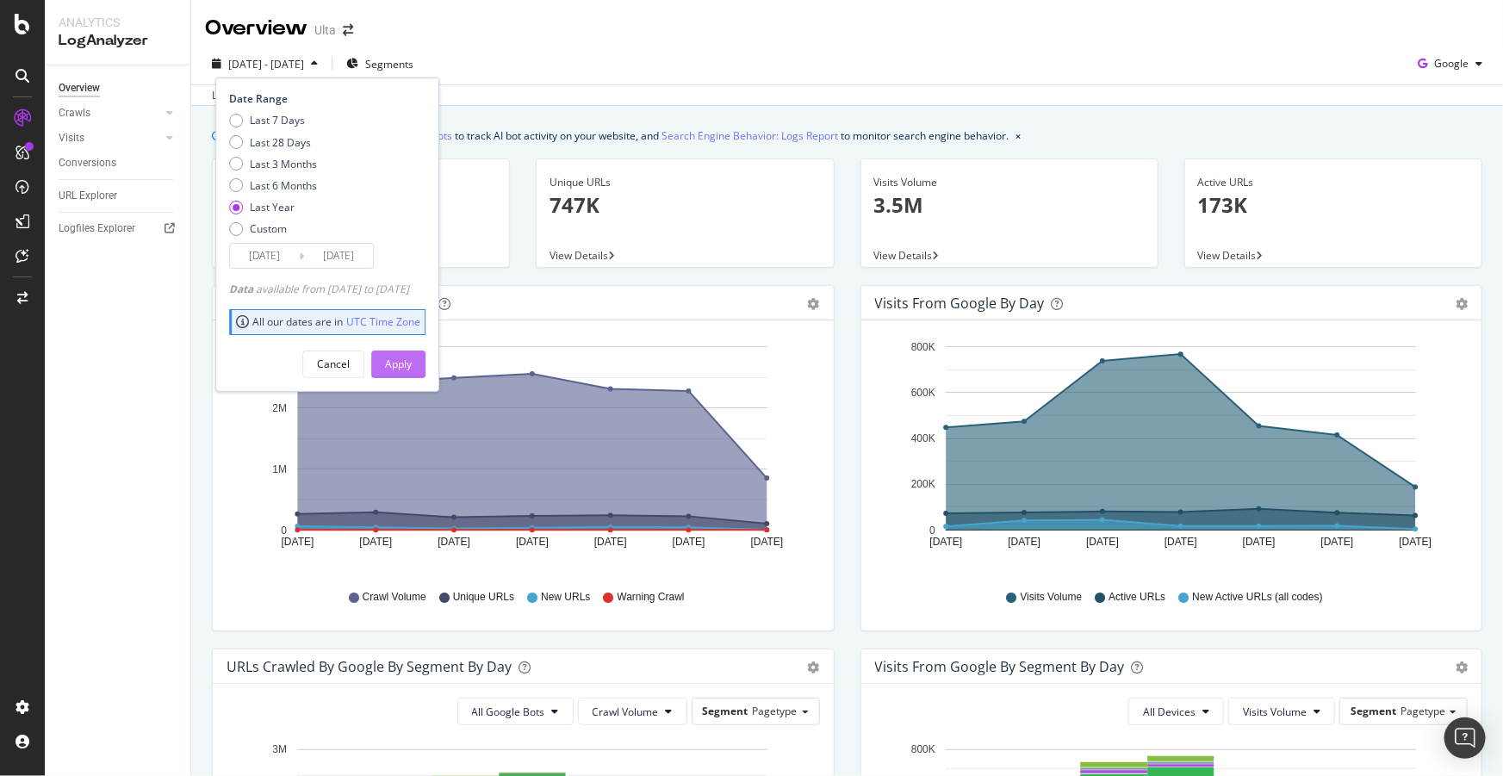
click at [412, 368] on div "Apply" at bounding box center [398, 364] width 27 height 15
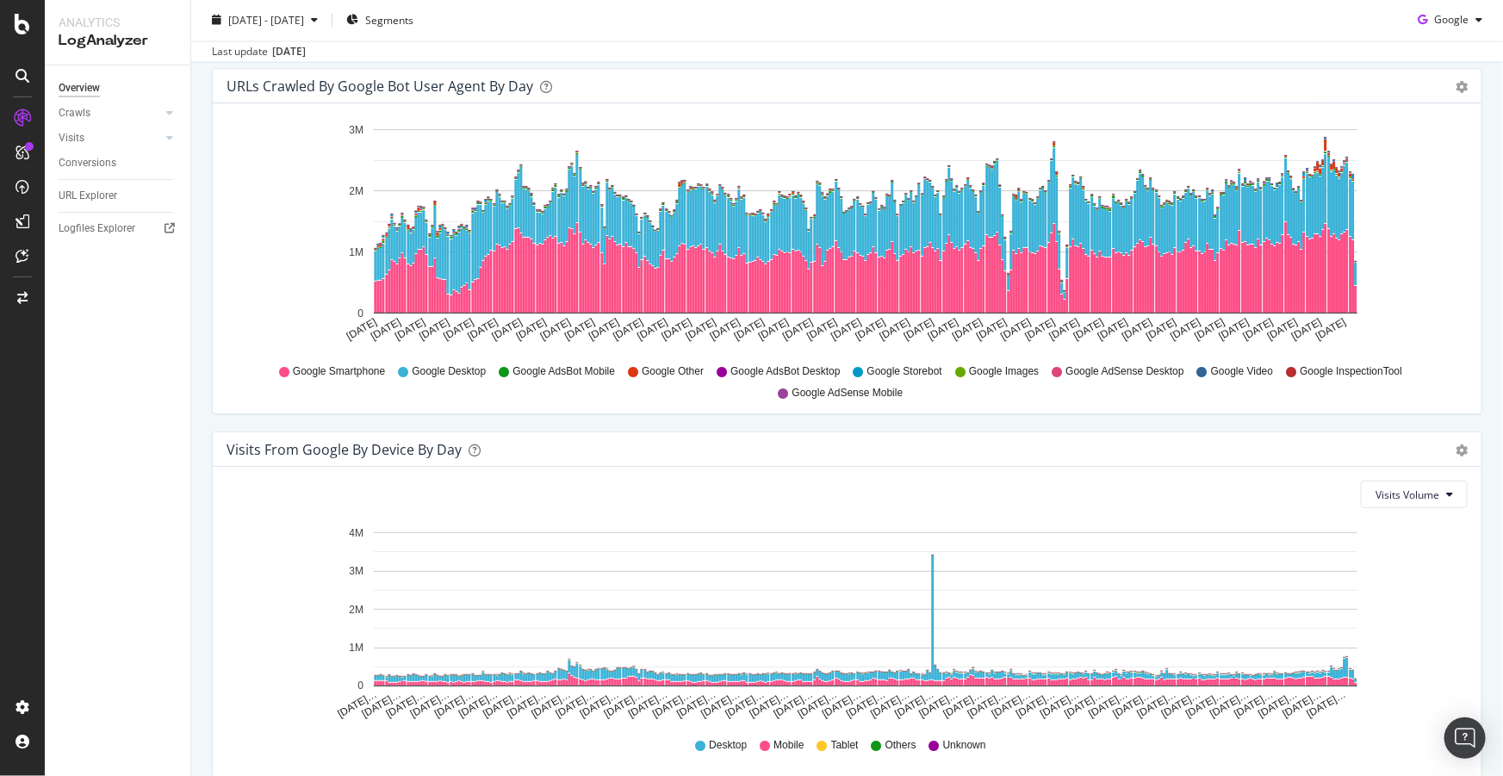
scroll to position [1593, 0]
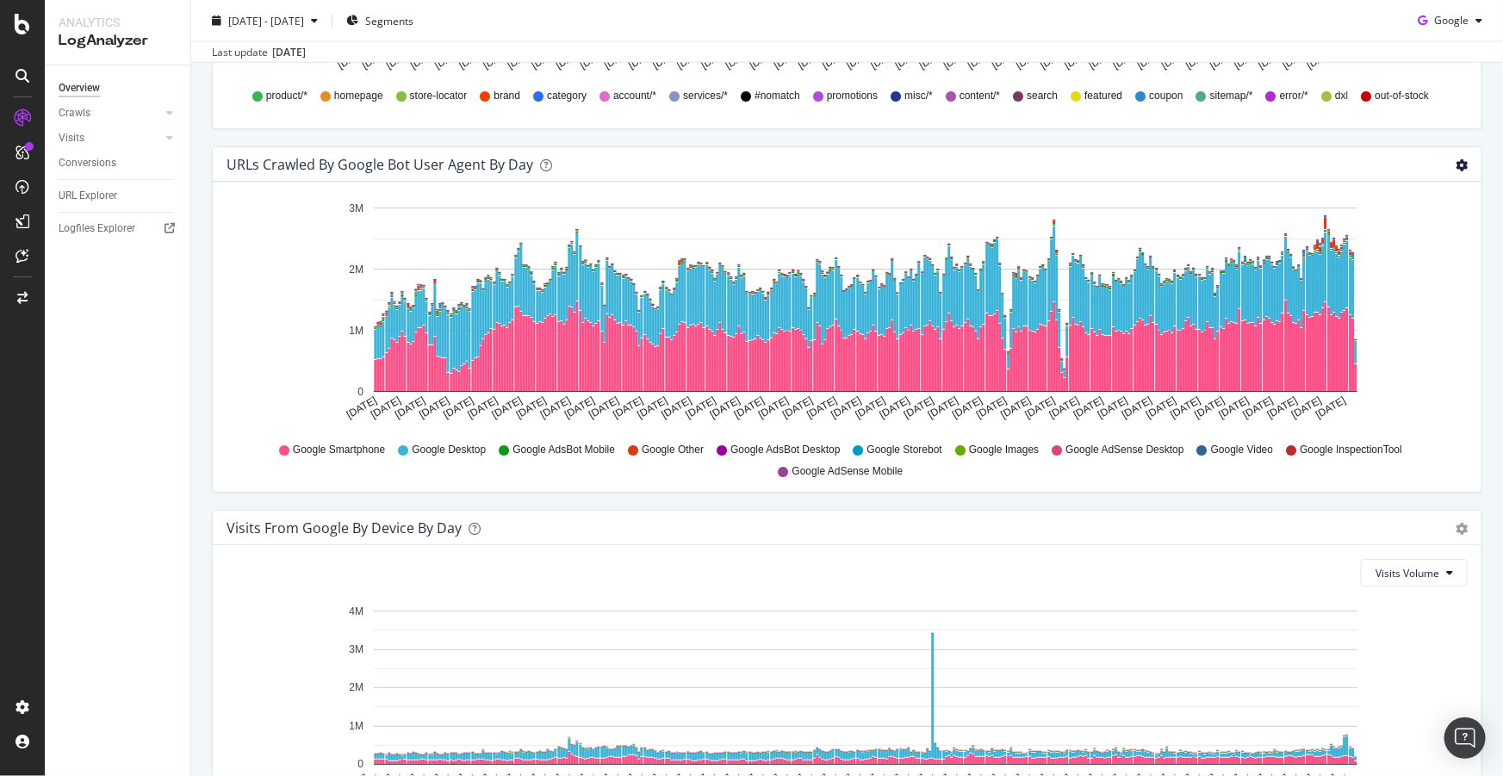
click at [1456, 170] on icon "gear" at bounding box center [1462, 165] width 12 height 12
click at [1354, 265] on span "Table" at bounding box center [1388, 270] width 183 height 26
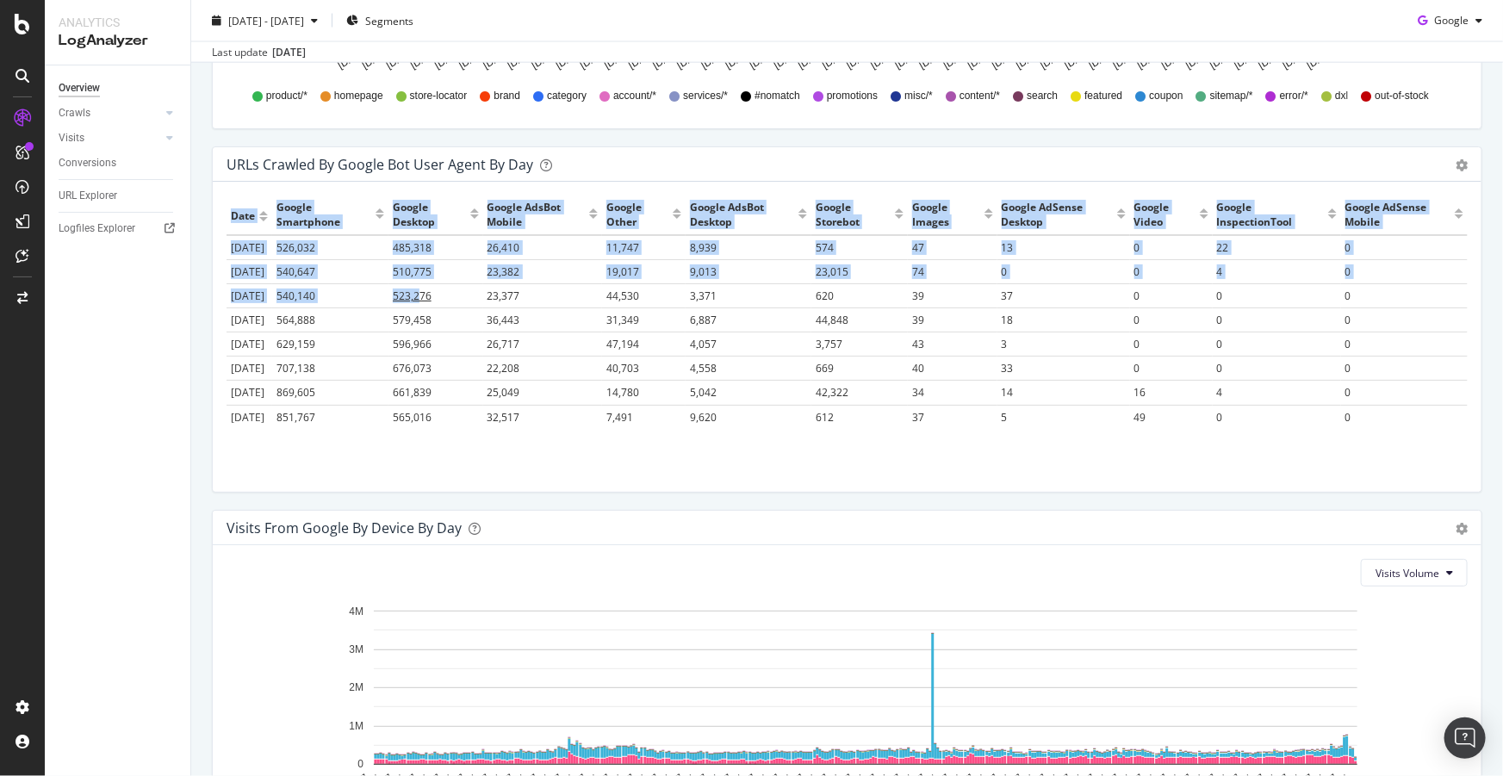
drag, startPoint x: 227, startPoint y: 214, endPoint x: 428, endPoint y: 319, distance: 226.9
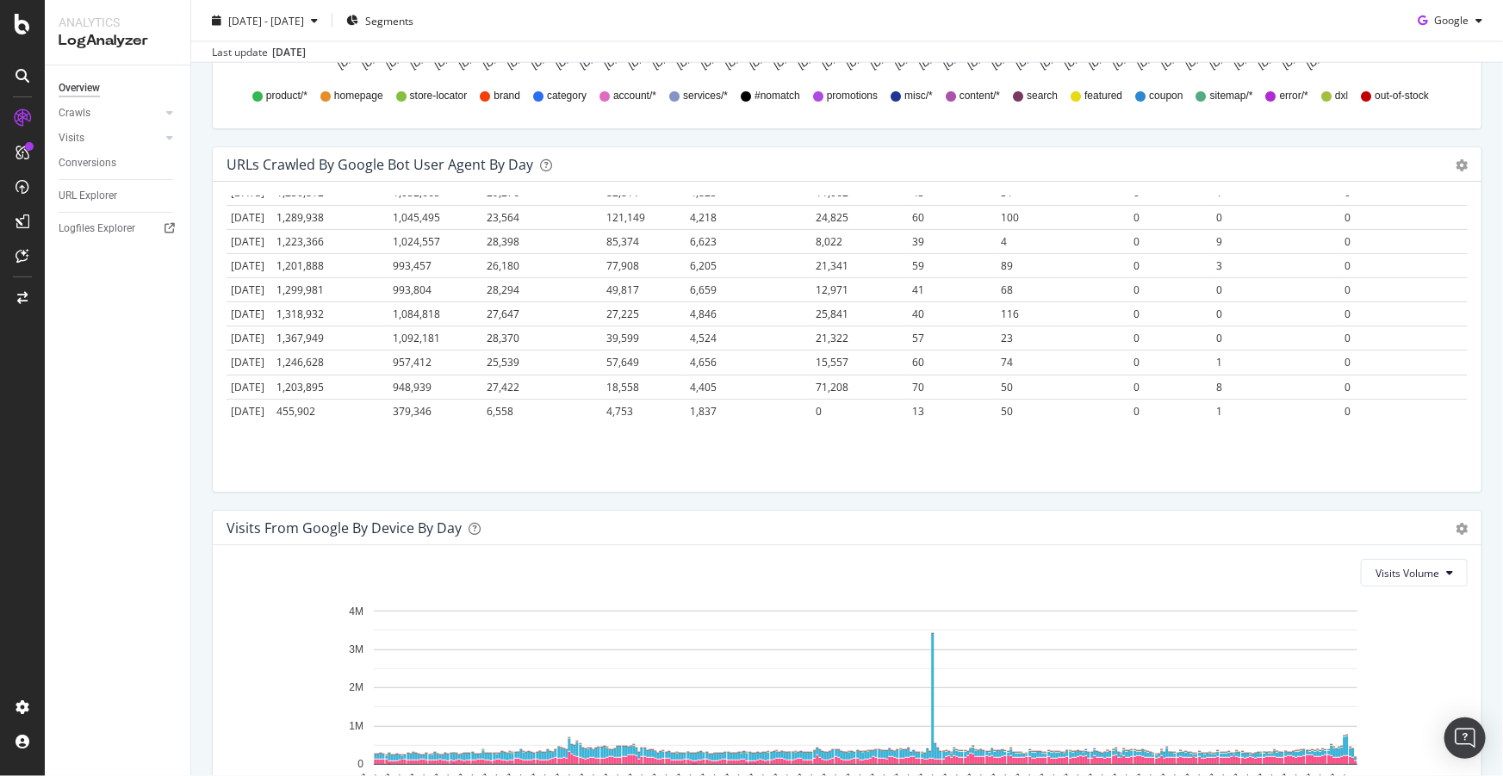
scroll to position [14021, 0]
click at [1360, 433] on div "Hold CTRL while clicking to filter the report. Date Google Smartphone Google De…" at bounding box center [847, 337] width 1269 height 310
copy thead
click at [1433, 27] on div "Google" at bounding box center [1450, 21] width 78 height 26
click at [1434, 82] on span "Bing" at bounding box center [1452, 87] width 64 height 16
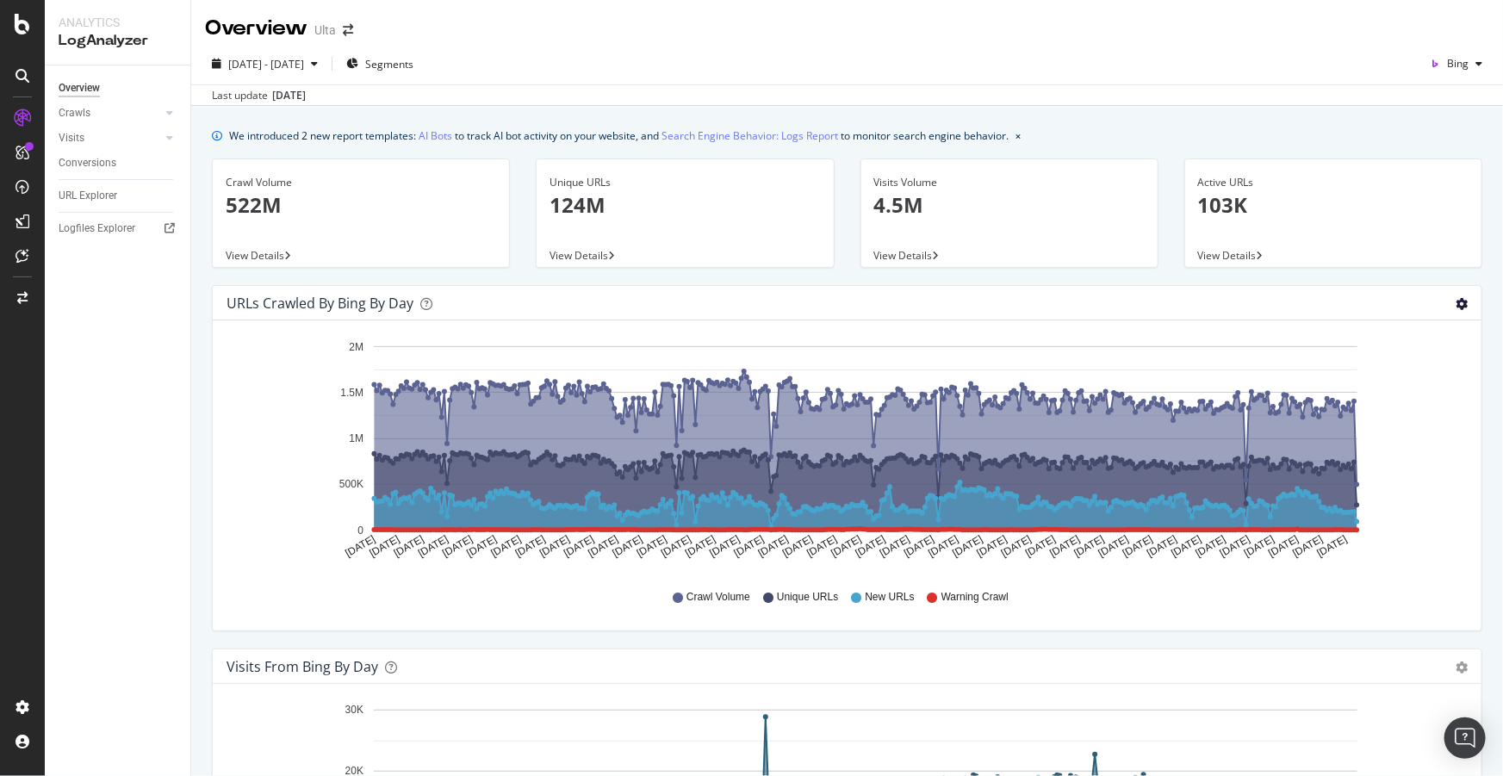
click at [1456, 298] on icon "gear" at bounding box center [1462, 304] width 12 height 12
click at [1399, 361] on span "Table" at bounding box center [1412, 374] width 136 height 26
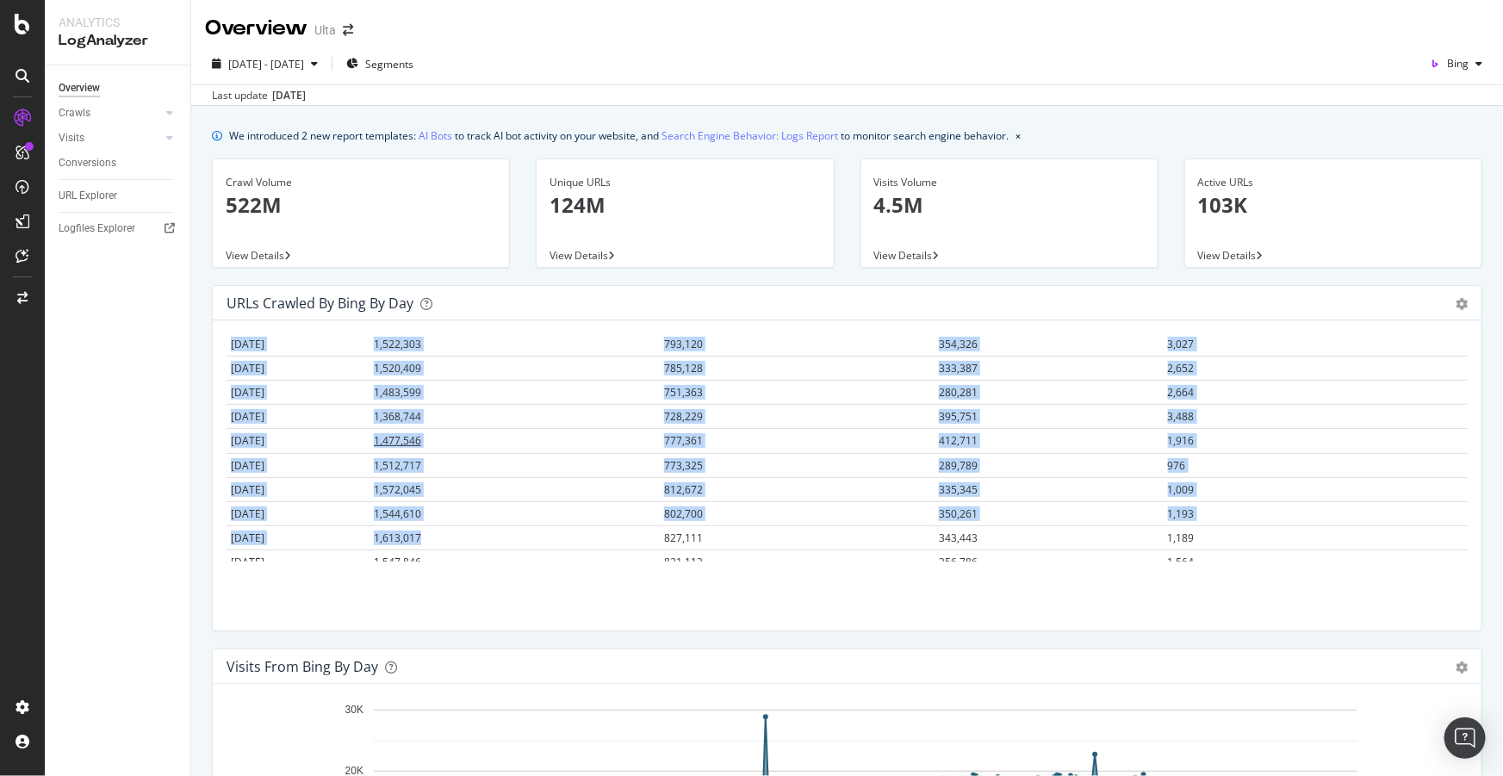
drag, startPoint x: 220, startPoint y: 346, endPoint x: 596, endPoint y: 556, distance: 431.1
click at [596, 556] on div "Hold CTRL while clicking to filter the report. Date Crawl Volume Unique URLs Ne…" at bounding box center [847, 475] width 1269 height 310
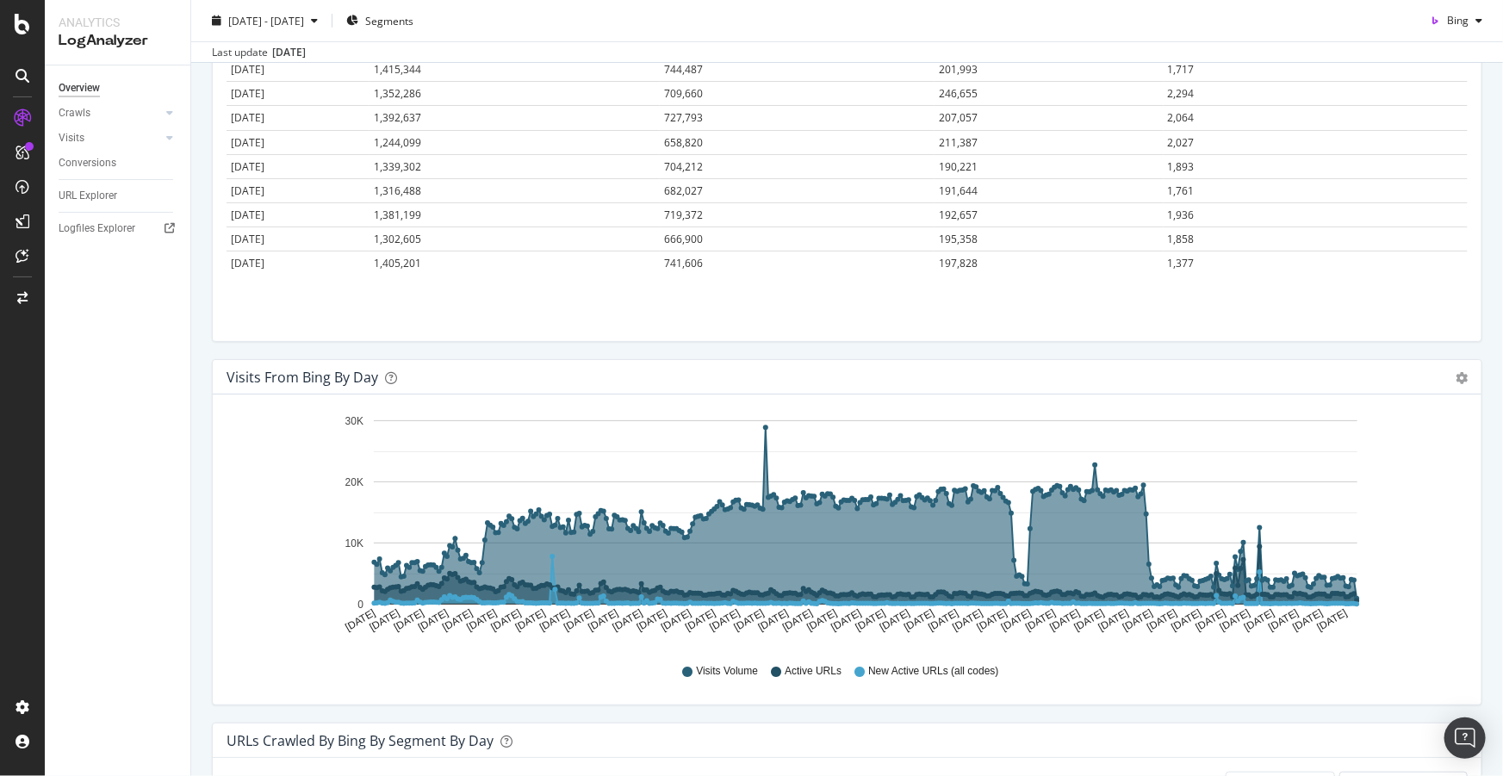
scroll to position [54, 0]
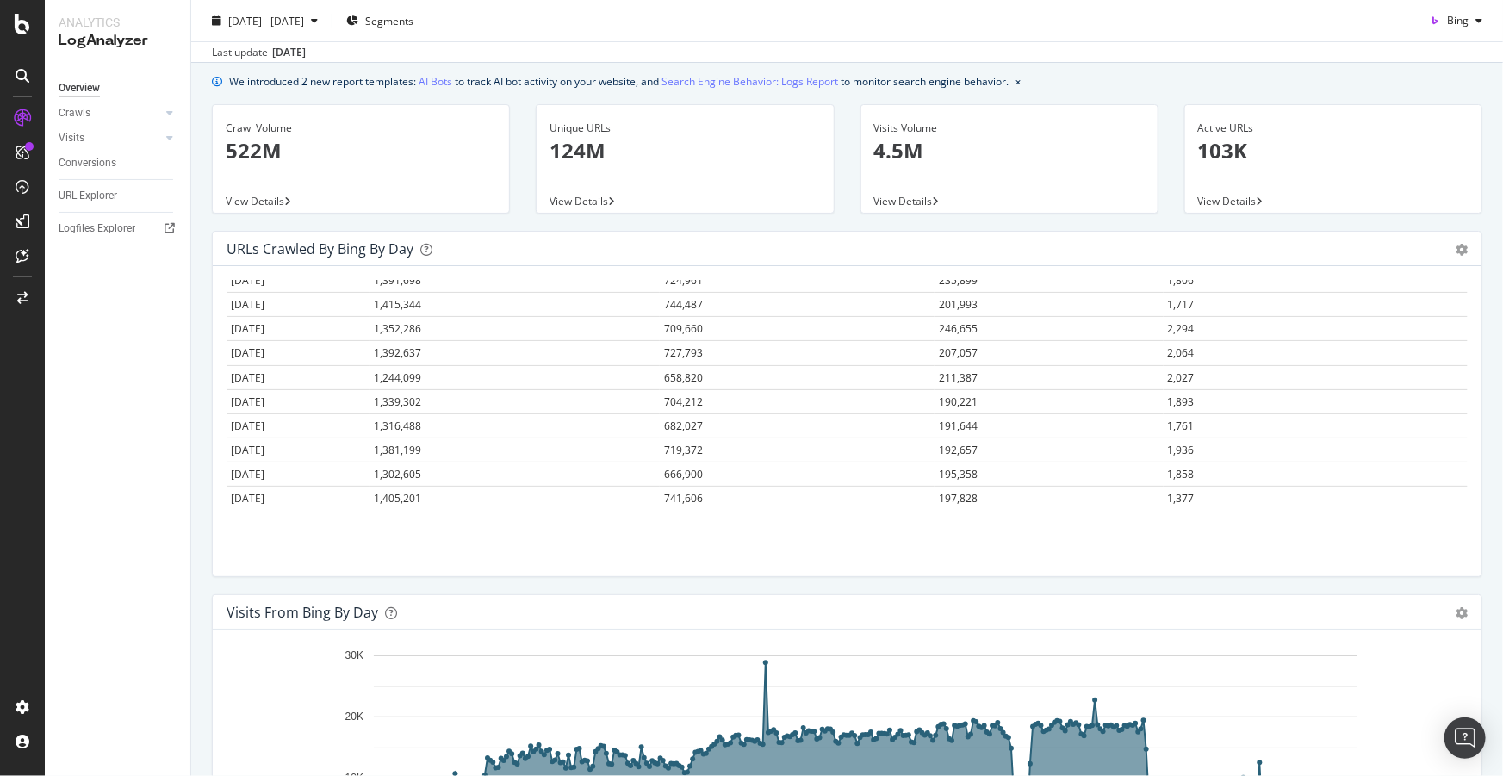
click at [1213, 520] on div "Hold CTRL while clicking to filter the report. Date Crawl Volume Unique URLs Ne…" at bounding box center [847, 421] width 1269 height 310
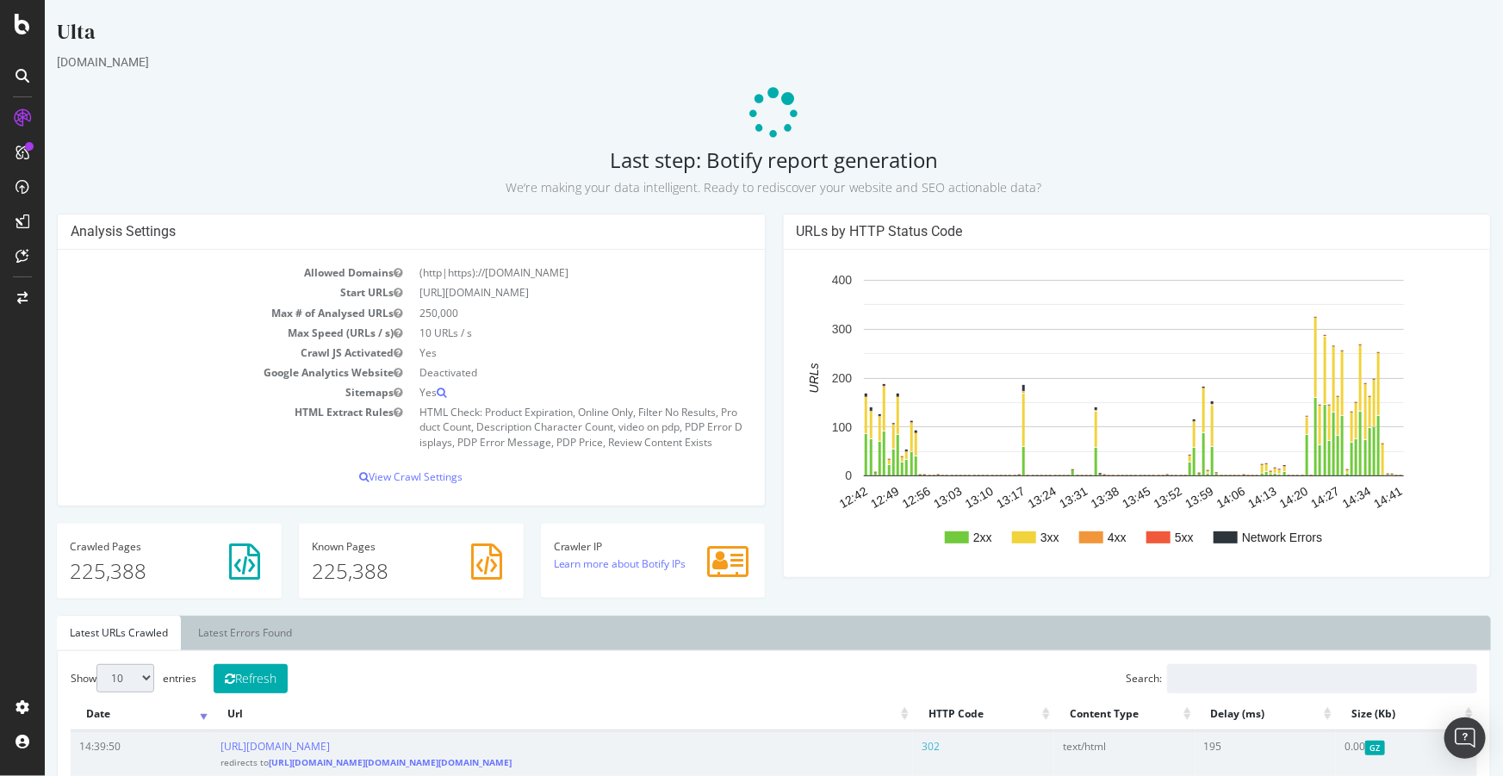
click at [109, 183] on p "We’re making your data intelligent. Ready to rediscover your website and SEO ac…" at bounding box center [773, 184] width 1434 height 24
click at [407, 478] on p "View Crawl Settings" at bounding box center [410, 476] width 681 height 15
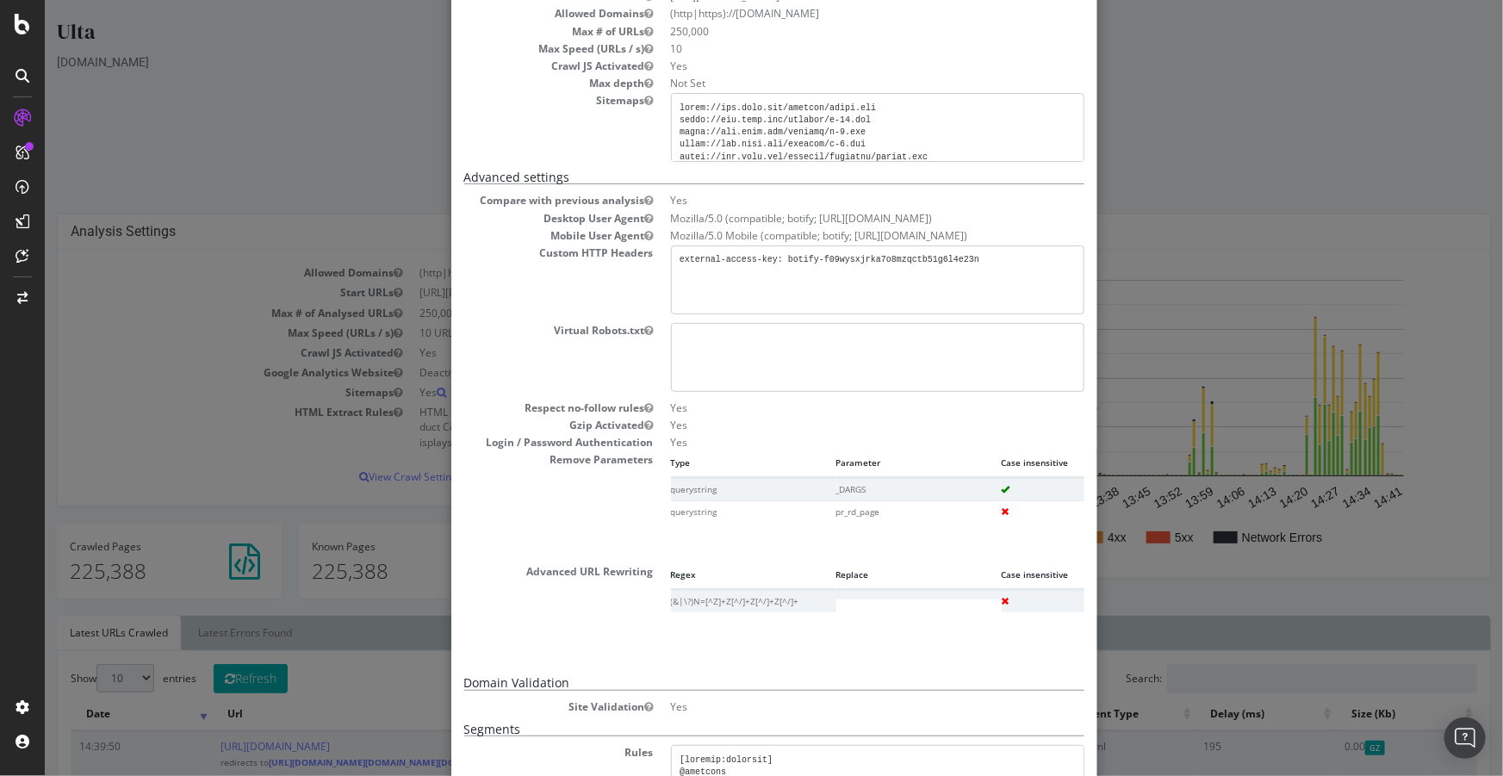
scroll to position [100, 0]
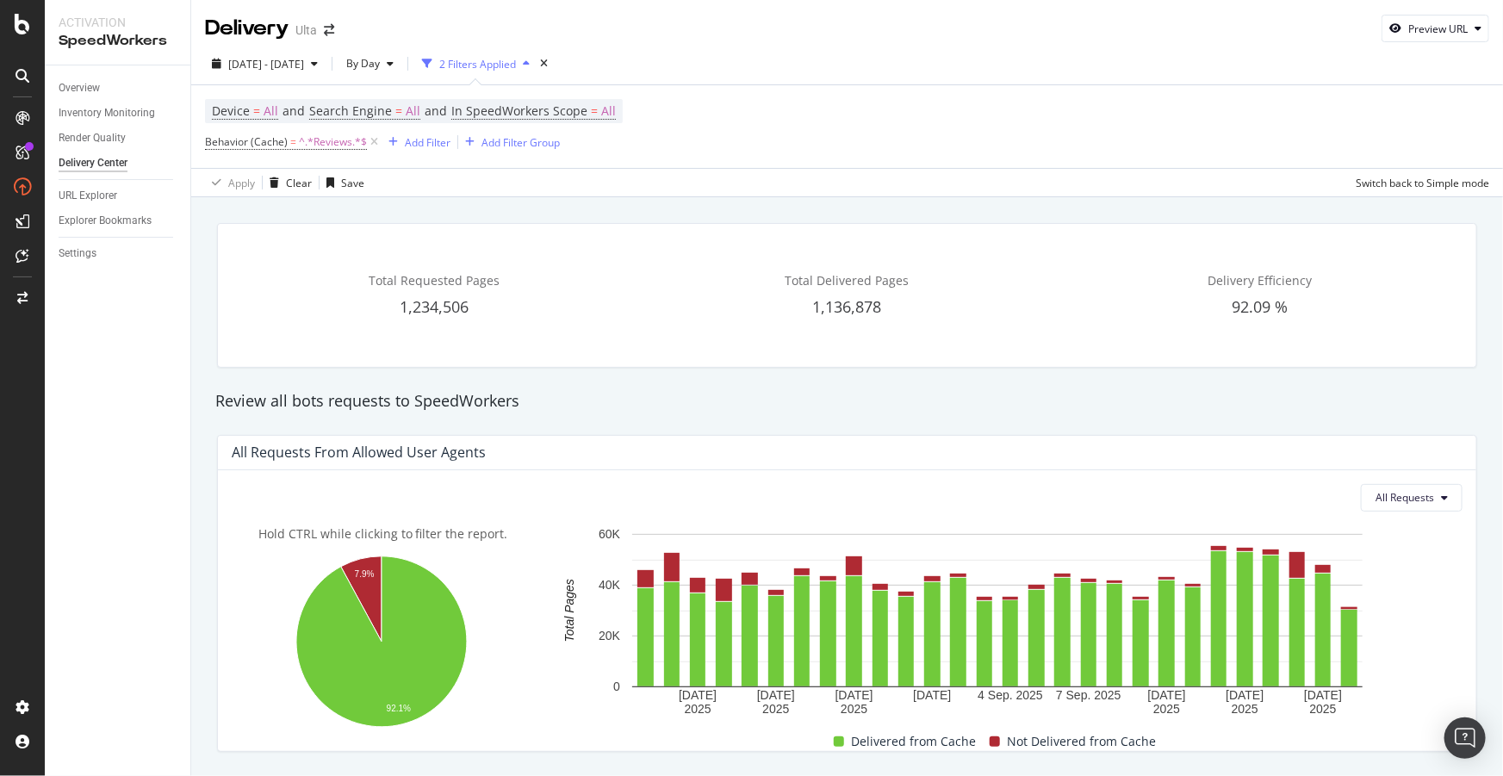
scroll to position [548, 0]
